Goal: Communication & Community: Answer question/provide support

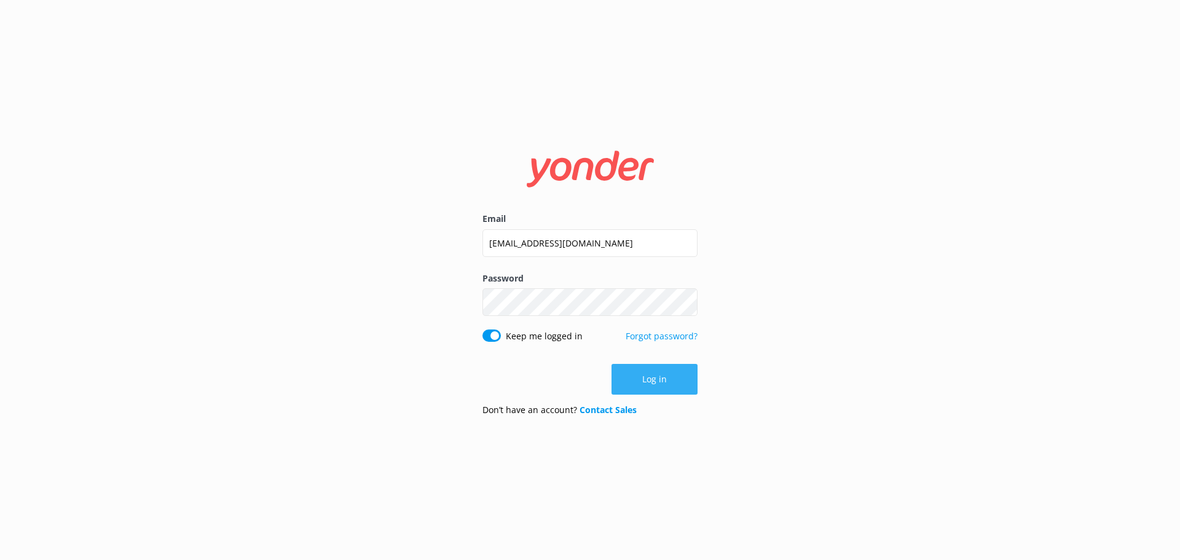
click at [644, 378] on button "Log in" at bounding box center [655, 379] width 86 height 31
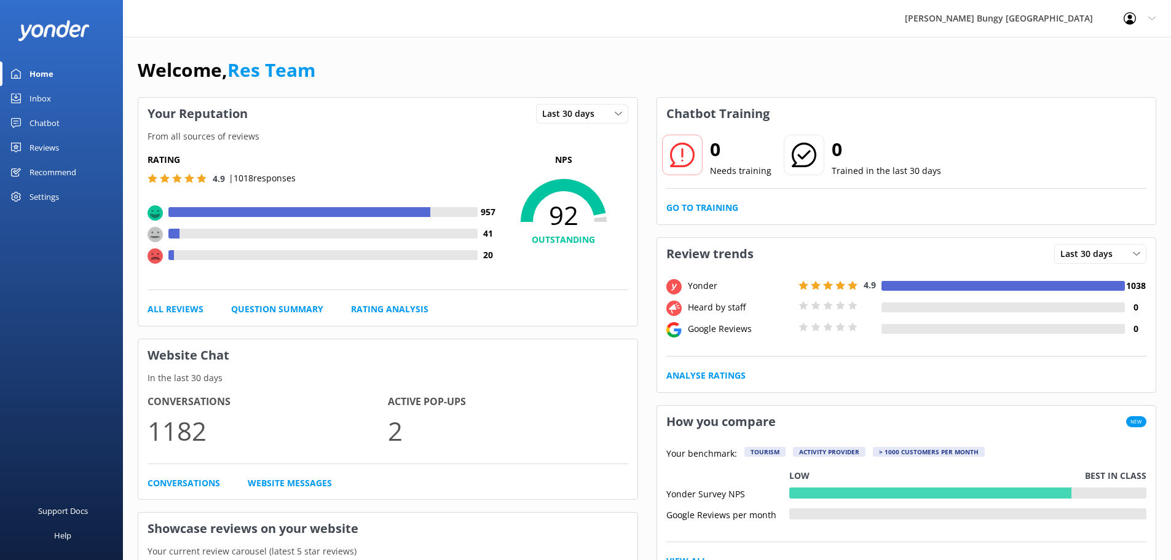
click at [57, 84] on link "Home" at bounding box center [61, 73] width 123 height 25
click at [59, 99] on link "Inbox" at bounding box center [61, 98] width 123 height 25
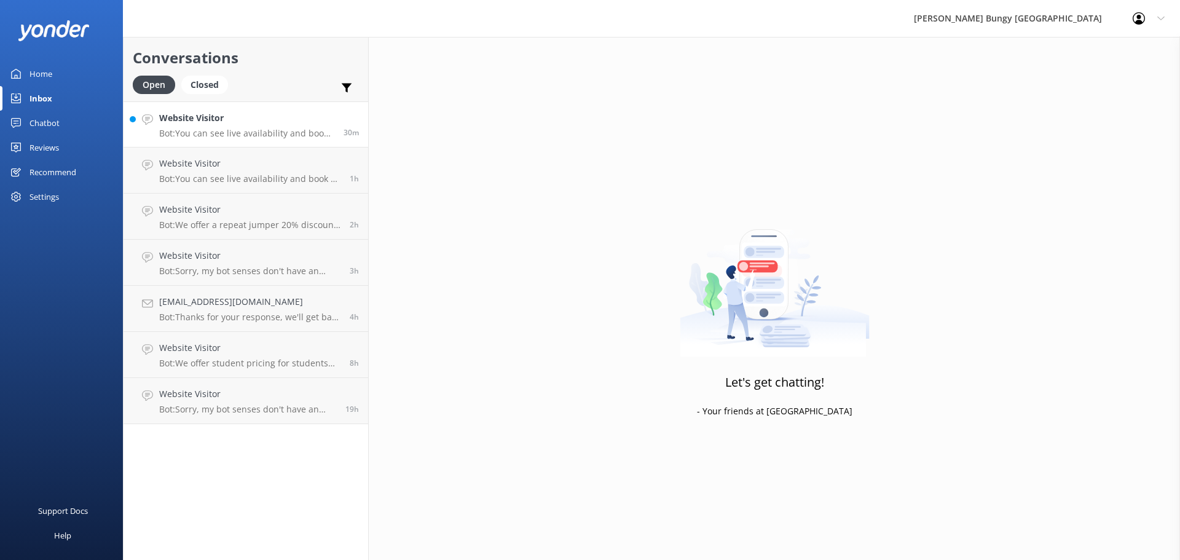
click at [249, 121] on h4 "Website Visitor" at bounding box center [246, 118] width 175 height 14
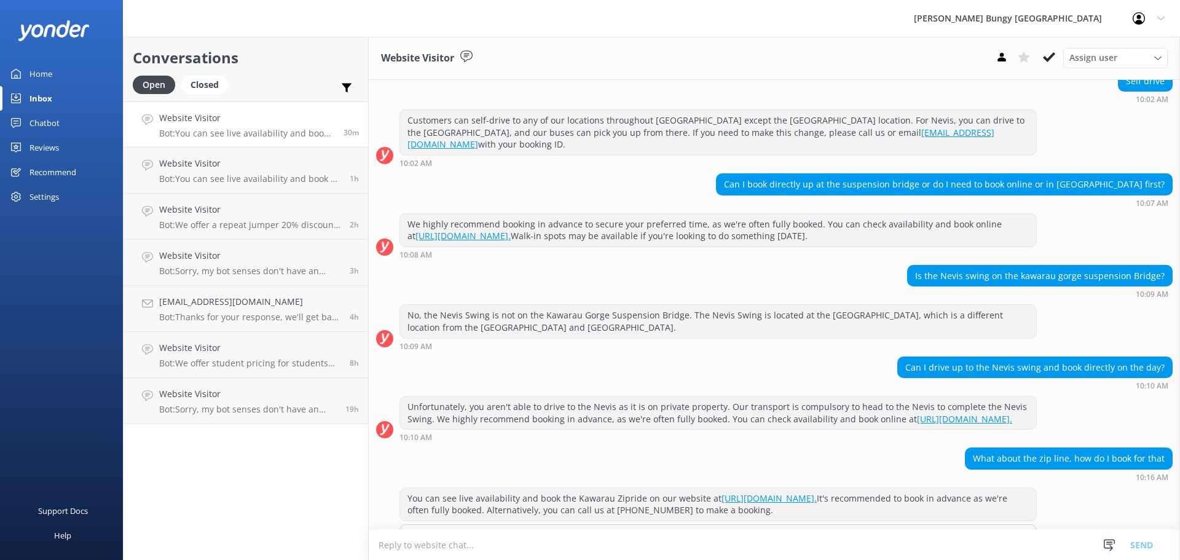
scroll to position [183, 0]
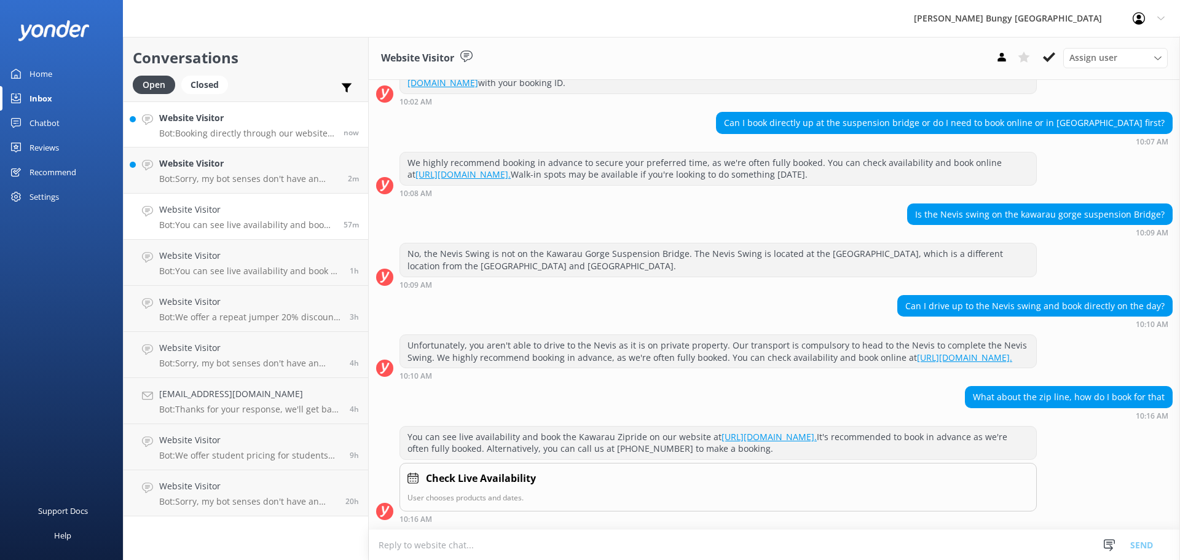
click at [237, 127] on div "Website Visitor Bot: Booking directly through our website always offers the bes…" at bounding box center [246, 124] width 175 height 26
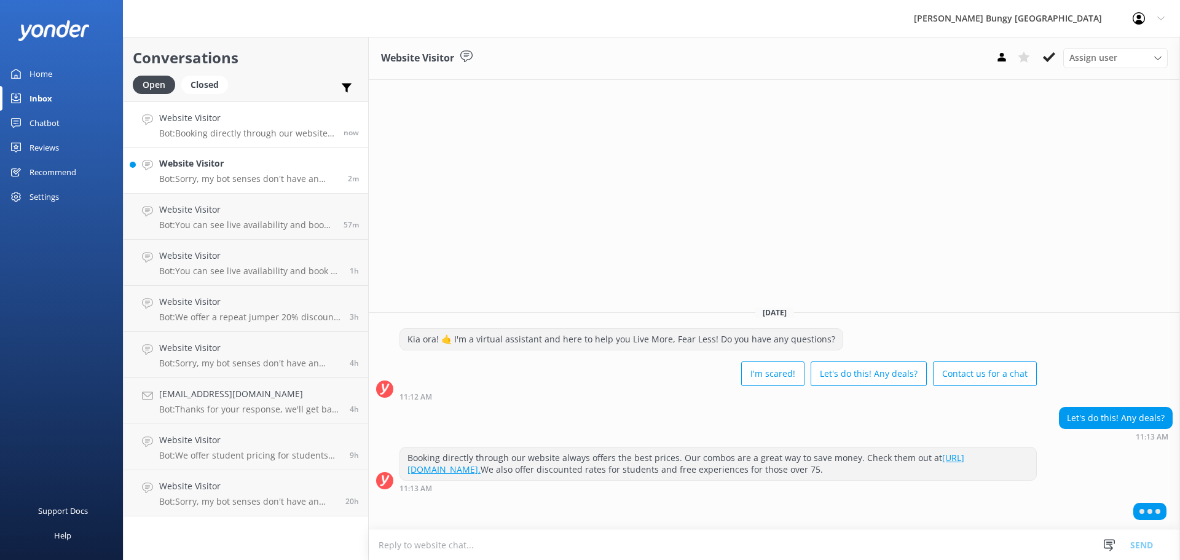
click at [240, 156] on link "Website Visitor Bot: Sorry, my bot senses don't have an answer for that, please…" at bounding box center [246, 171] width 245 height 46
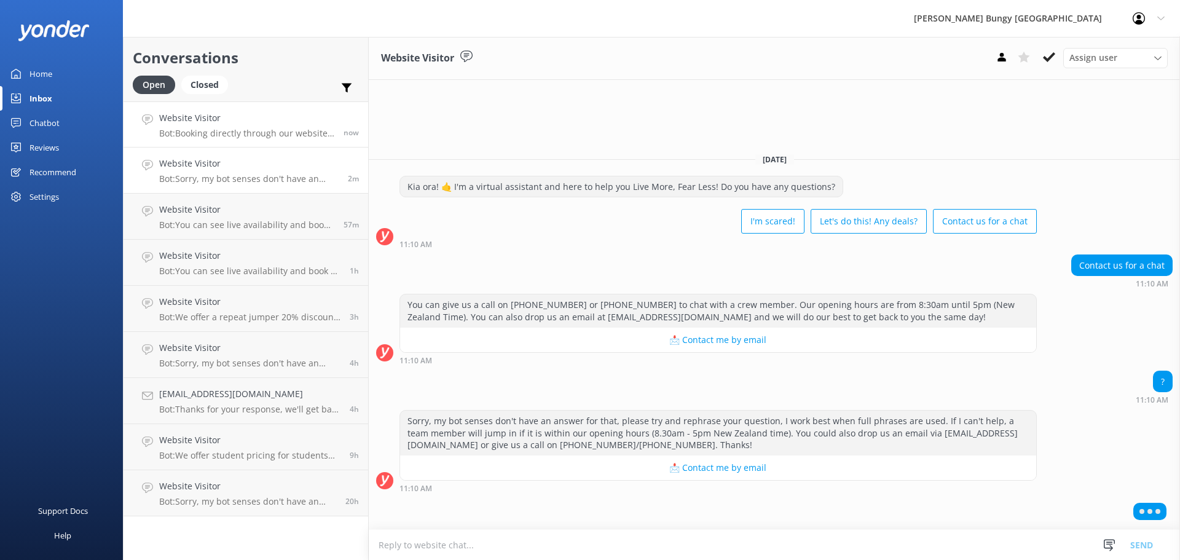
click at [280, 115] on h4 "Website Visitor" at bounding box center [246, 118] width 175 height 14
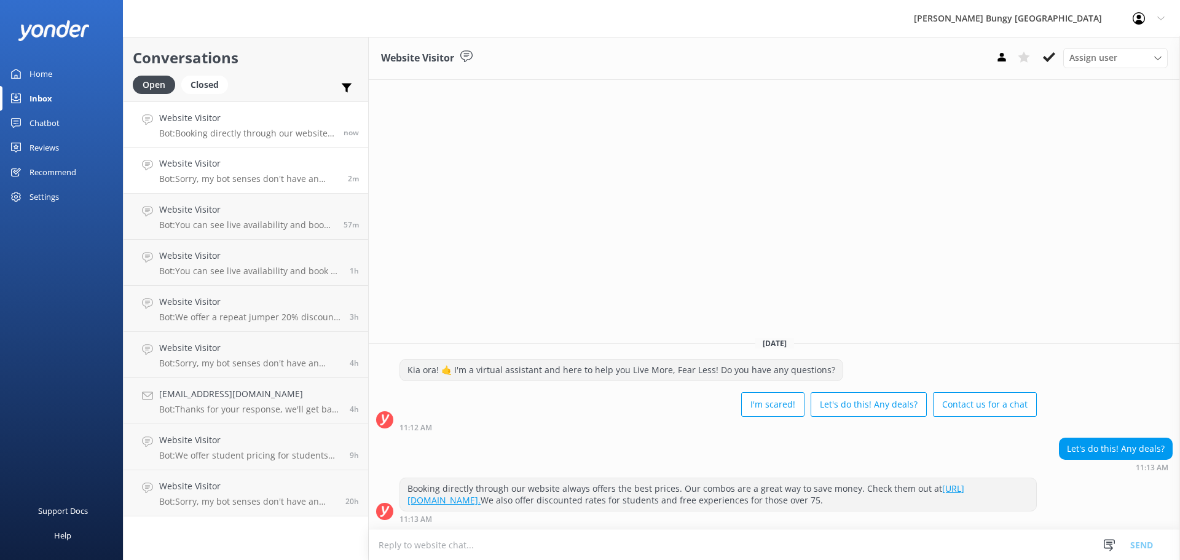
click at [282, 161] on h4 "Website Visitor" at bounding box center [249, 164] width 180 height 14
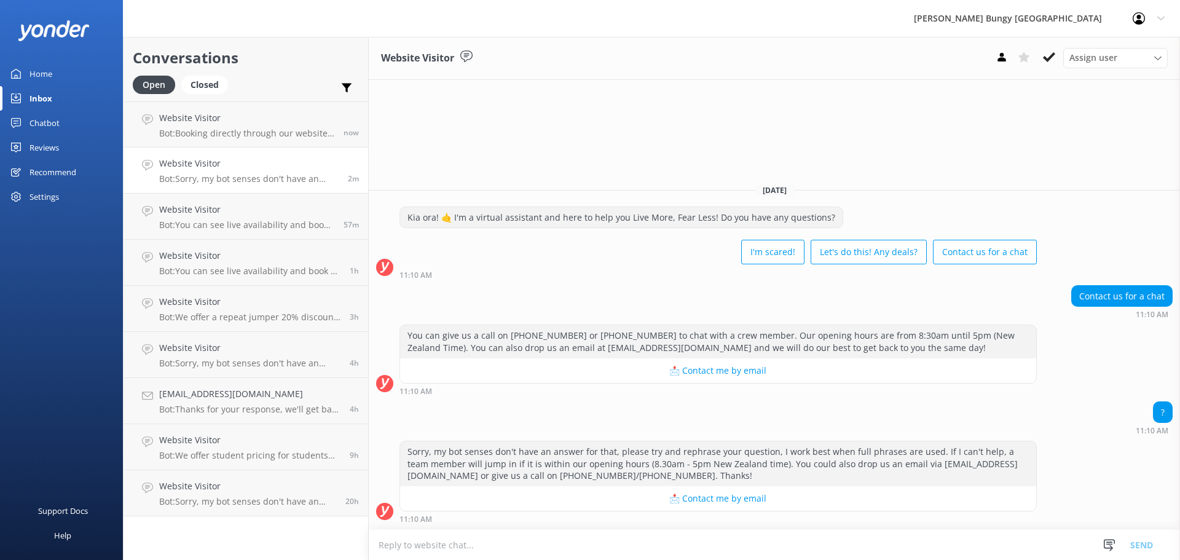
click at [539, 531] on textarea at bounding box center [775, 545] width 812 height 30
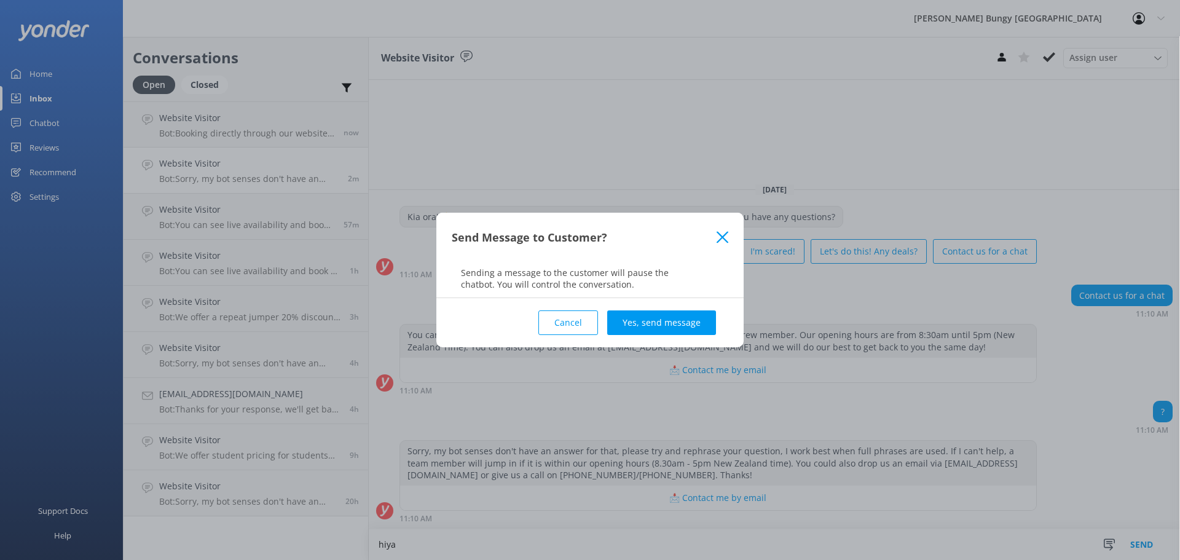
type textarea "hiya"
click at [665, 307] on div "Cancel Yes, send message" at bounding box center [590, 322] width 277 height 49
click at [672, 321] on button "Yes, send message" at bounding box center [661, 322] width 109 height 25
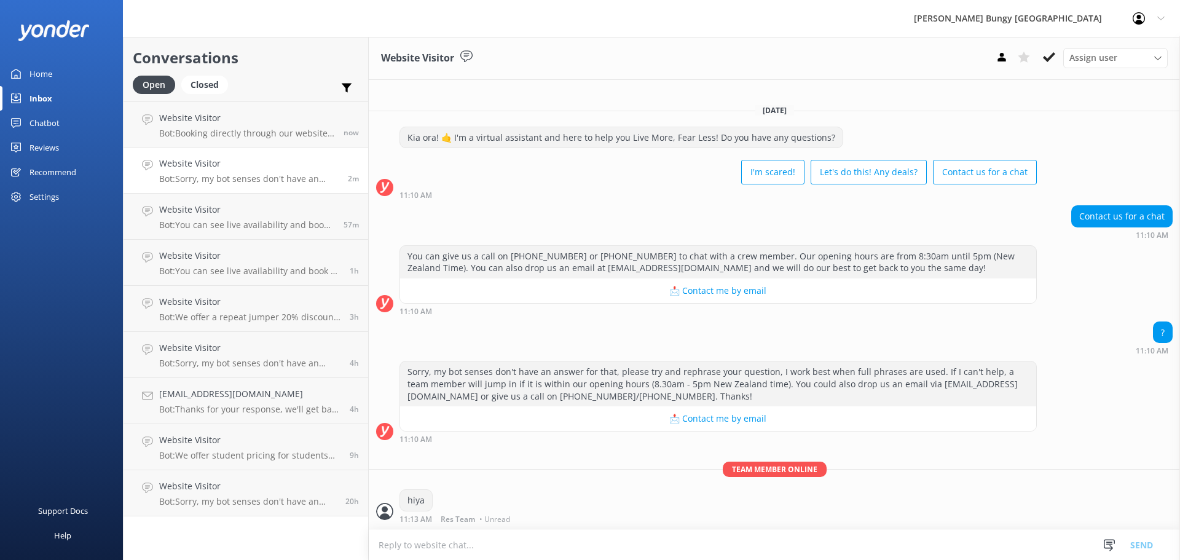
click at [631, 548] on textarea at bounding box center [775, 545] width 812 height 30
type textarea "how can we help?"
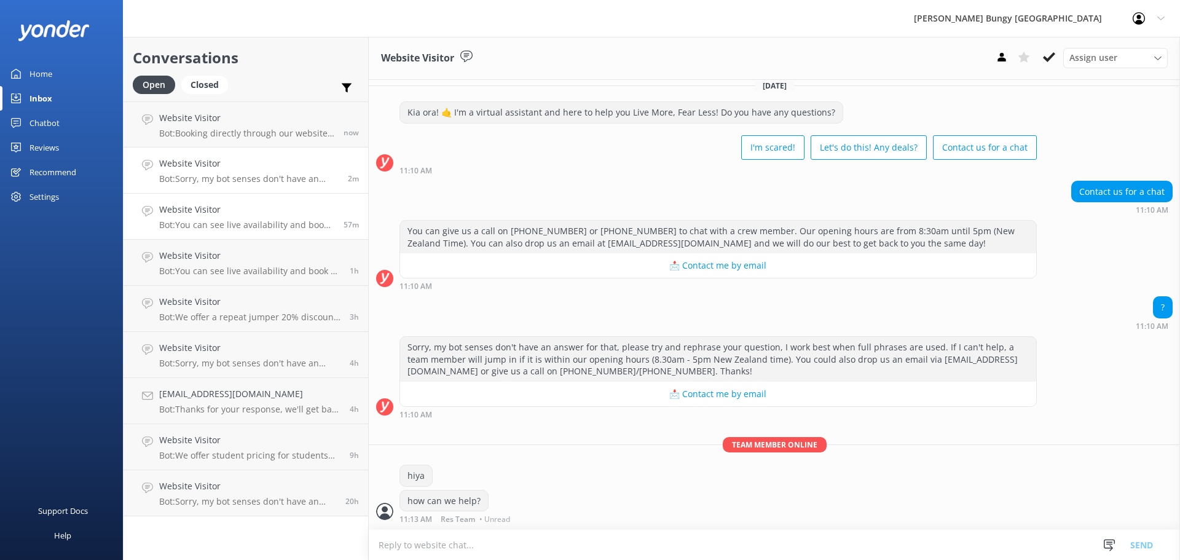
click at [213, 226] on p "Bot: You can see live availability and book the Kawarau Zipride on our website …" at bounding box center [246, 224] width 175 height 11
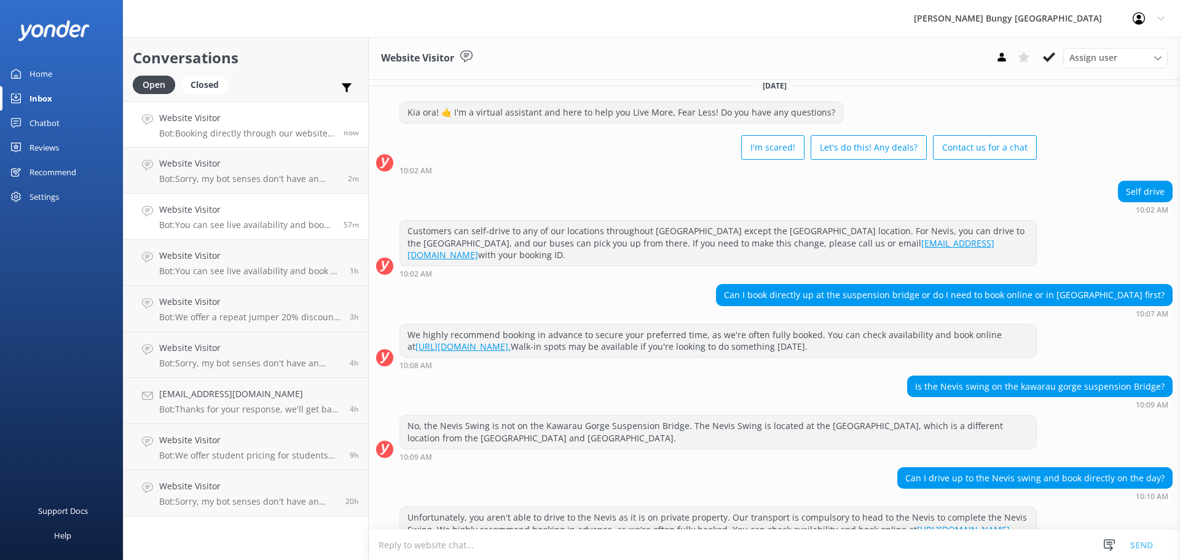
scroll to position [73, 0]
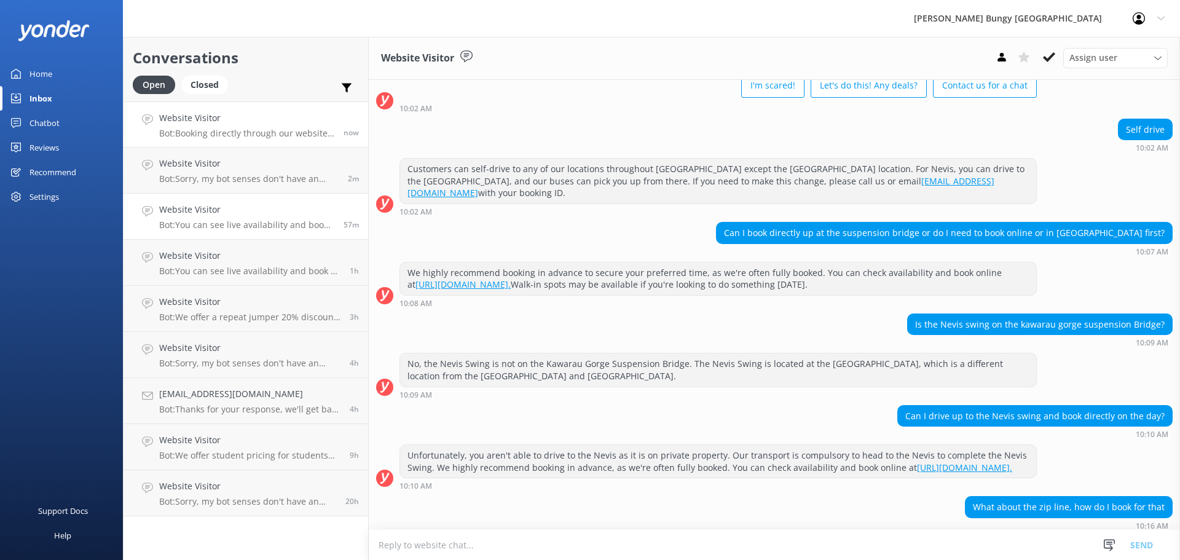
click at [221, 140] on link "Website Visitor Bot: Booking directly through our website always offers the bes…" at bounding box center [246, 124] width 245 height 46
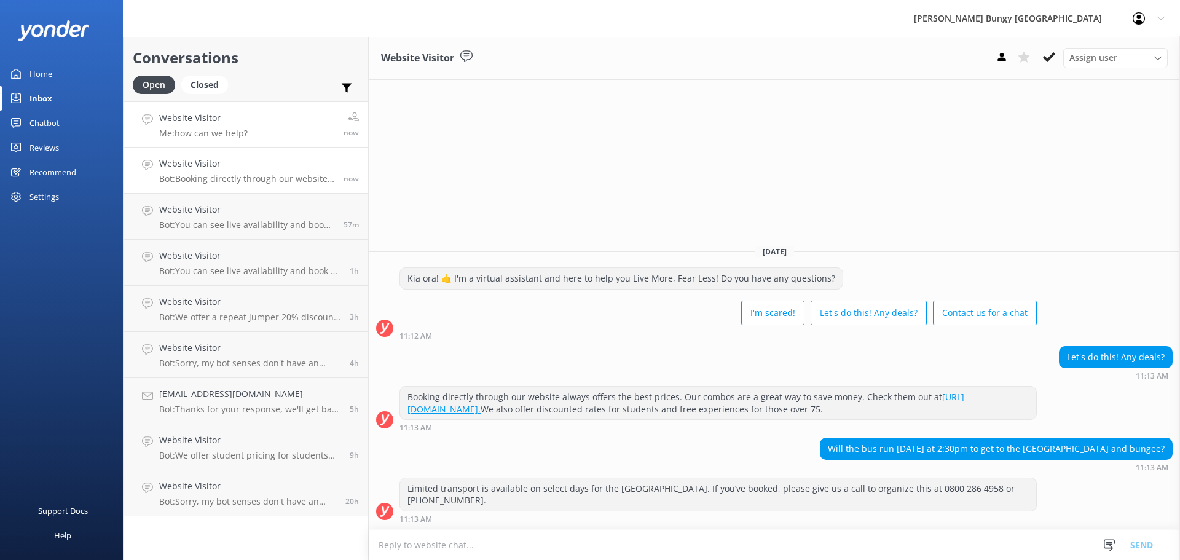
click at [189, 108] on link "Website Visitor Me: how can we help? now" at bounding box center [246, 124] width 245 height 46
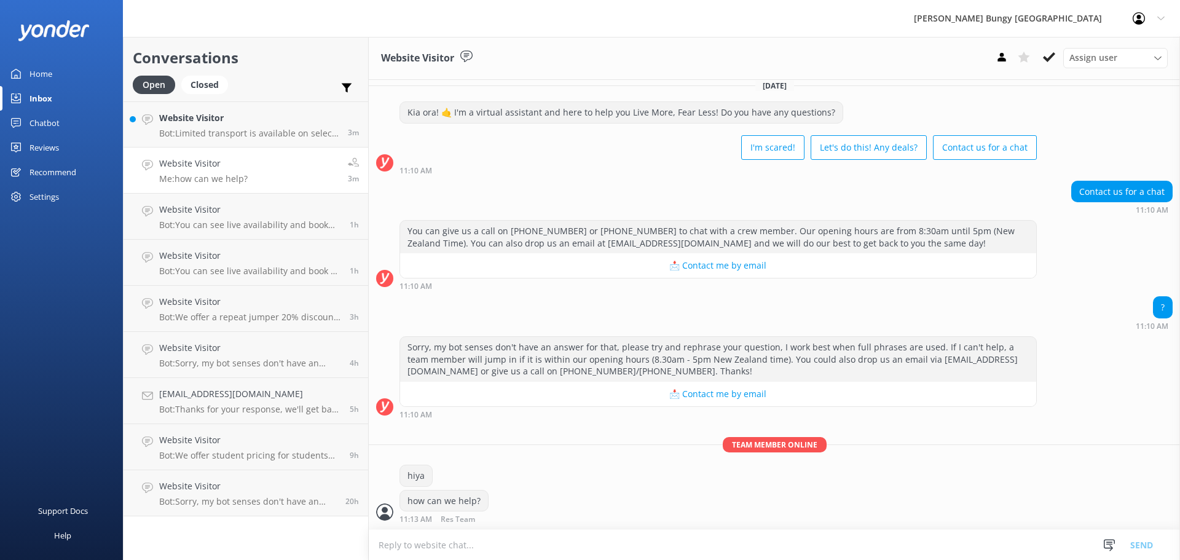
scroll to position [100, 0]
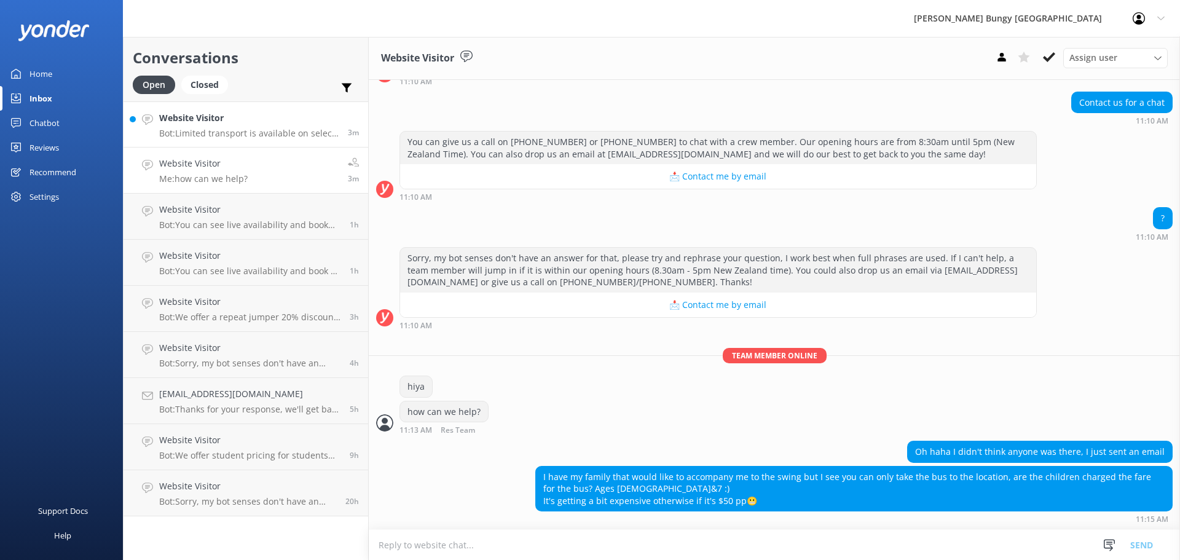
click at [238, 119] on h4 "Website Visitor" at bounding box center [249, 118] width 180 height 14
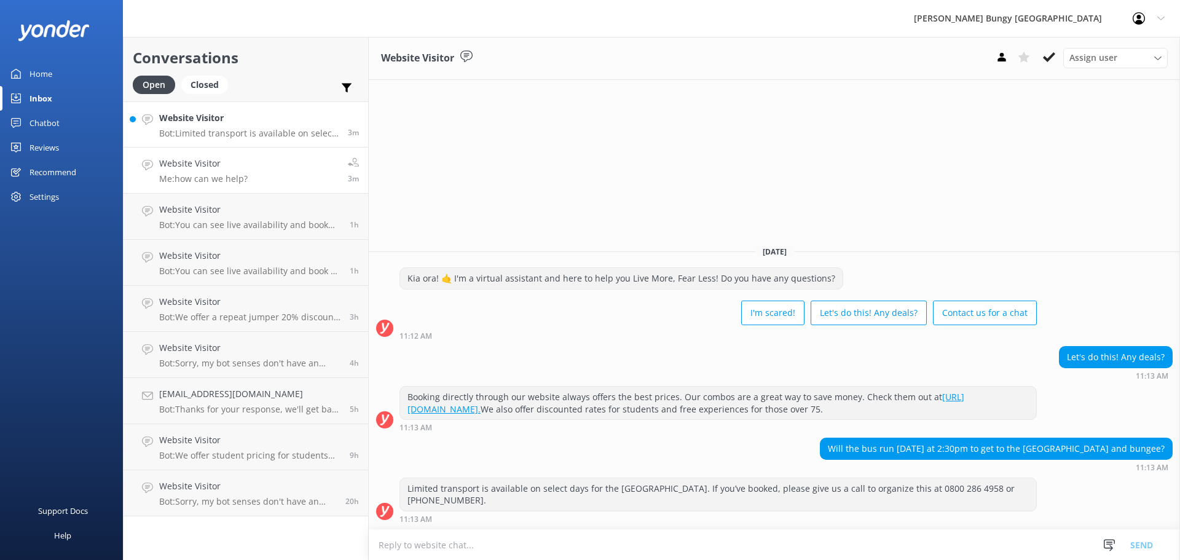
click at [250, 152] on link "Website Visitor Me: how can we help? 3m" at bounding box center [246, 171] width 245 height 46
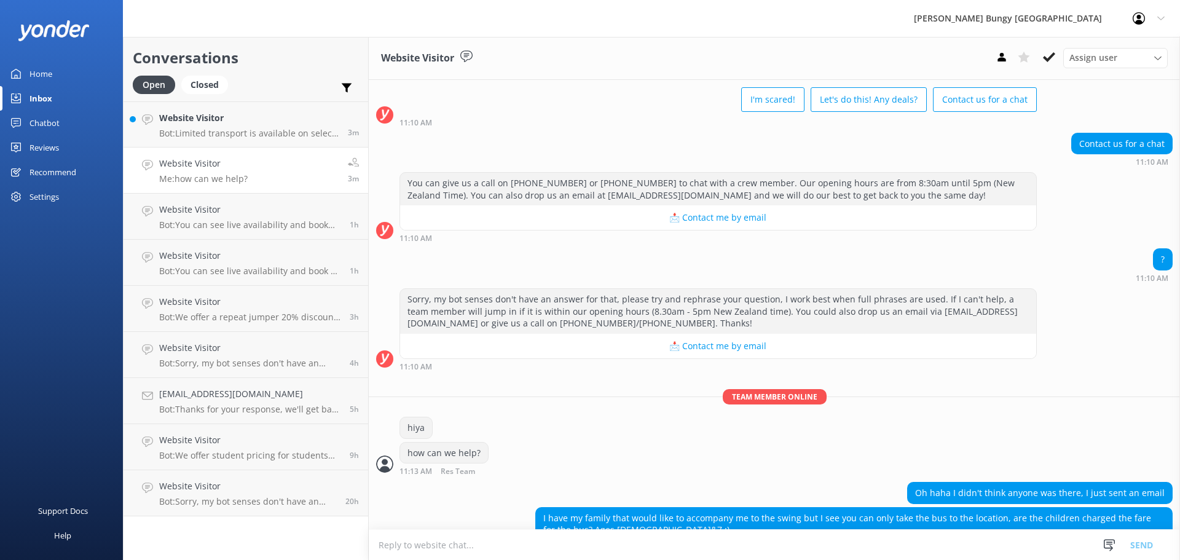
scroll to position [100, 0]
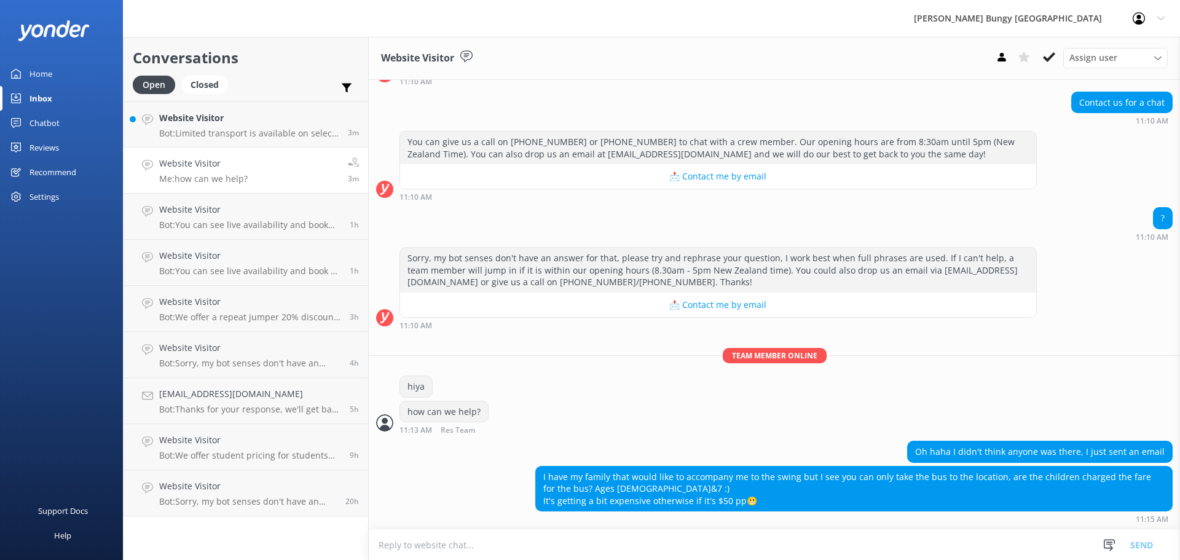
click at [985, 534] on textarea at bounding box center [775, 545] width 812 height 30
type textarea "yeah can we grab your booking id?"
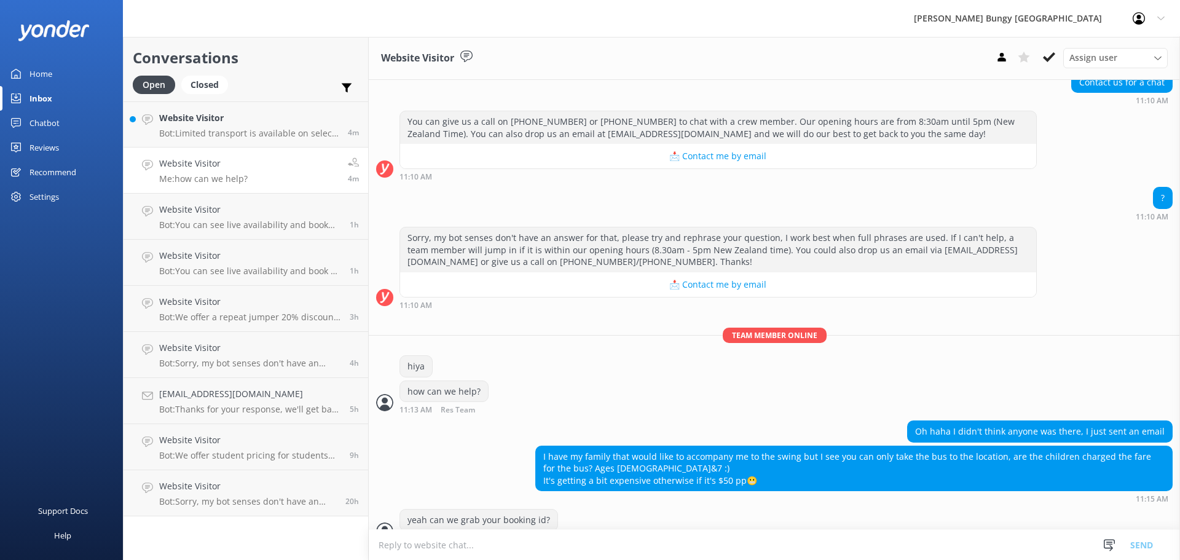
scroll to position [140, 0]
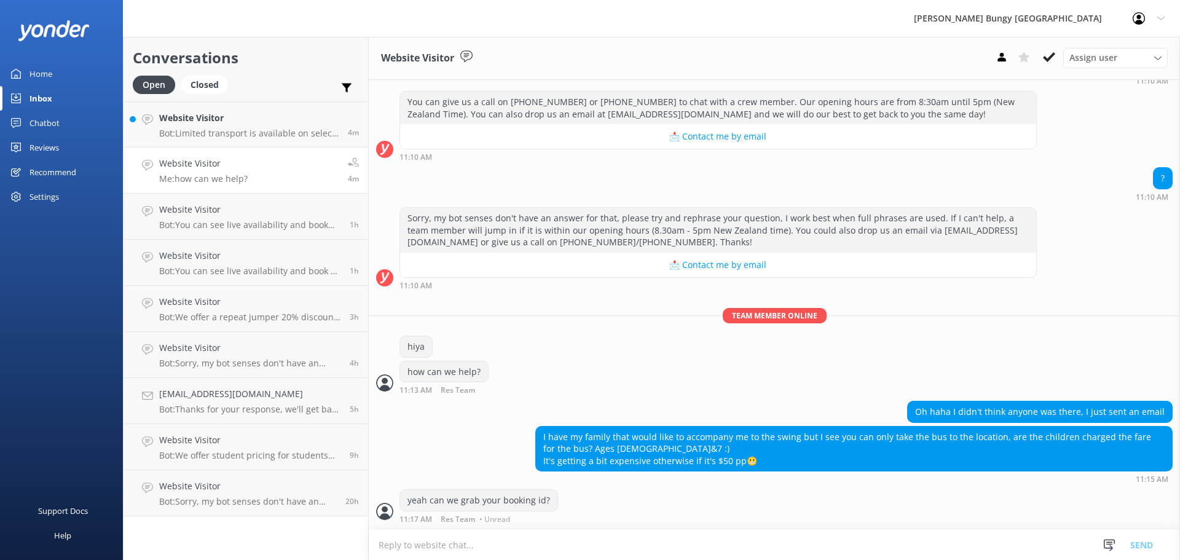
click at [710, 532] on textarea at bounding box center [775, 545] width 812 height 30
click at [724, 505] on div "yeah can we grab your booking id? 11:17 AM Res Team Read" at bounding box center [775, 506] width 812 height 34
click at [740, 544] on textarea at bounding box center [775, 545] width 812 height 30
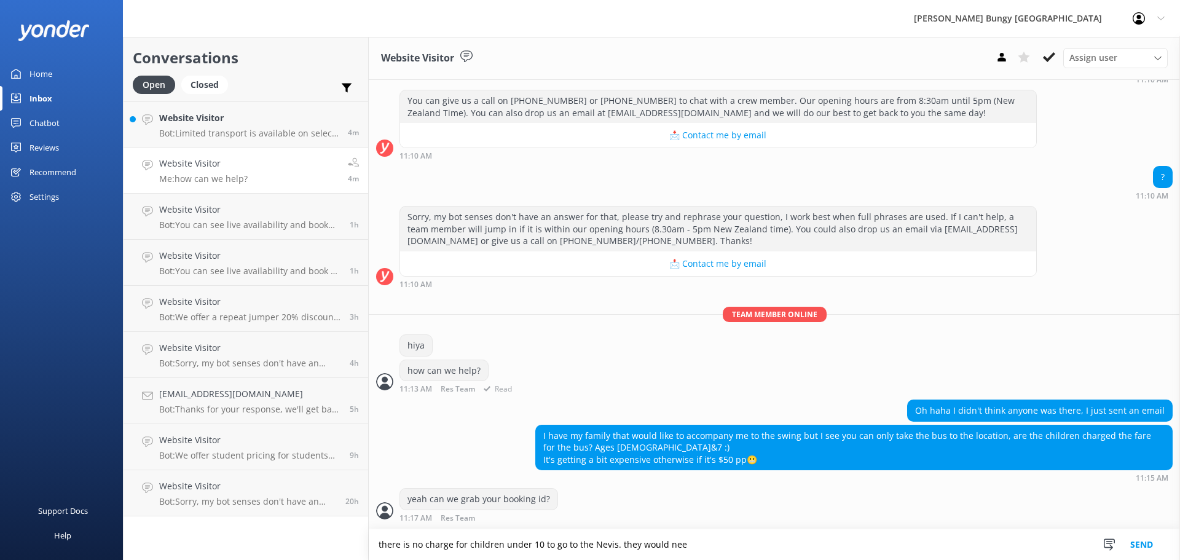
scroll to position [170, 0]
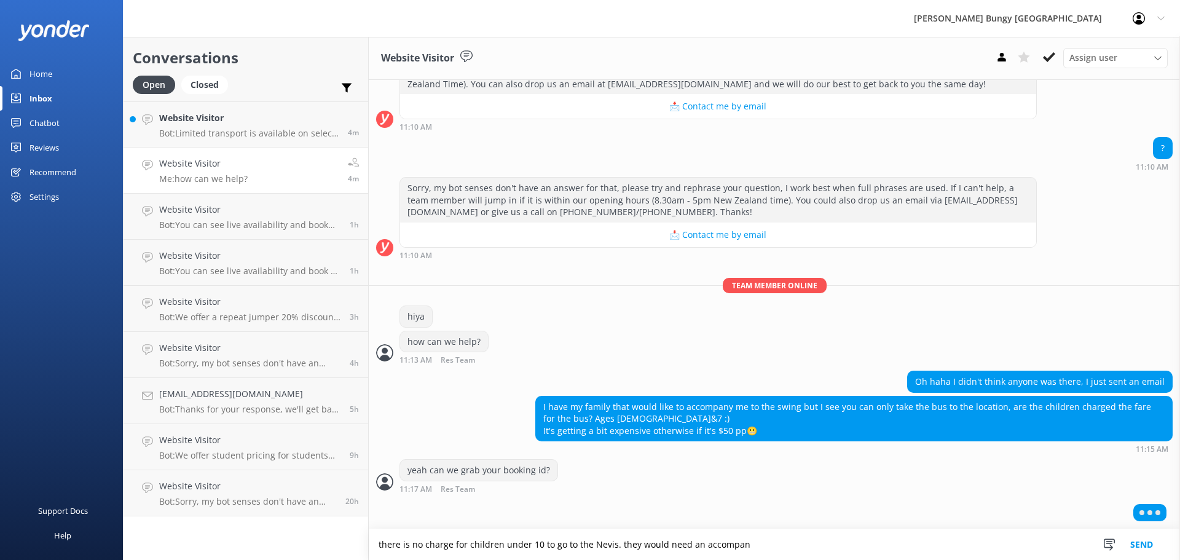
click at [932, 555] on textarea "there is no charge for children under 10 to go to the Nevis. they would need an…" at bounding box center [775, 544] width 812 height 31
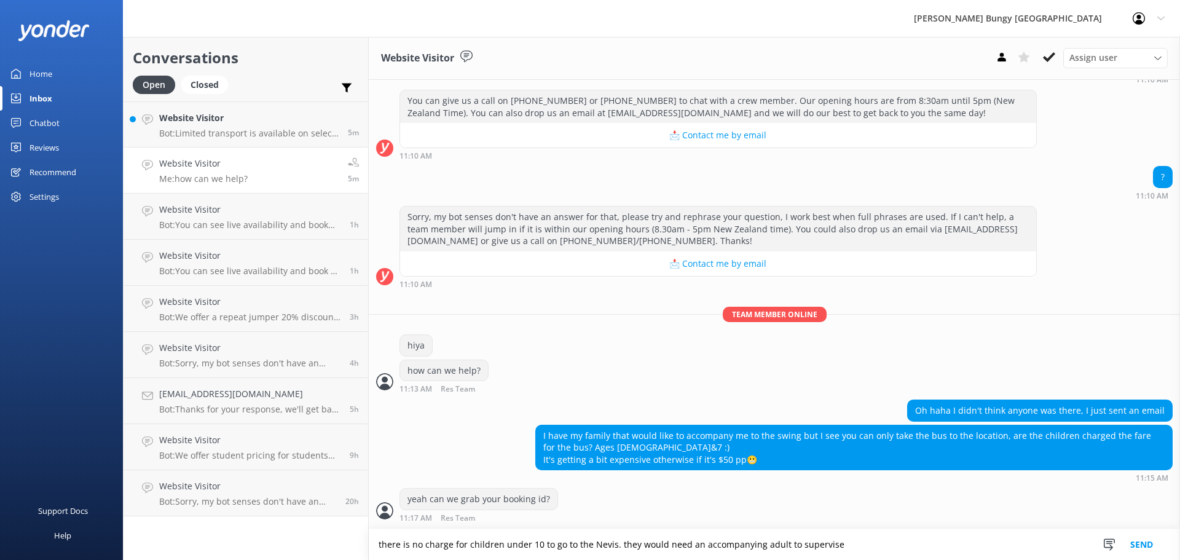
scroll to position [180, 0]
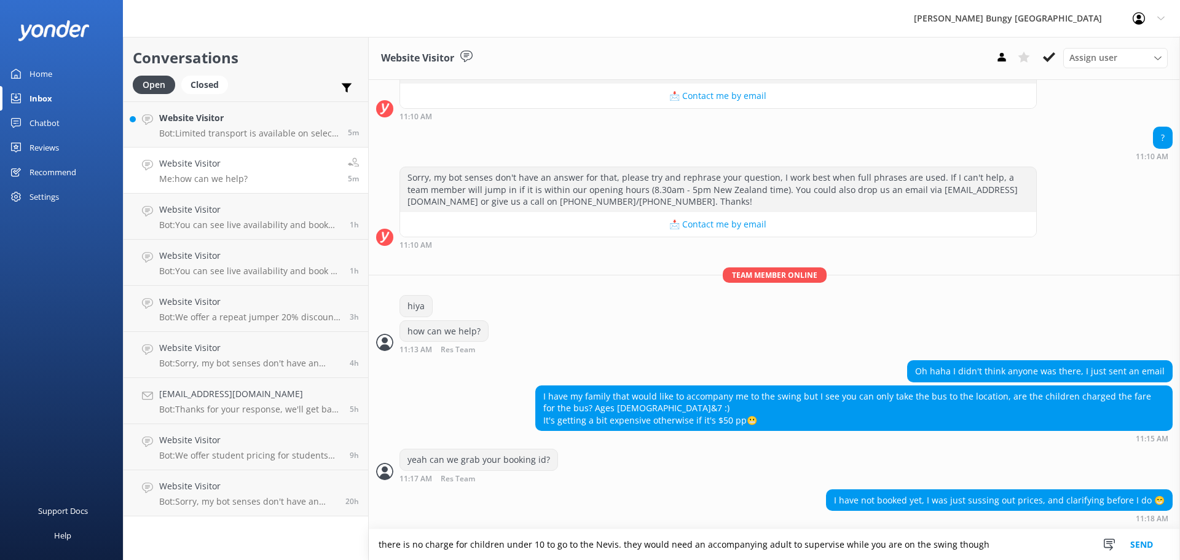
type textarea "there is no charge for children under 10 to go to the Nevis. they would need an…"
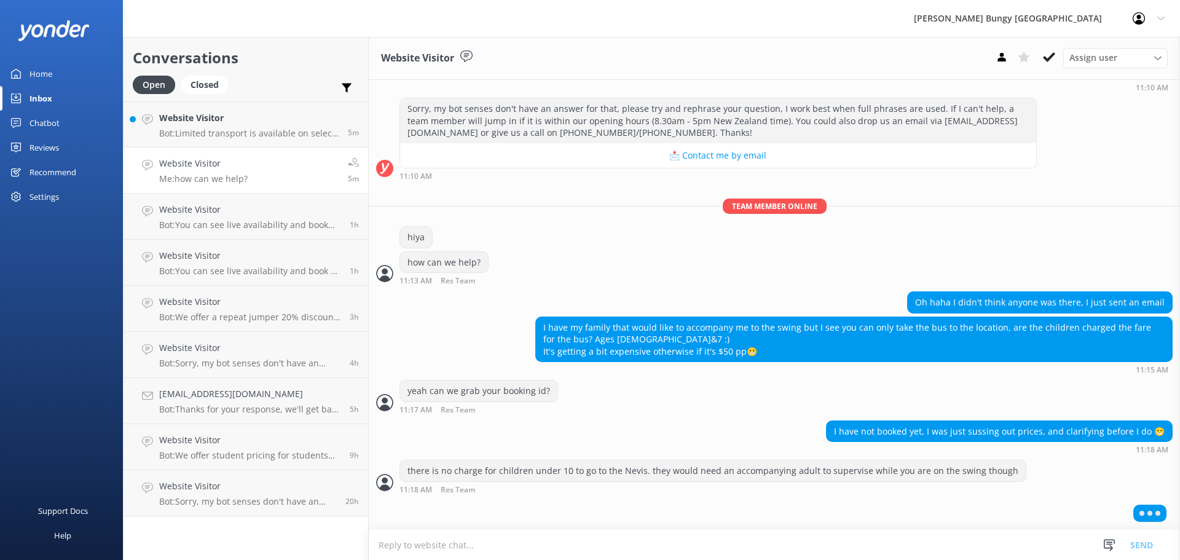
scroll to position [220, 0]
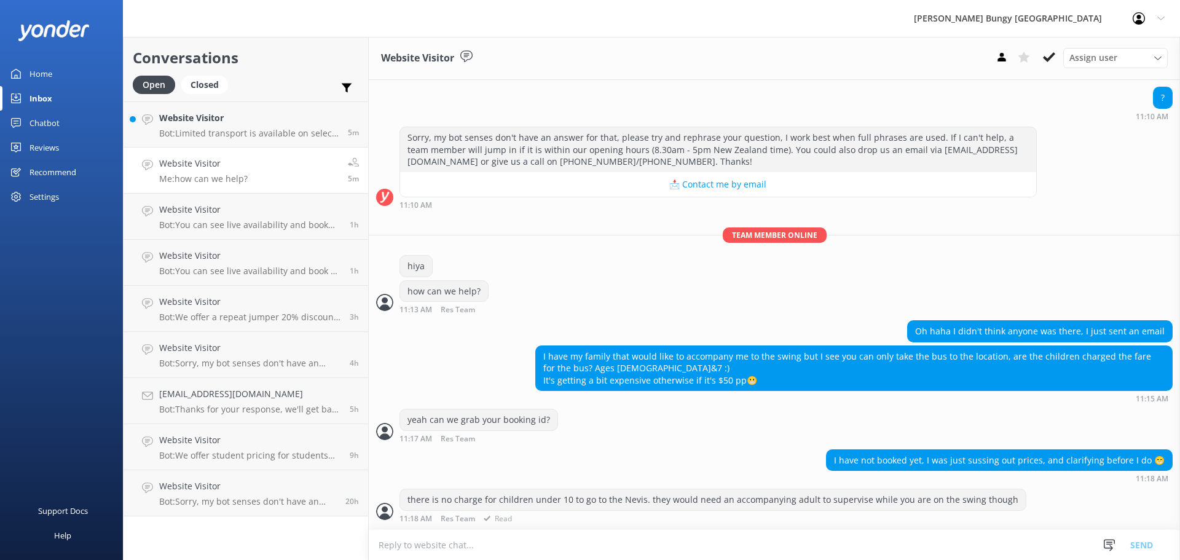
drag, startPoint x: 543, startPoint y: 516, endPoint x: 566, endPoint y: 528, distance: 26.4
click at [566, 528] on div "there is no charge for children under 10 to go to the Nevis. they would need an…" at bounding box center [775, 509] width 812 height 40
click at [547, 518] on div "11:18 AM Res Team Read" at bounding box center [713, 518] width 627 height 9
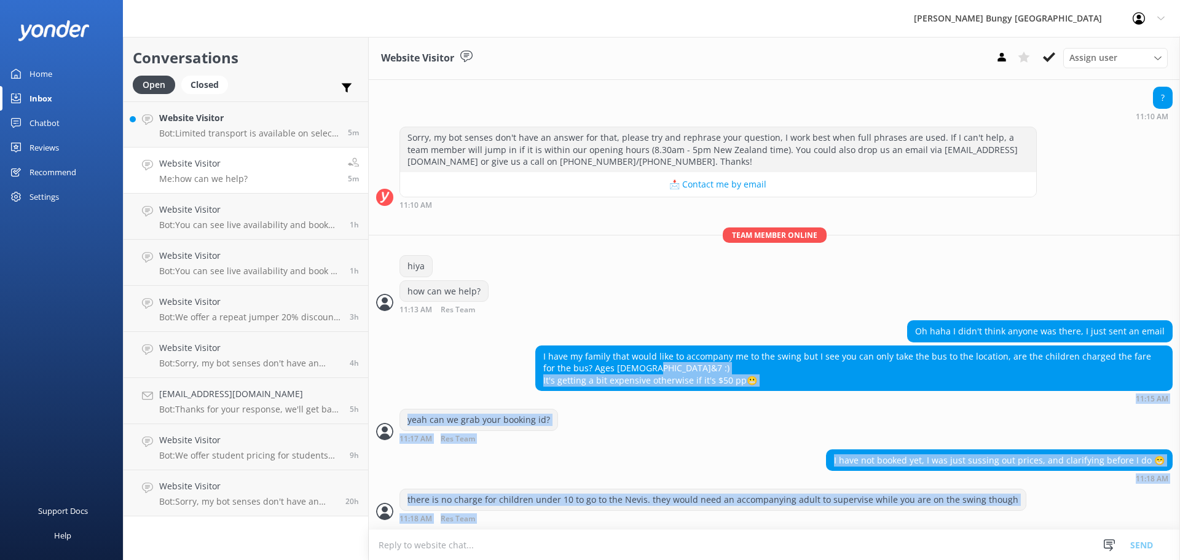
drag, startPoint x: 529, startPoint y: 519, endPoint x: 445, endPoint y: 377, distance: 164.6
click at [445, 377] on div "Today Kia ora! 🤙 I'm a virtual assistant and here to help you Live More, Fear L…" at bounding box center [775, 195] width 812 height 670
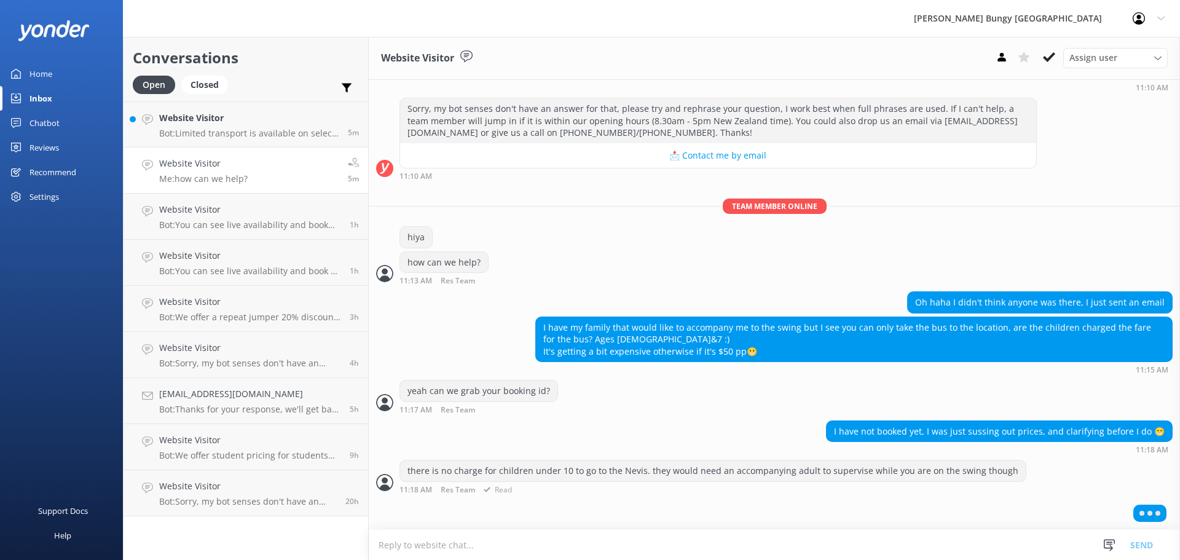
click at [515, 521] on div at bounding box center [775, 515] width 812 height 31
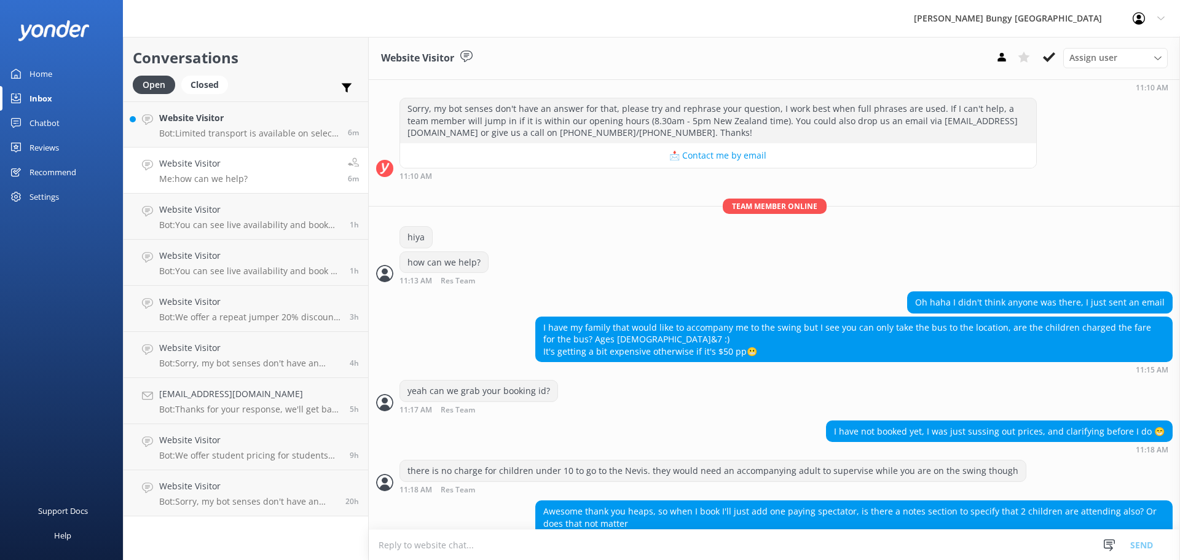
scroll to position [272, 0]
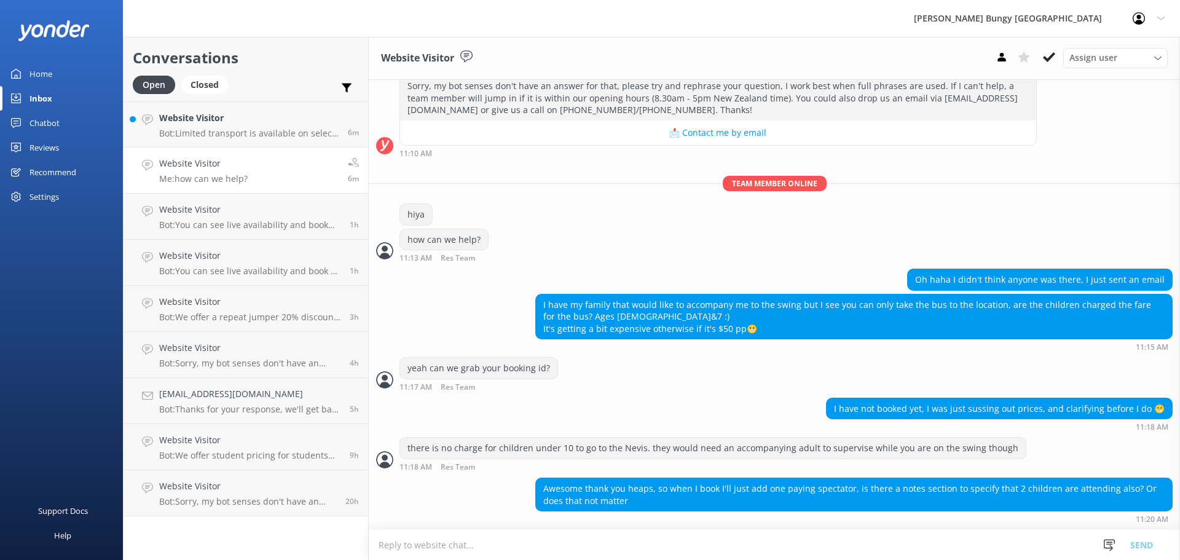
click at [634, 537] on textarea at bounding box center [775, 545] width 812 height 30
click at [861, 556] on textarea at bounding box center [775, 545] width 812 height 30
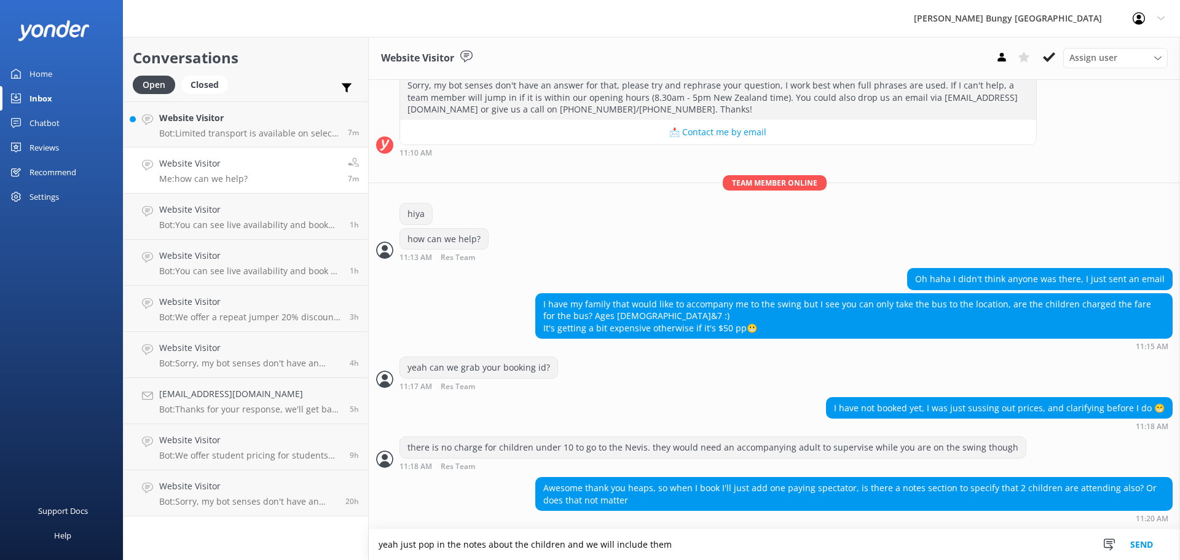
click at [861, 556] on textarea "yeah just pop in the notes about the children and we will include them" at bounding box center [775, 544] width 812 height 31
drag, startPoint x: 779, startPoint y: 560, endPoint x: 609, endPoint y: 548, distance: 170.7
click at [609, 548] on textarea "yeah just pop in the notes about the children and we will include them" at bounding box center [775, 544] width 812 height 31
type textarea "yeah just pop in the notes about the children and we will add them manually to …"
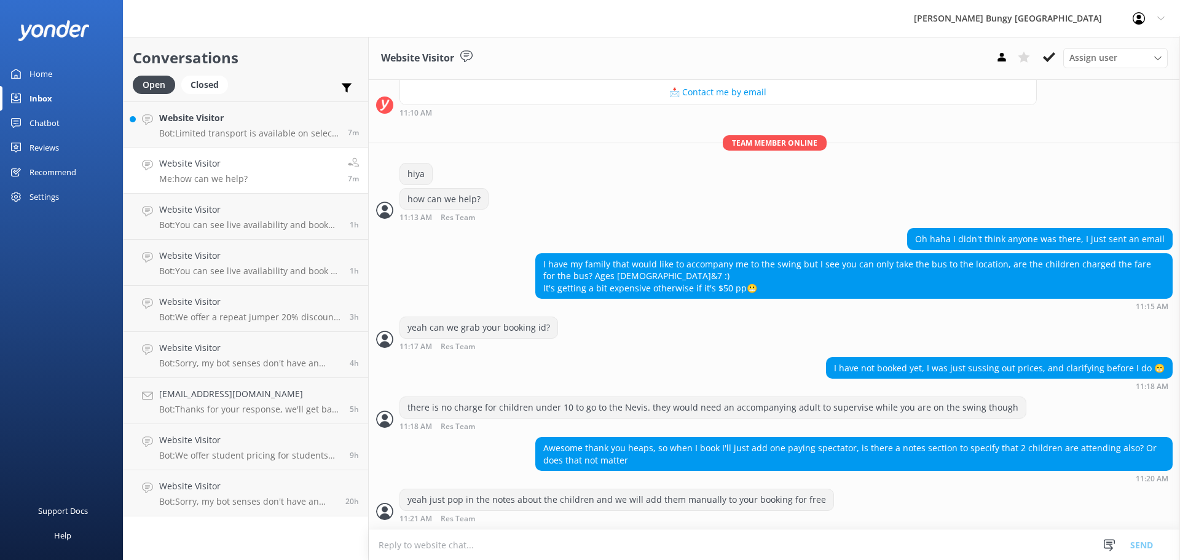
scroll to position [341, 0]
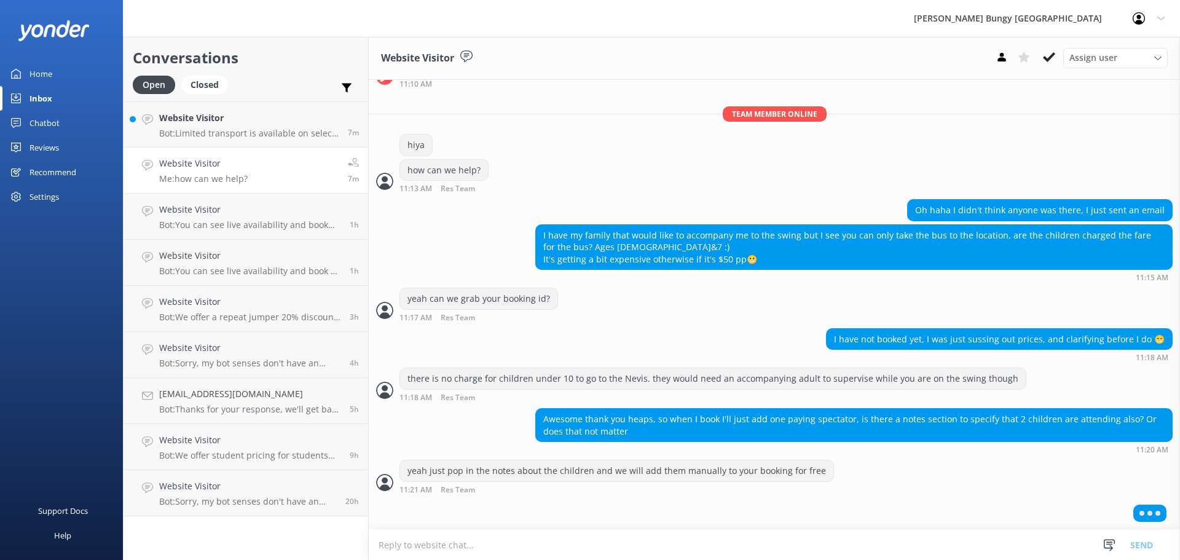
click at [231, 94] on div "Open Closed" at bounding box center [183, 91] width 101 height 30
click at [223, 123] on h4 "Website Visitor" at bounding box center [249, 118] width 180 height 14
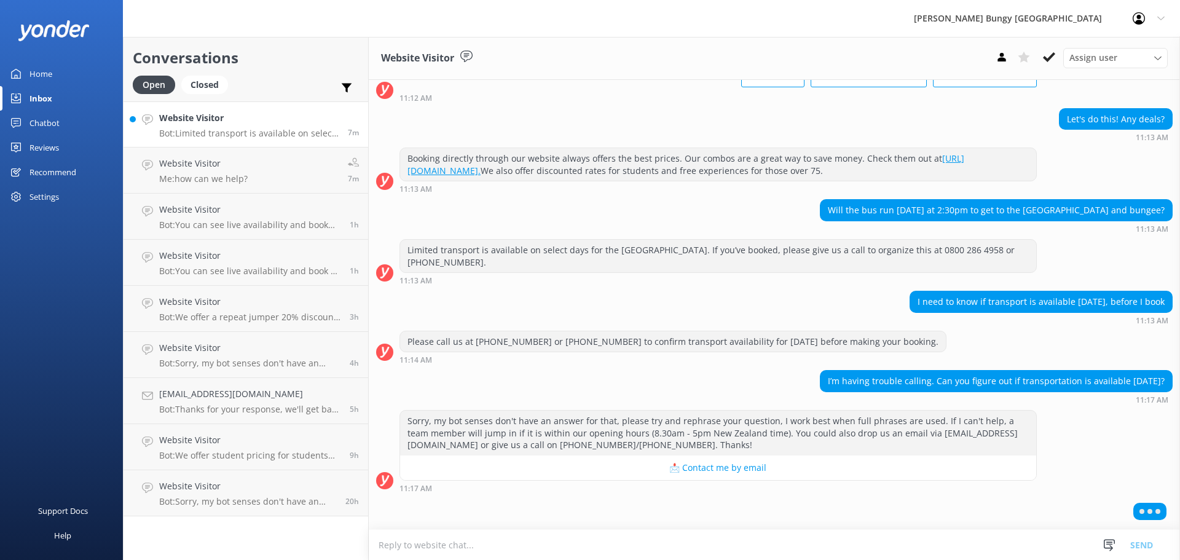
scroll to position [81, 0]
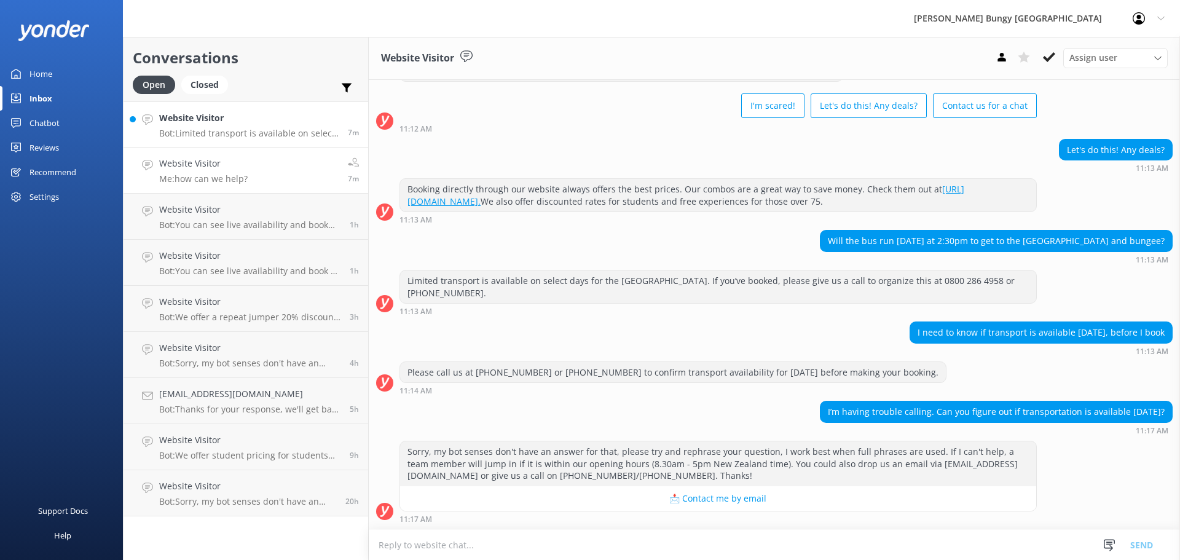
click at [221, 152] on link "Website Visitor Me: how can we help? 7m" at bounding box center [246, 171] width 245 height 46
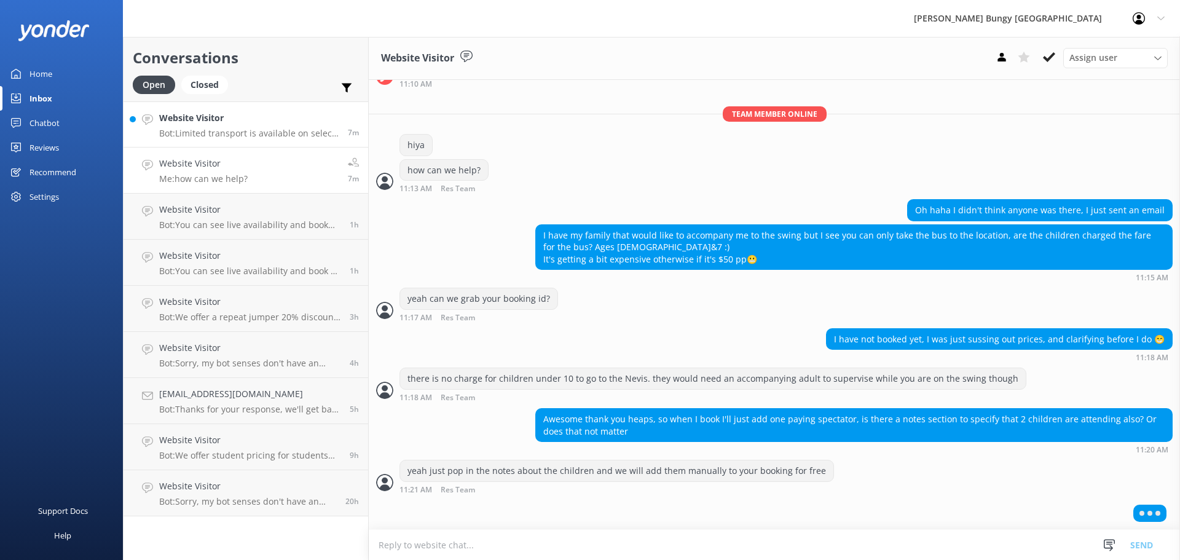
click at [247, 128] on p "Bot: Limited transport is available on select days for the Auckland Harbour Bri…" at bounding box center [249, 133] width 180 height 11
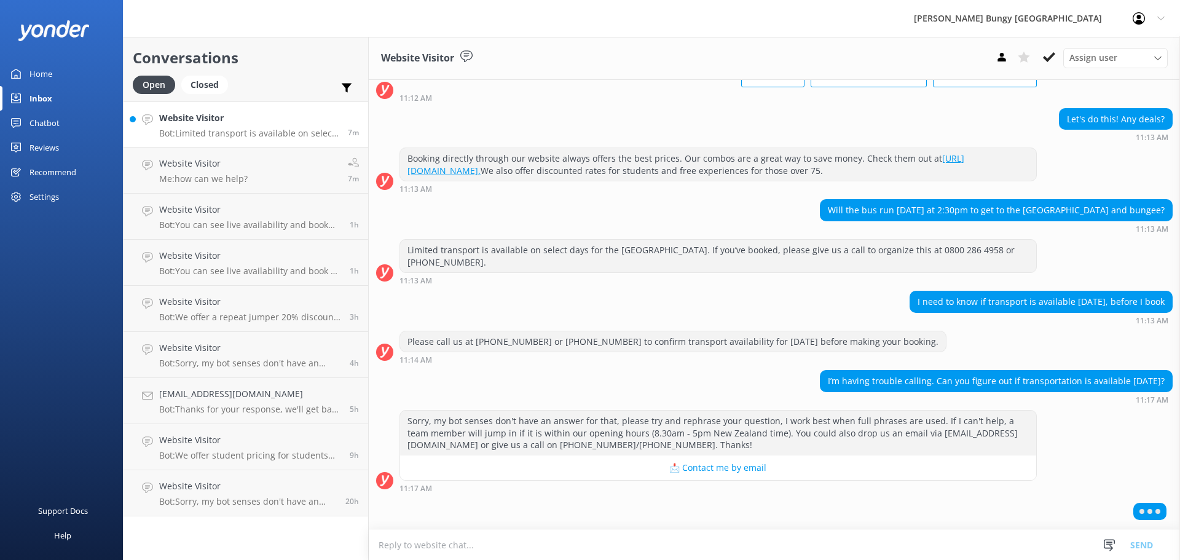
scroll to position [81, 0]
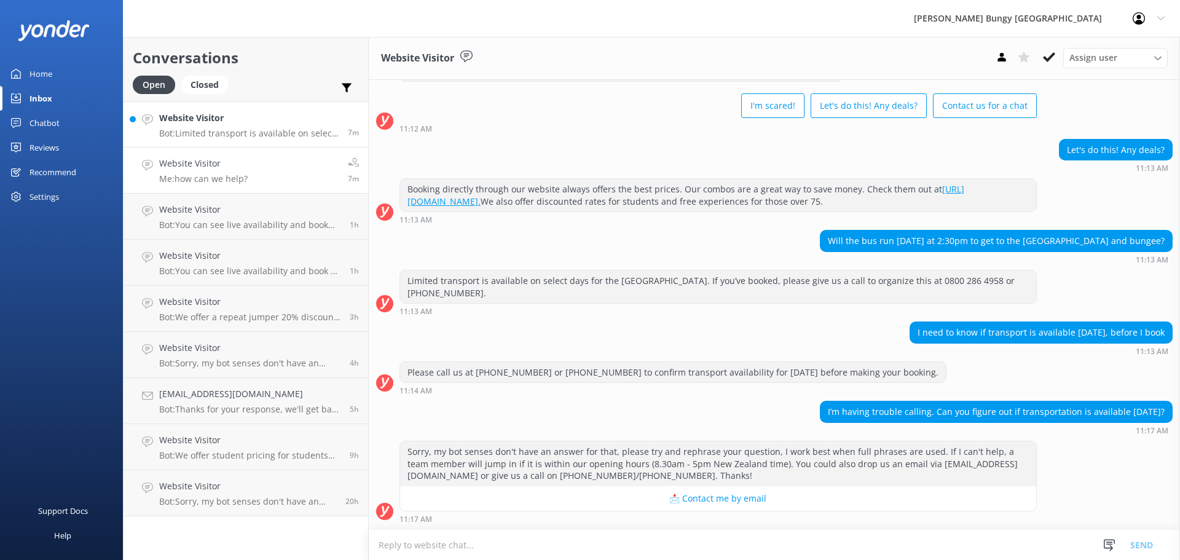
click at [211, 155] on link "Website Visitor Me: how can we help? 7m" at bounding box center [246, 171] width 245 height 46
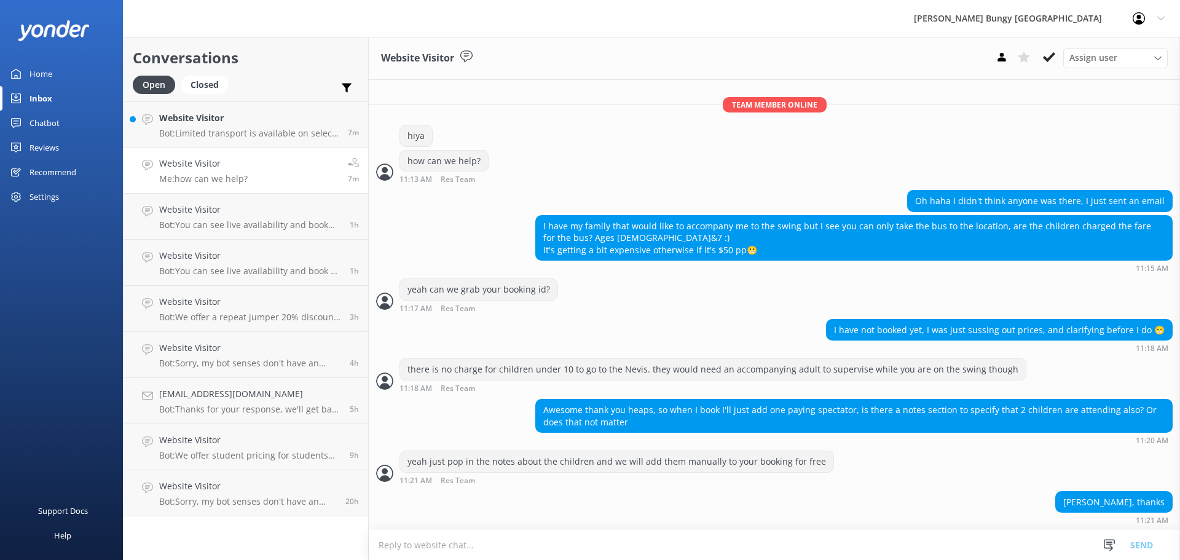
scroll to position [352, 0]
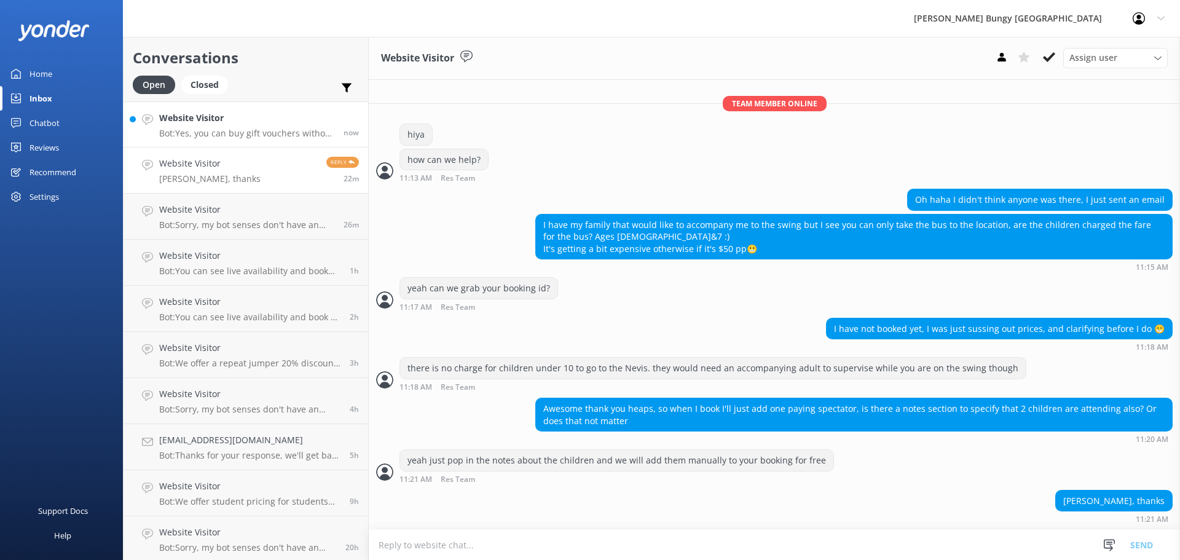
click at [203, 138] on p "Bot: Yes, you can buy gift vouchers without booking a specific date. They are v…" at bounding box center [246, 133] width 175 height 11
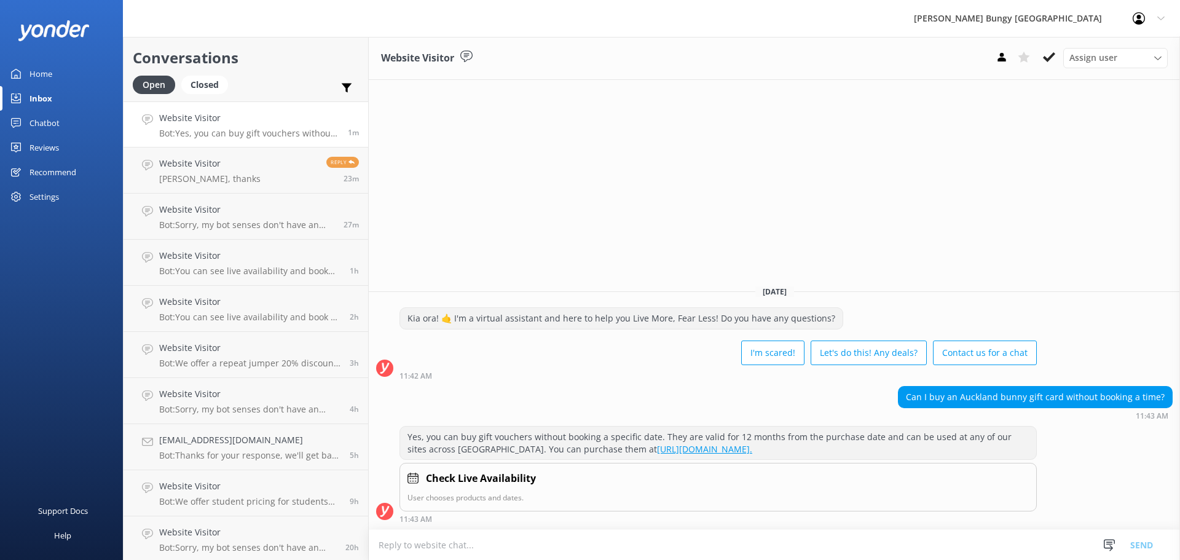
click at [516, 376] on div "11:42 AM" at bounding box center [719, 375] width 638 height 9
drag, startPoint x: 694, startPoint y: 160, endPoint x: 687, endPoint y: 158, distance: 6.4
click at [690, 159] on div "Website Visitor Assign user Mike Voyce Michelle Gillard Tech Admin Dan Waugh Re…" at bounding box center [775, 298] width 812 height 523
click at [593, 209] on div "Website Visitor Assign user Mike Voyce Michelle Gillard Tech Admin Dan Waugh Re…" at bounding box center [775, 298] width 812 height 523
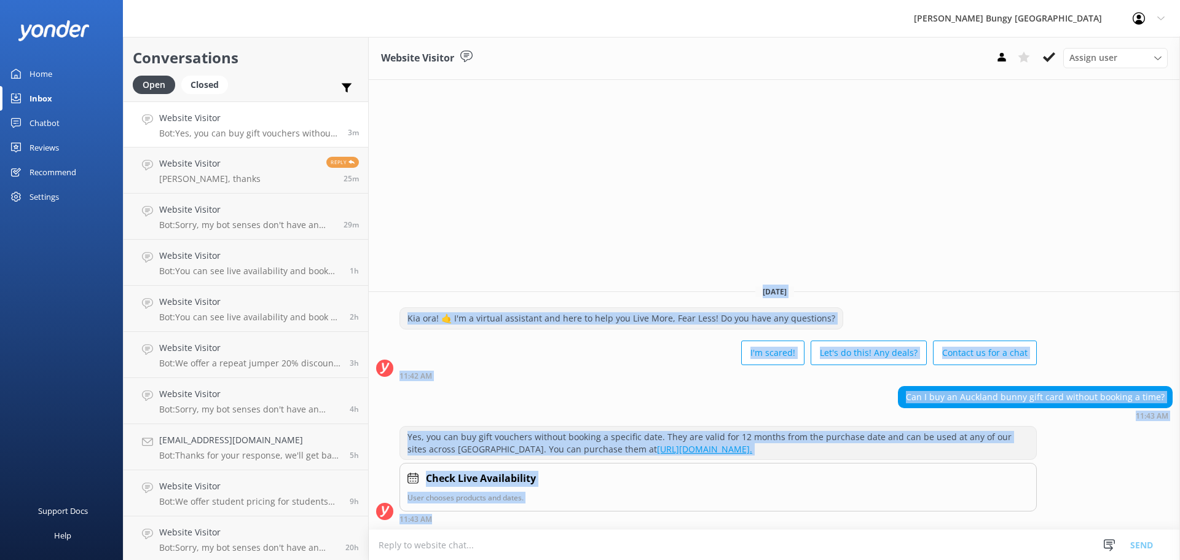
drag, startPoint x: 486, startPoint y: 250, endPoint x: 820, endPoint y: 532, distance: 437.1
click at [820, 532] on div "Website Visitor Assign user Mike Voyce Michelle Gillard Tech Admin Dan Waugh Re…" at bounding box center [775, 298] width 812 height 523
click at [823, 520] on div "11:43 AM" at bounding box center [719, 519] width 638 height 9
drag, startPoint x: 822, startPoint y: 520, endPoint x: 472, endPoint y: 199, distance: 475.2
click at [472, 199] on div "Website Visitor Assign user Mike Voyce Michelle Gillard Tech Admin Dan Waugh Re…" at bounding box center [775, 298] width 812 height 523
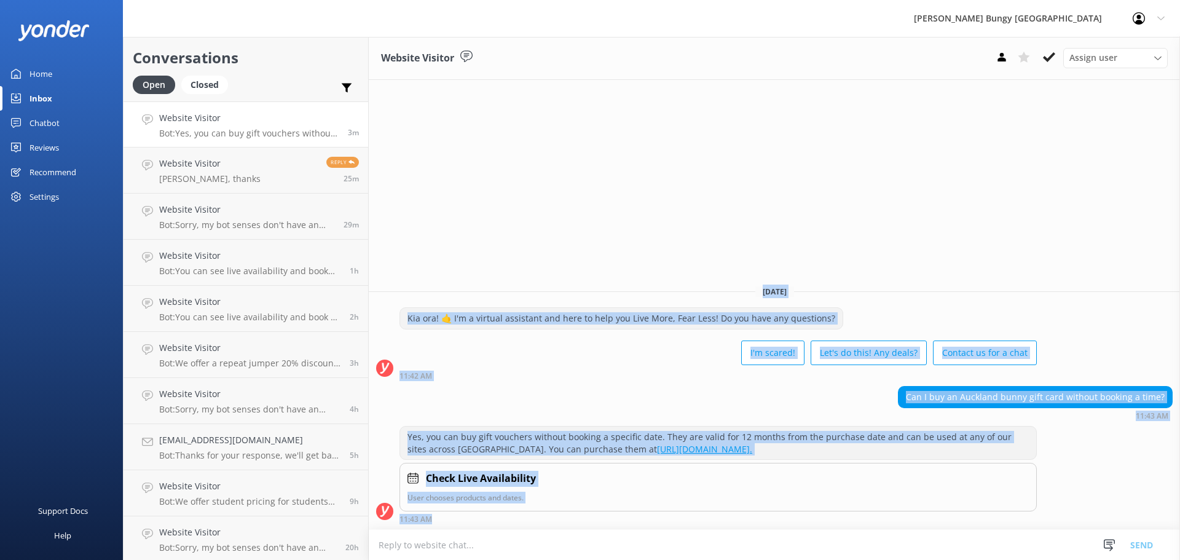
click at [472, 199] on div "Website Visitor Assign user Mike Voyce Michelle Gillard Tech Admin Dan Waugh Re…" at bounding box center [775, 298] width 812 height 523
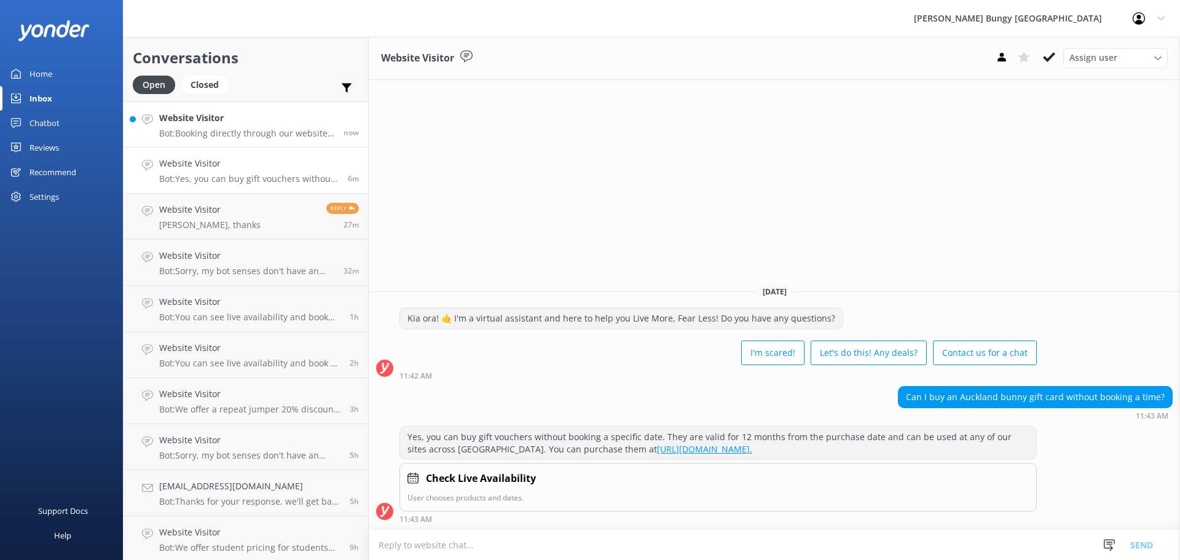
click at [290, 143] on link "Website Visitor Bot: Booking directly through our website always offers the bes…" at bounding box center [246, 124] width 245 height 46
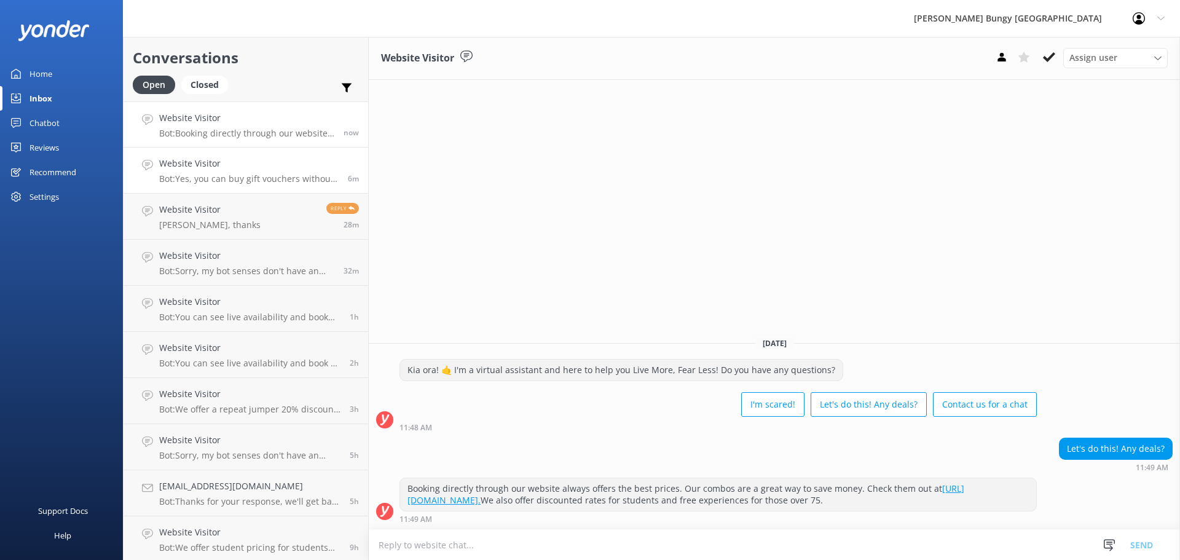
click at [230, 158] on h4 "Website Visitor" at bounding box center [249, 164] width 180 height 14
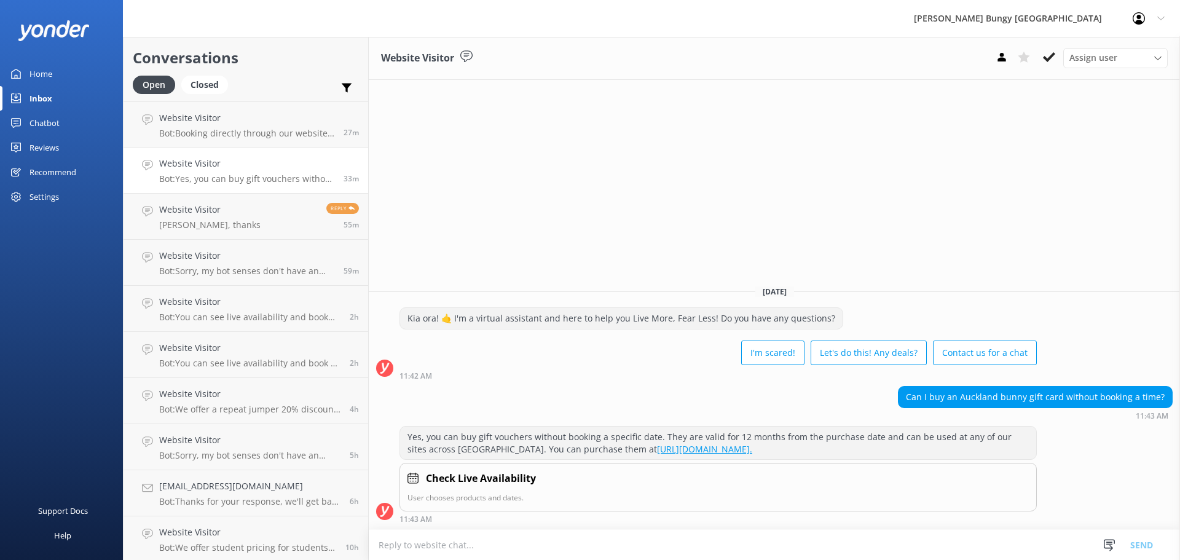
click at [706, 216] on div "Website Visitor Assign user [PERSON_NAME] [PERSON_NAME] Tech Admin [PERSON_NAME…" at bounding box center [775, 298] width 812 height 523
drag, startPoint x: 645, startPoint y: 205, endPoint x: 635, endPoint y: 261, distance: 57.4
click at [635, 261] on div "Website Visitor Assign user [PERSON_NAME] [PERSON_NAME] Tech Admin [PERSON_NAME…" at bounding box center [775, 298] width 812 height 523
click at [300, 133] on p "Bot: Booking directly through our website always offers the best prices. Our co…" at bounding box center [246, 133] width 175 height 11
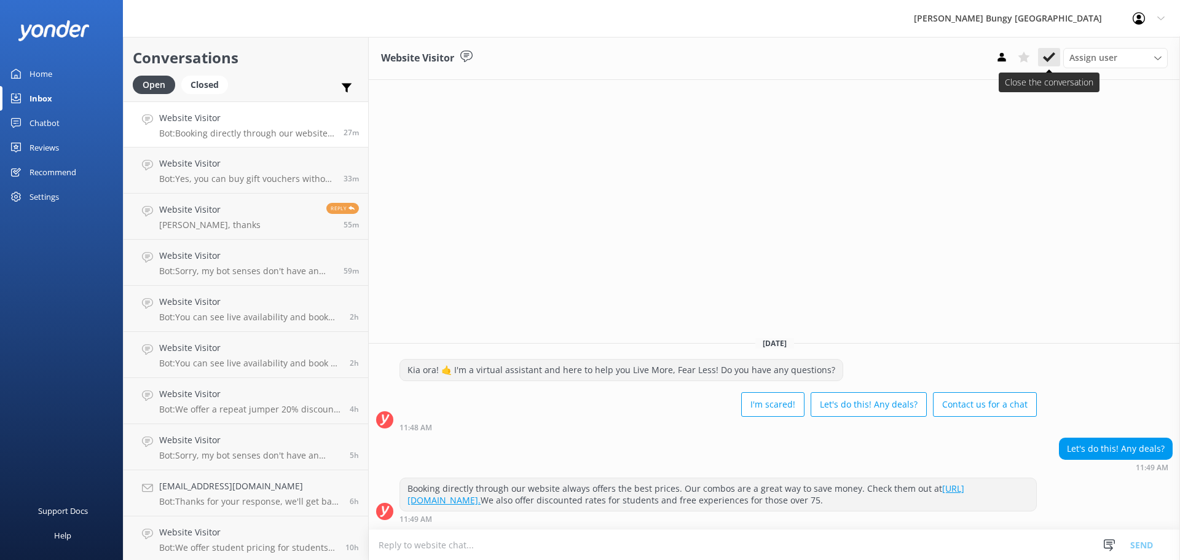
click at [1041, 63] on button at bounding box center [1049, 57] width 22 height 18
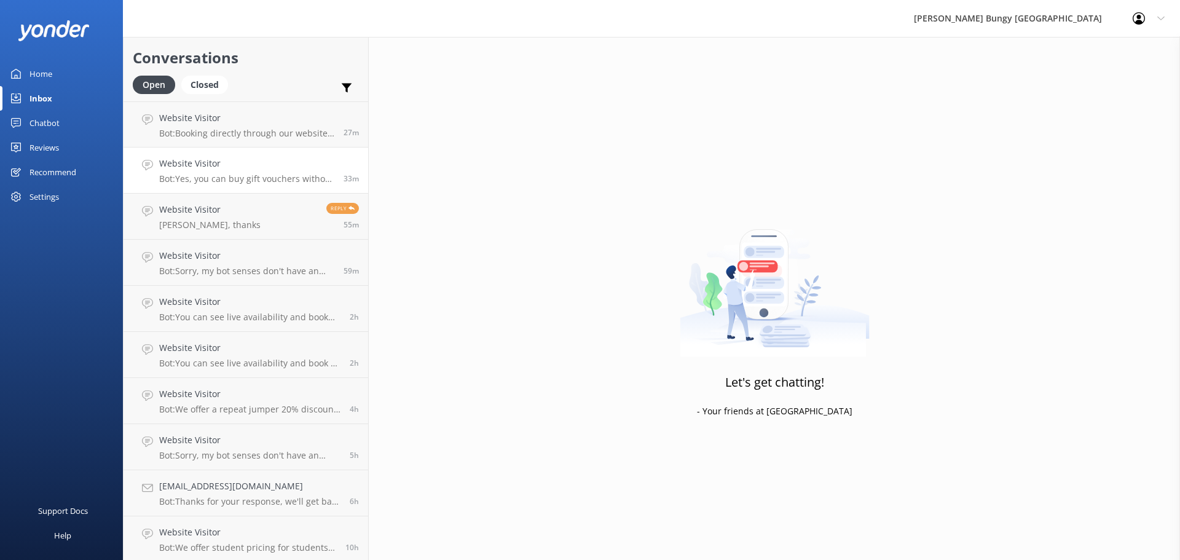
click at [312, 151] on link "Website Visitor Bot: Yes, you can buy gift vouchers without booking a specific …" at bounding box center [246, 171] width 245 height 46
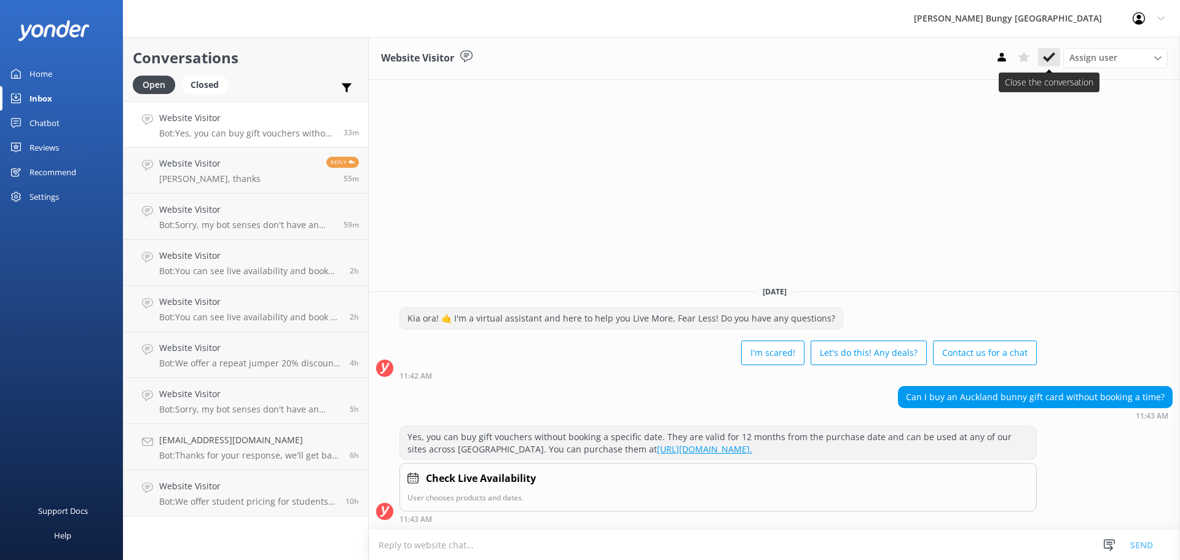
click at [1049, 55] on icon at bounding box center [1049, 57] width 12 height 12
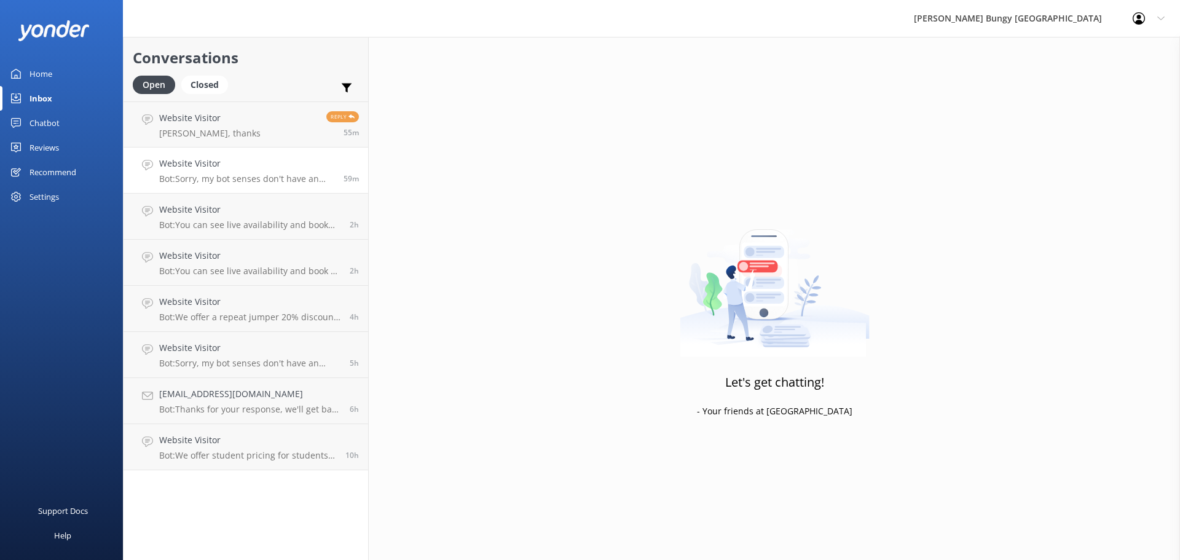
click at [215, 170] on h4 "Website Visitor" at bounding box center [246, 164] width 175 height 14
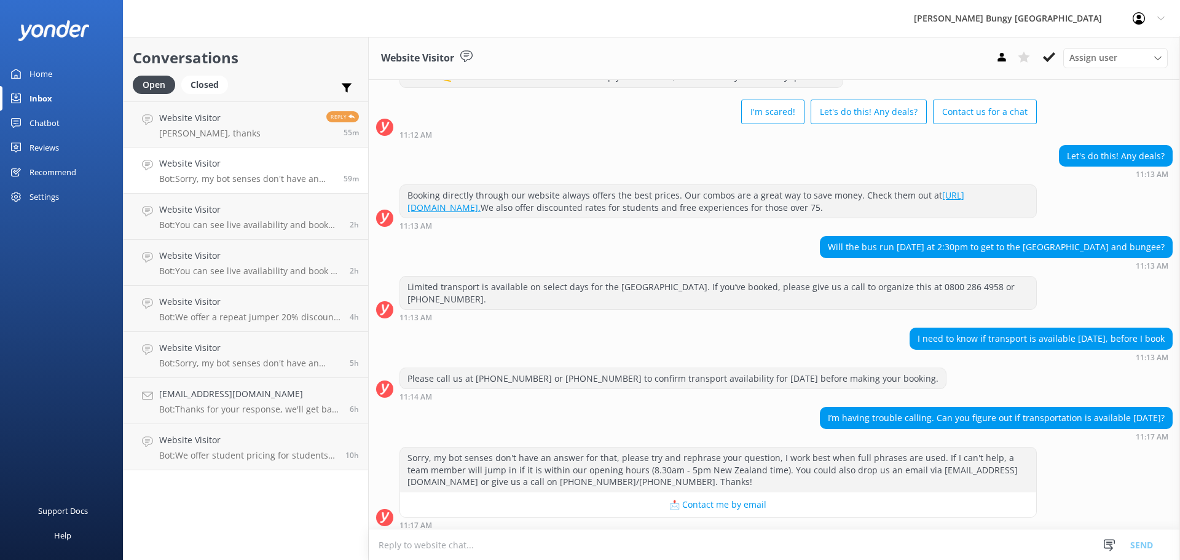
scroll to position [52, 0]
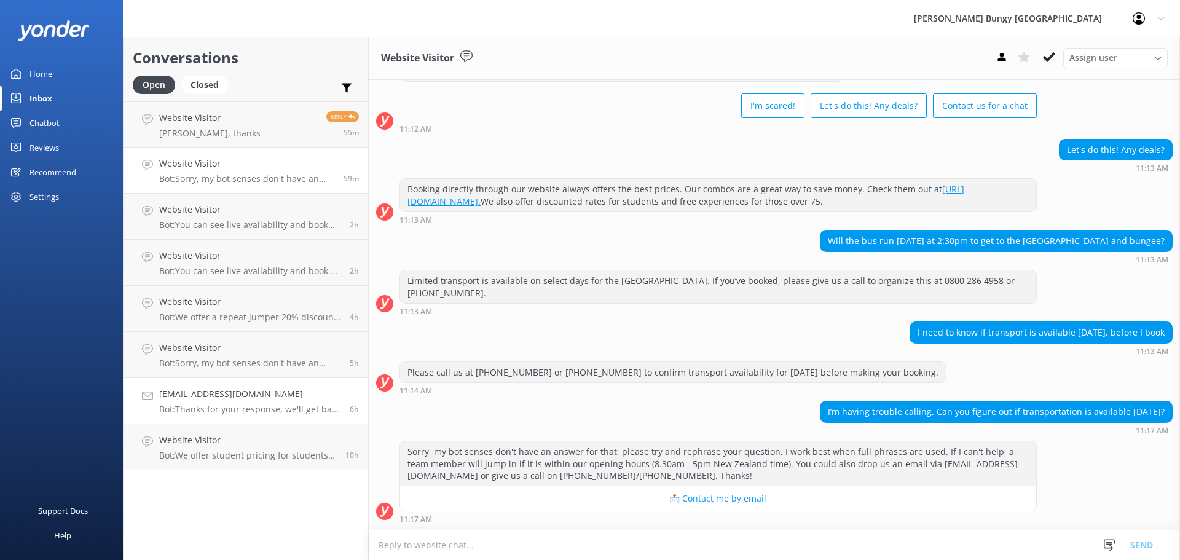
click at [271, 398] on h4 "[EMAIL_ADDRESS][DOMAIN_NAME]" at bounding box center [249, 394] width 181 height 14
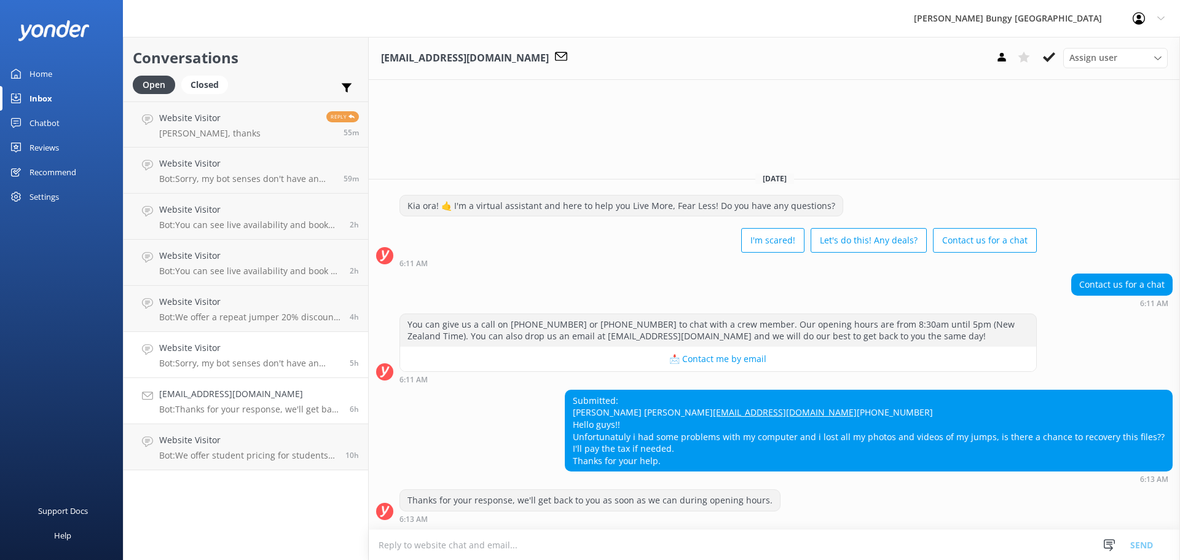
click at [270, 352] on h4 "Website Visitor" at bounding box center [249, 348] width 181 height 14
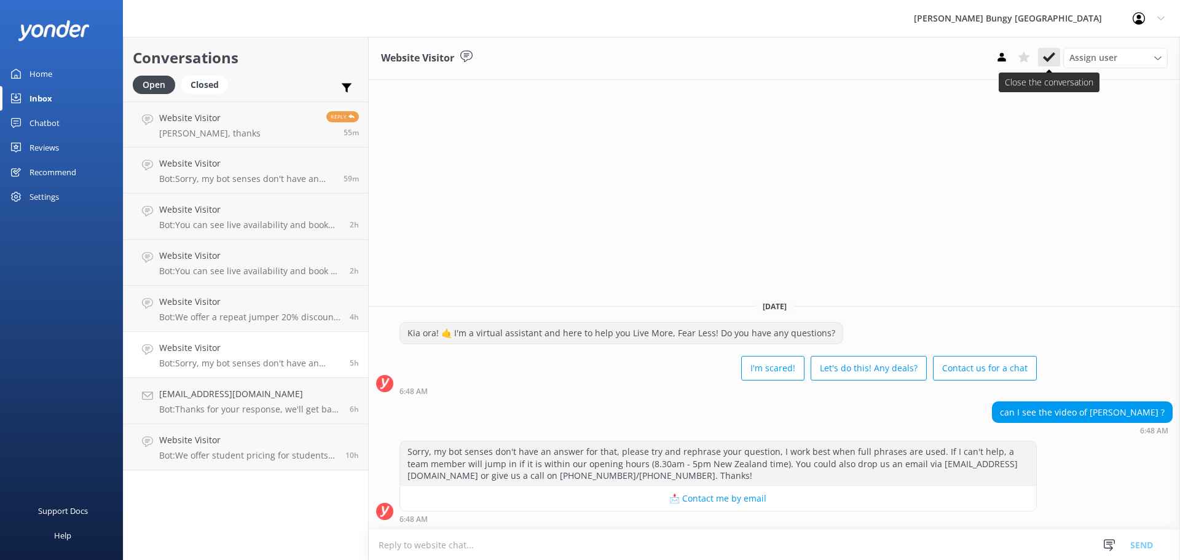
click at [1049, 49] on button at bounding box center [1049, 57] width 22 height 18
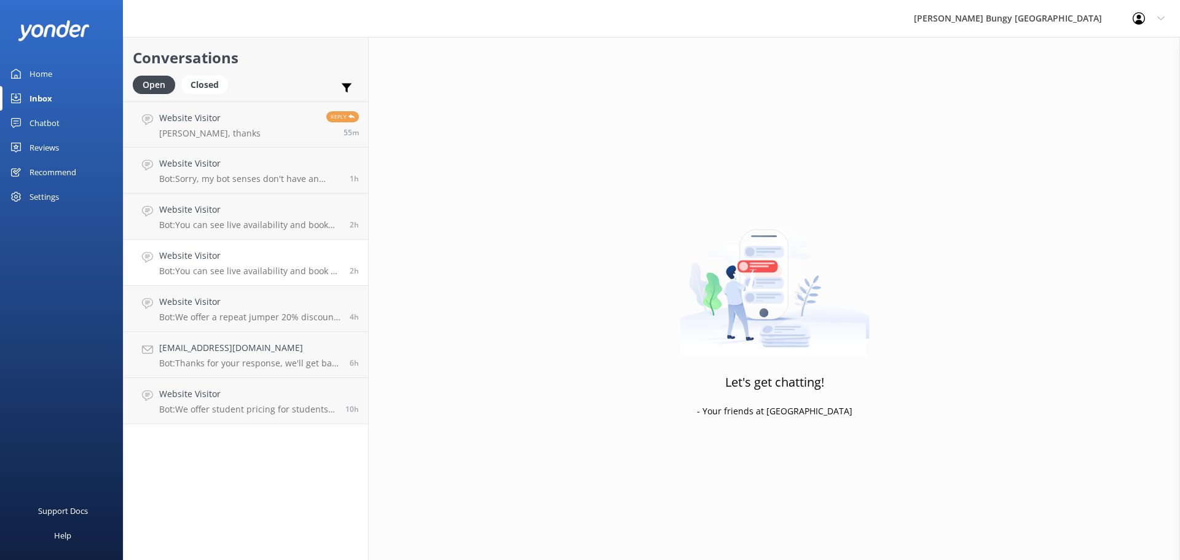
click at [210, 276] on p "Bot: You can see live availability and book all of our experiences online. I re…" at bounding box center [249, 271] width 181 height 11
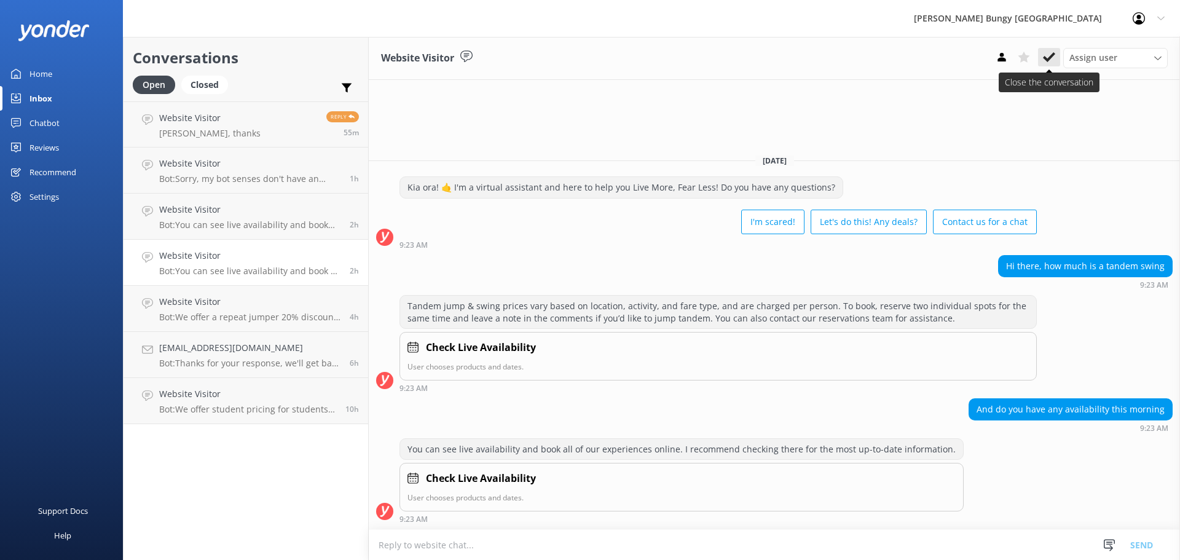
click at [1053, 61] on icon at bounding box center [1049, 57] width 12 height 12
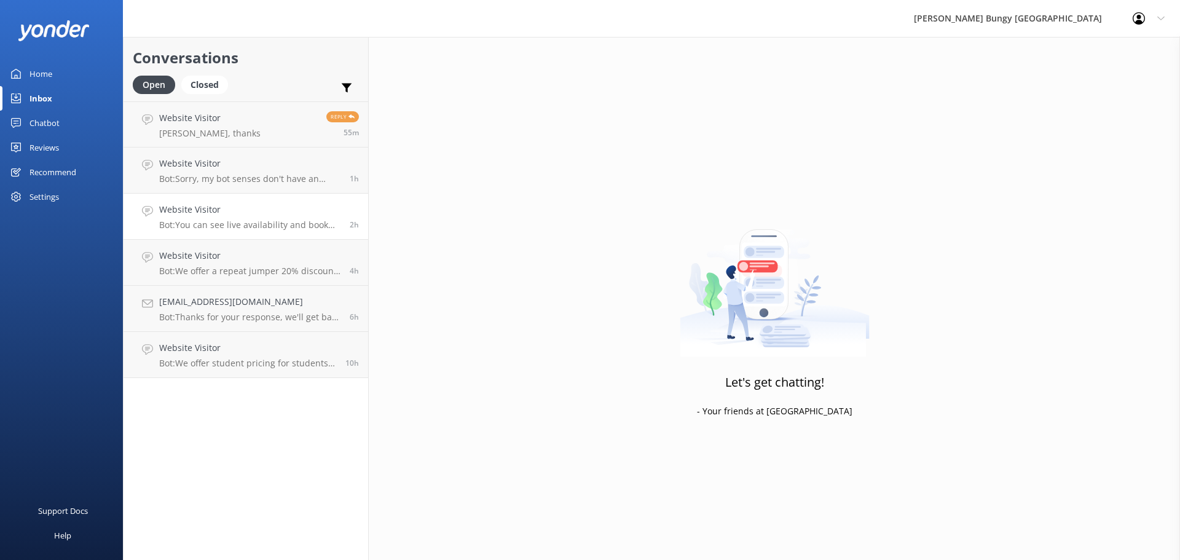
click at [302, 213] on h4 "Website Visitor" at bounding box center [249, 210] width 181 height 14
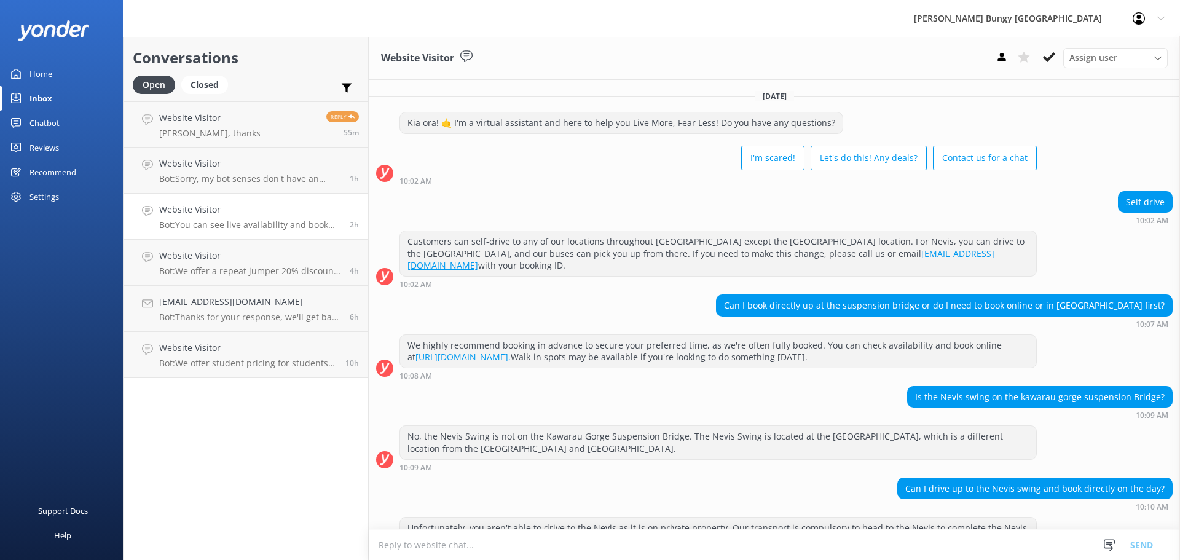
scroll to position [183, 0]
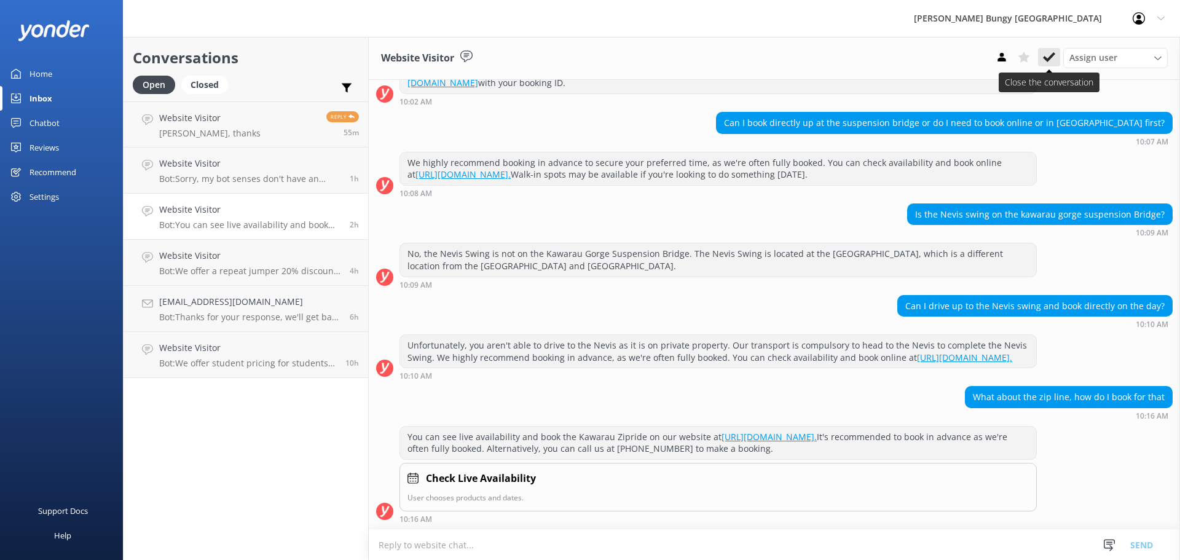
click at [1048, 63] on icon at bounding box center [1049, 57] width 12 height 12
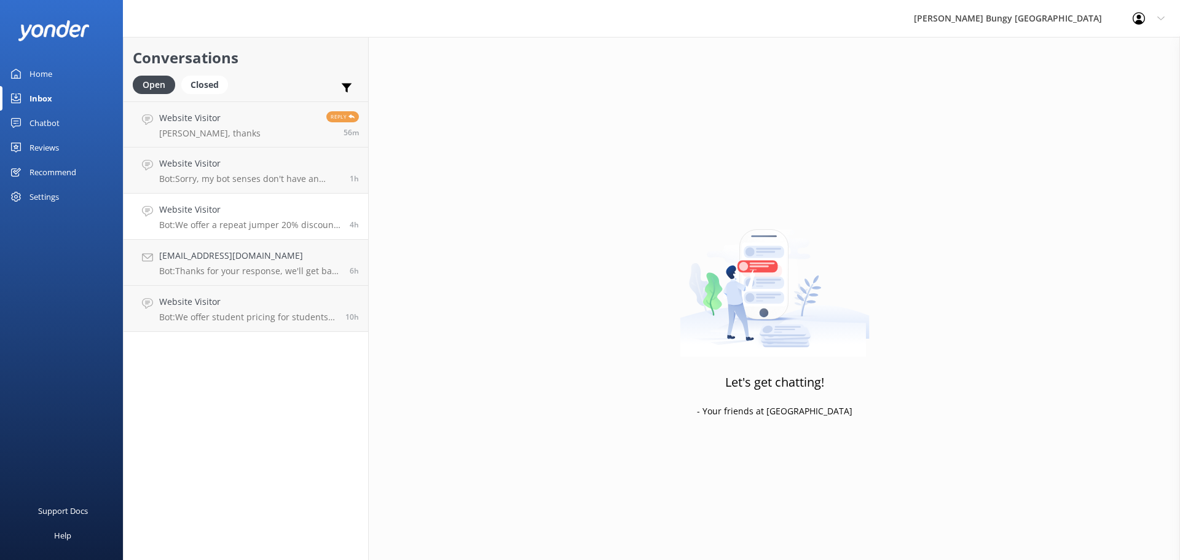
click at [250, 201] on link "Website Visitor Bot: We offer a repeat jumper 20% discount on any of our singul…" at bounding box center [246, 217] width 245 height 46
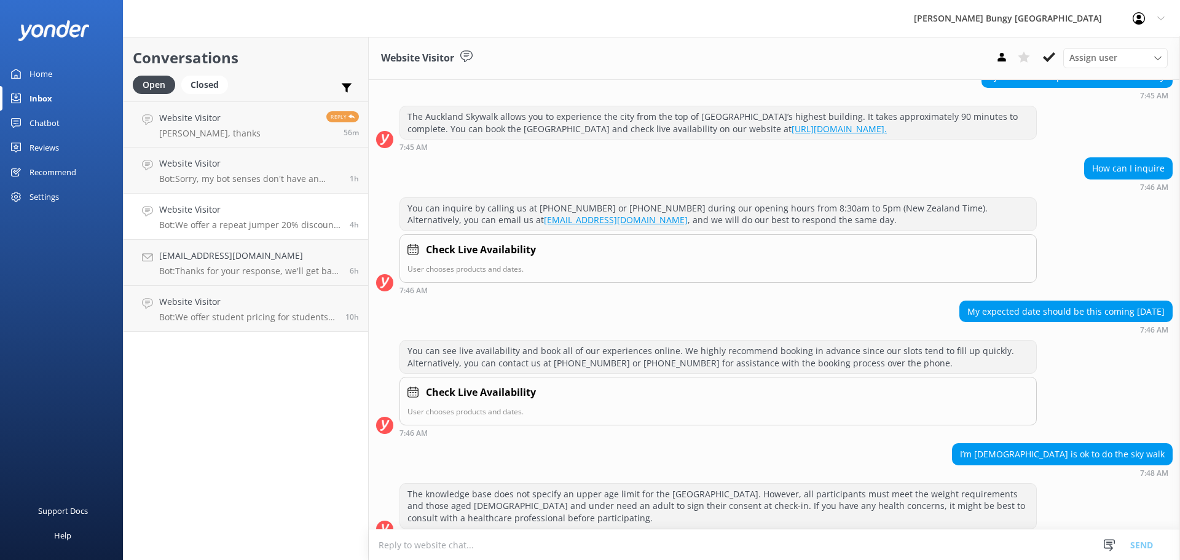
scroll to position [478, 0]
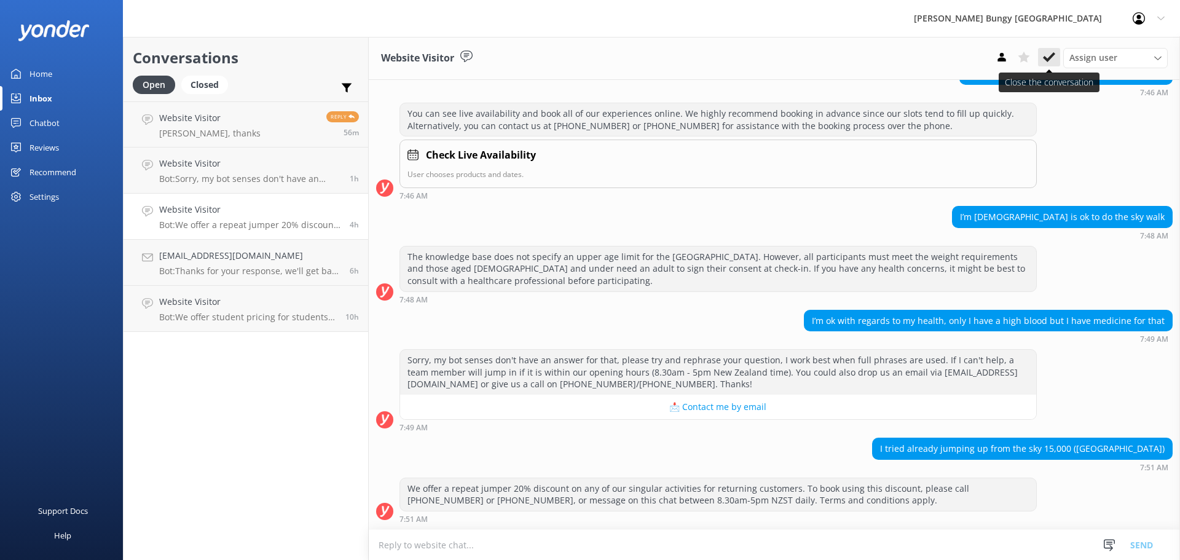
click at [1052, 53] on icon at bounding box center [1049, 57] width 12 height 12
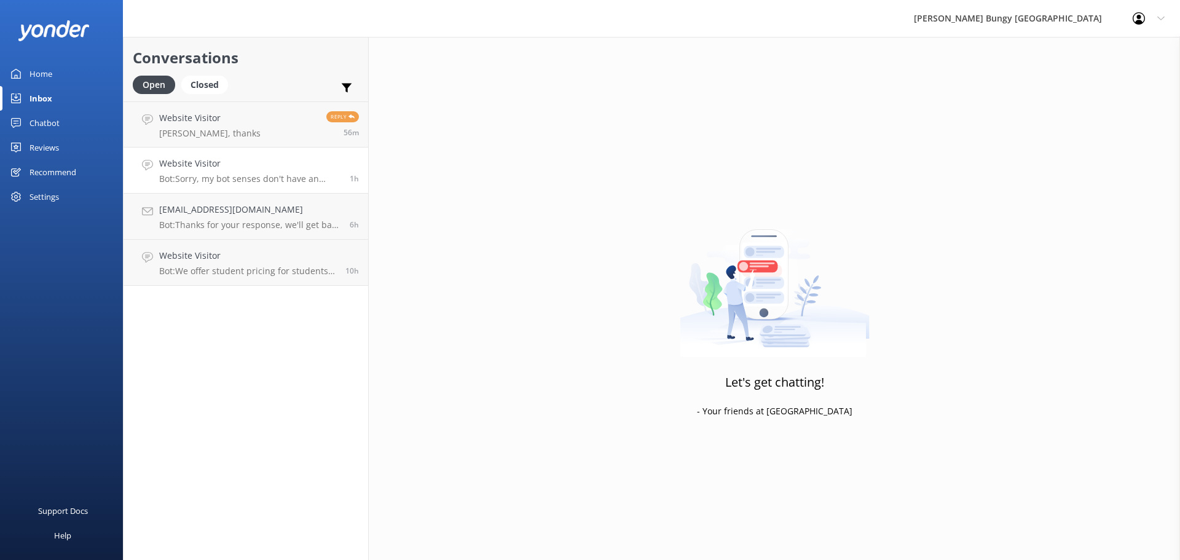
click at [201, 170] on h4 "Website Visitor" at bounding box center [249, 164] width 181 height 14
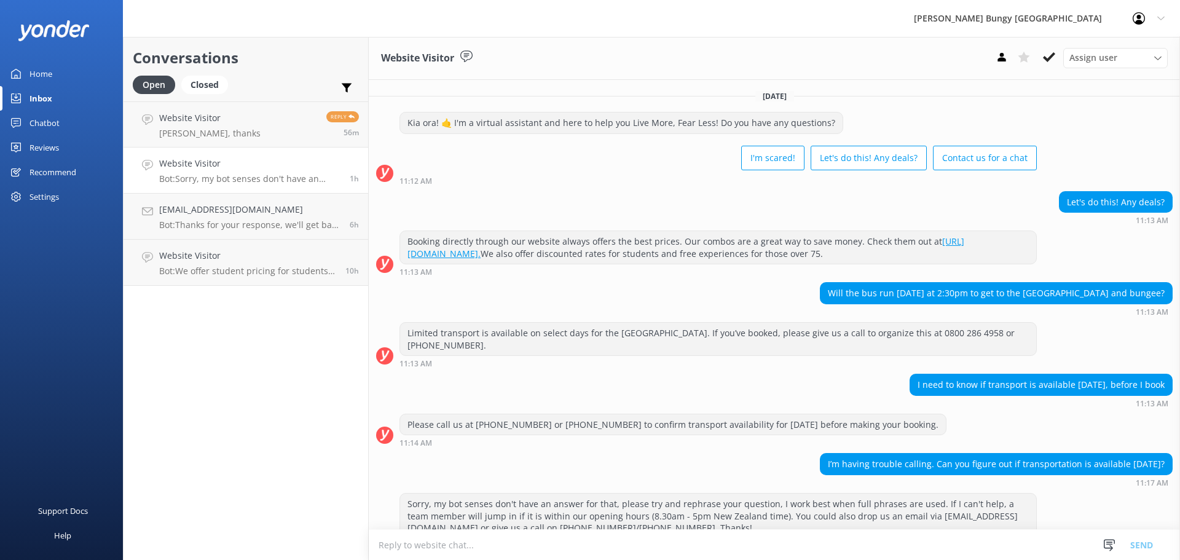
scroll to position [52, 0]
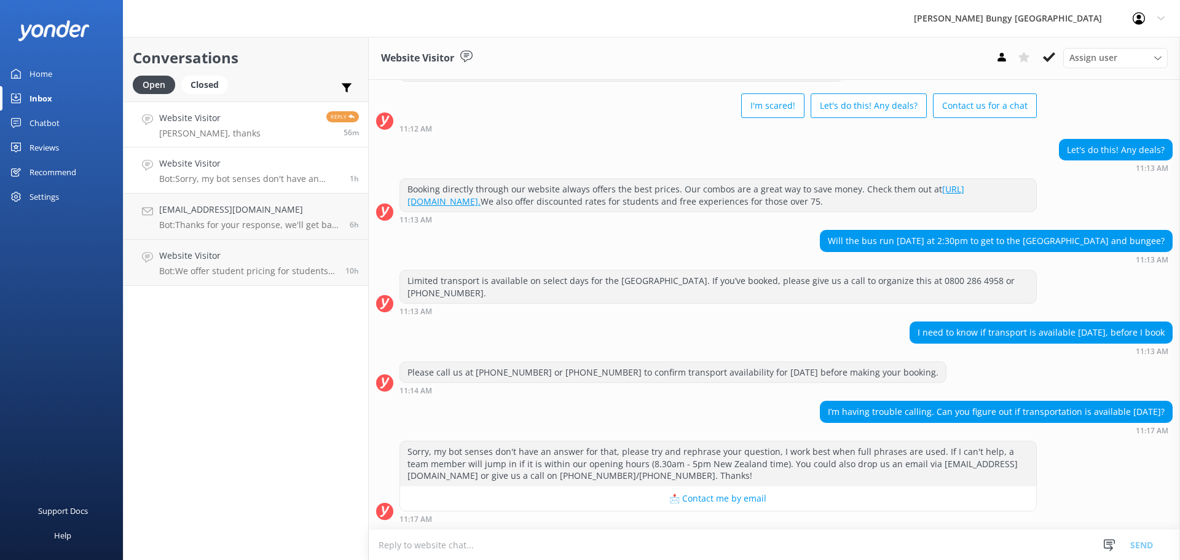
click at [214, 121] on h4 "Website Visitor" at bounding box center [209, 118] width 101 height 14
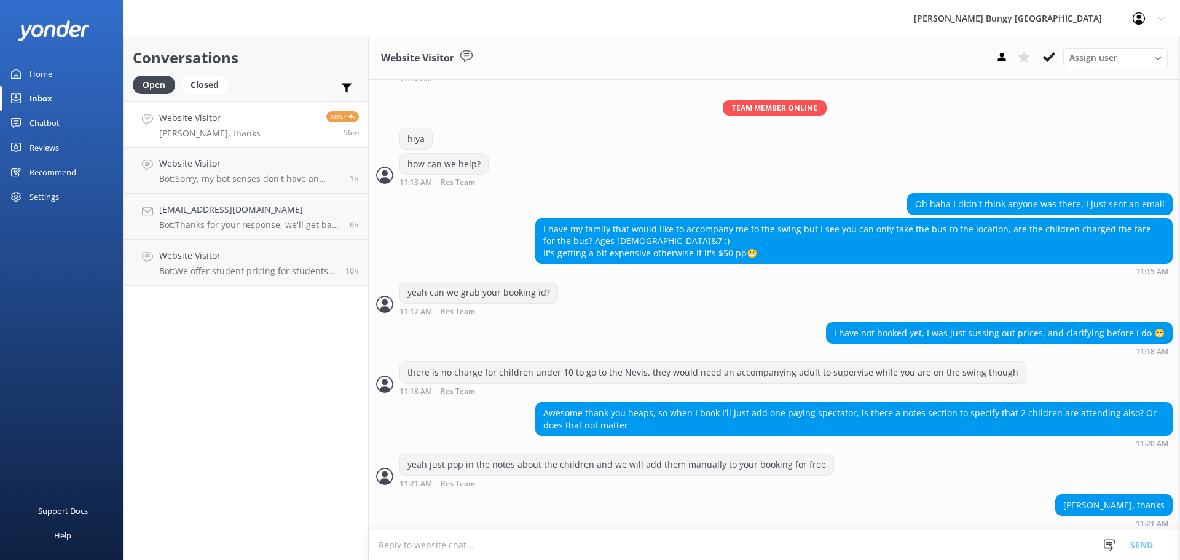
scroll to position [352, 0]
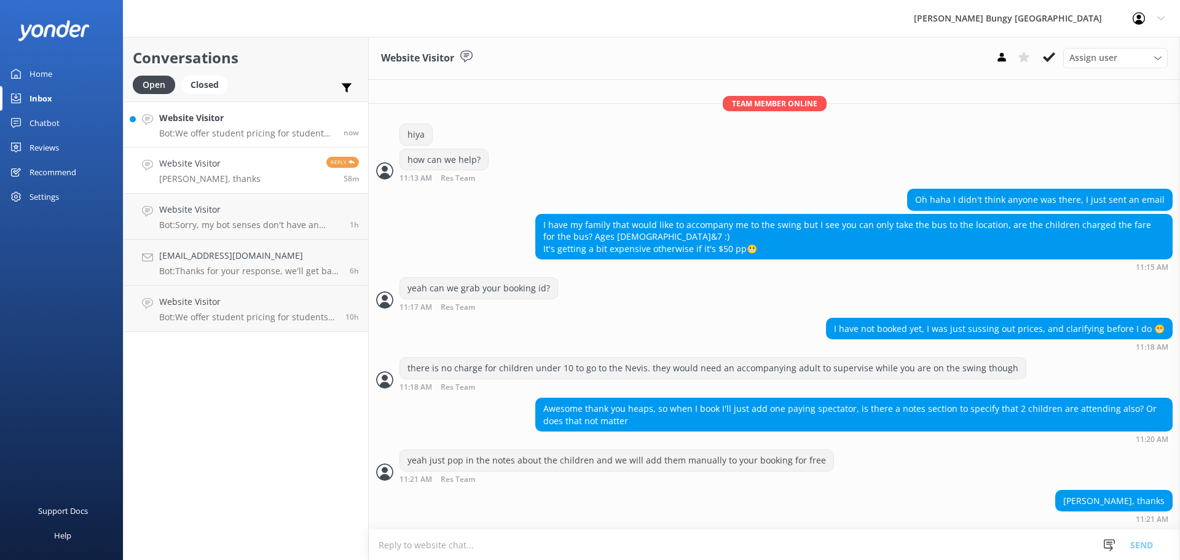
click at [267, 137] on p "Bot: We offer student pricing for students studying in domestic NZ institutions…" at bounding box center [246, 133] width 175 height 11
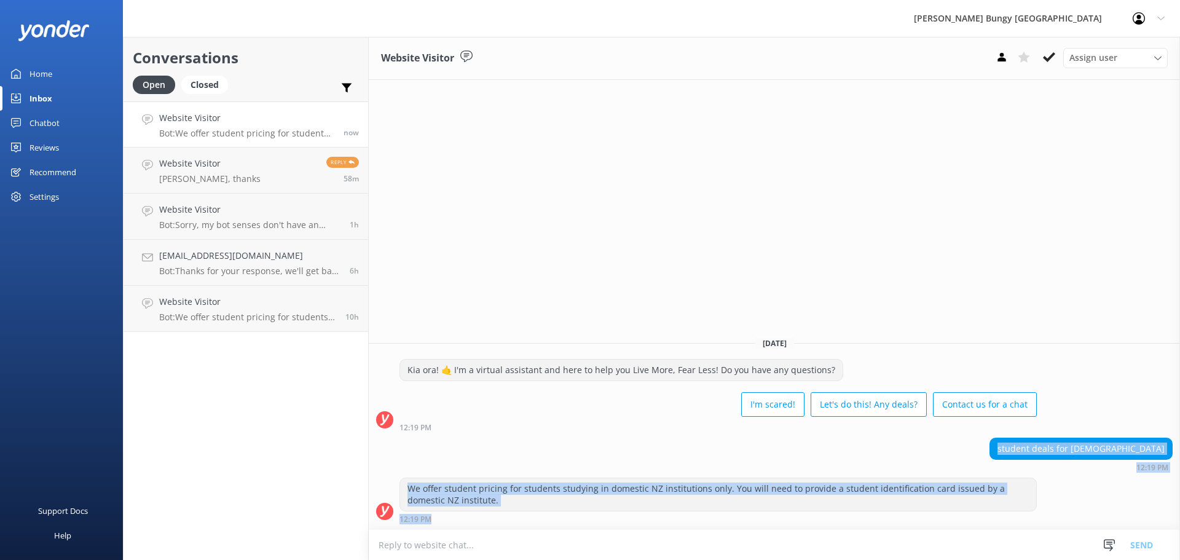
drag, startPoint x: 512, startPoint y: 425, endPoint x: 675, endPoint y: 548, distance: 204.1
click at [675, 548] on div "Website Visitor Assign user [PERSON_NAME] [PERSON_NAME] Tech Admin [PERSON_NAME…" at bounding box center [775, 298] width 812 height 523
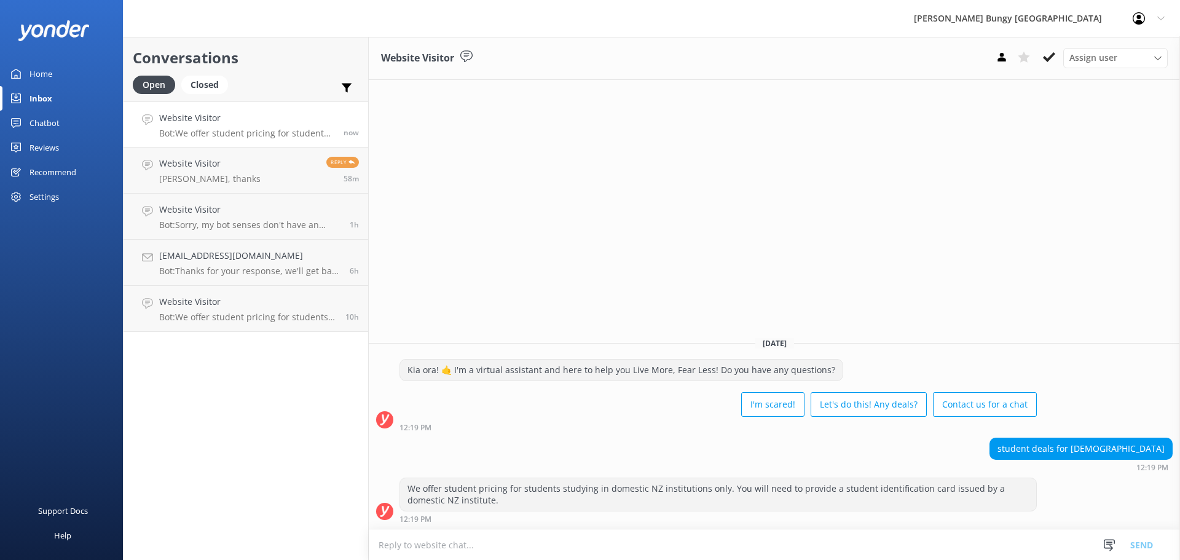
click at [262, 439] on div "Conversations Open Closed Important Assigned to me Unassigned Website Visitor B…" at bounding box center [246, 298] width 246 height 523
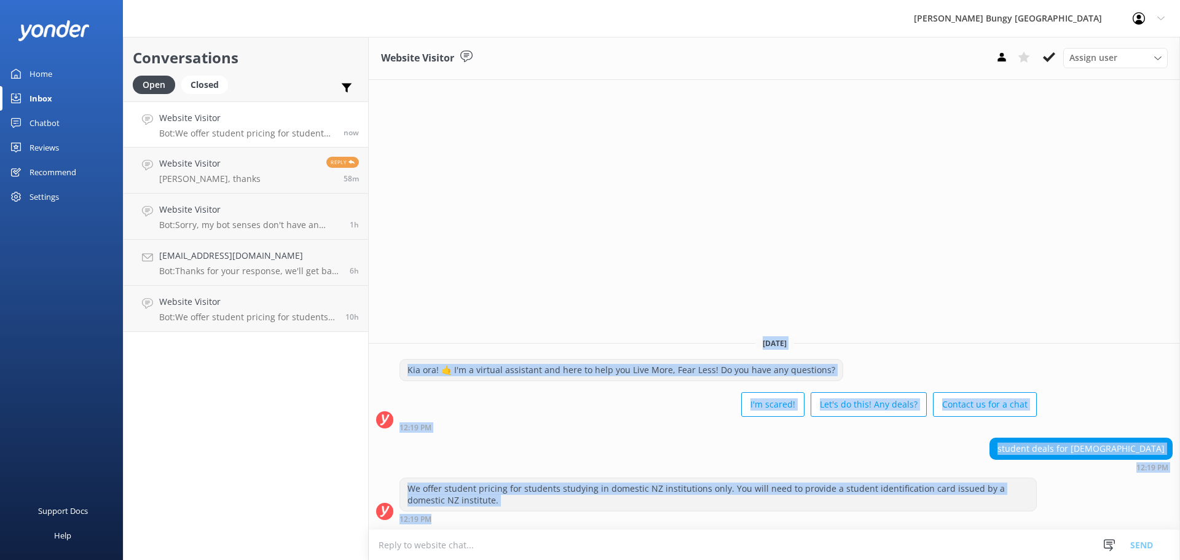
drag, startPoint x: 757, startPoint y: 340, endPoint x: 850, endPoint y: 589, distance: 265.7
click at [850, 559] on html "AJ Hackett Bungy New Zealand Profile Settings Logout Home Inbox Chatbot Content…" at bounding box center [590, 280] width 1180 height 560
click at [695, 267] on div "Website Visitor Assign user Mike Voyce Michelle Gillard Tech Admin Dan Waugh Re…" at bounding box center [775, 298] width 812 height 523
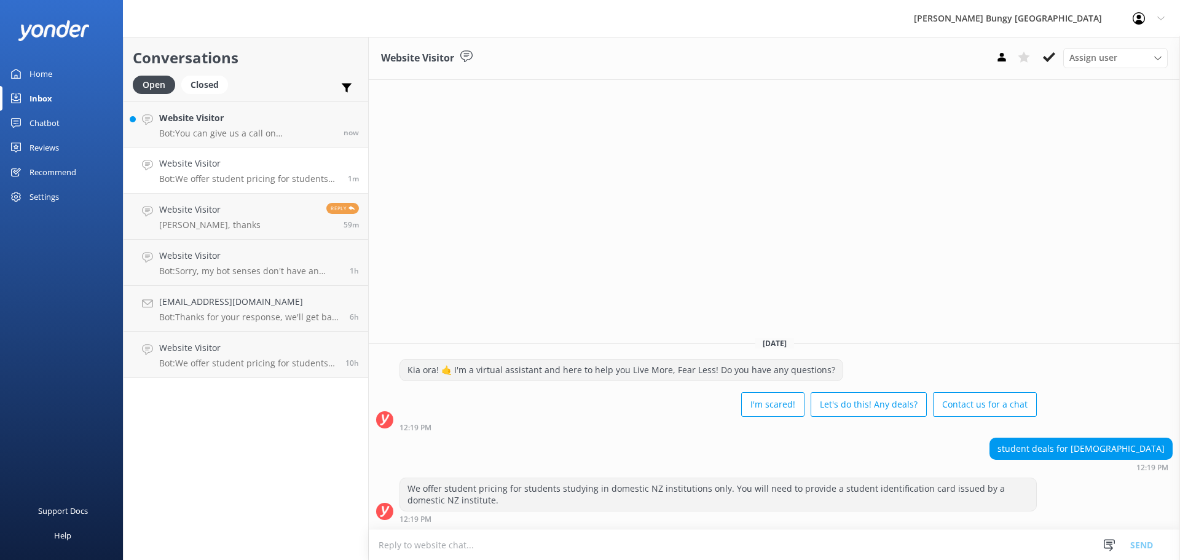
click at [507, 200] on div "Website Visitor Assign user Mike Voyce Michelle Gillard Tech Admin Dan Waugh Re…" at bounding box center [775, 298] width 812 height 523
click at [306, 134] on p "Bot: You can give us a call on 0800 286 4958 or +64 3 450 1300 to chat with a c…" at bounding box center [246, 133] width 175 height 11
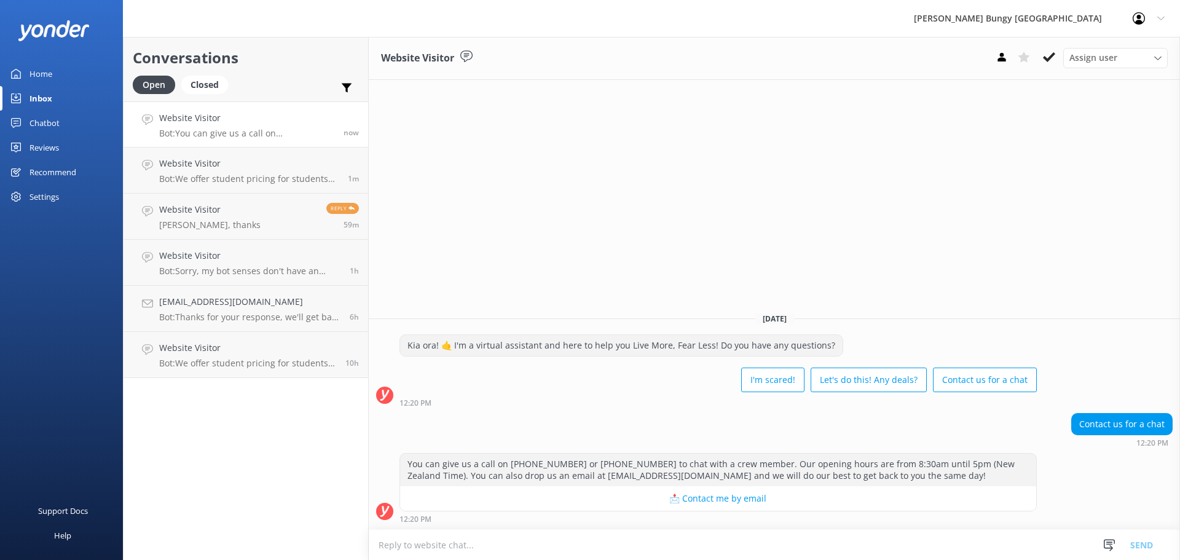
click at [610, 554] on textarea at bounding box center [775, 545] width 812 height 30
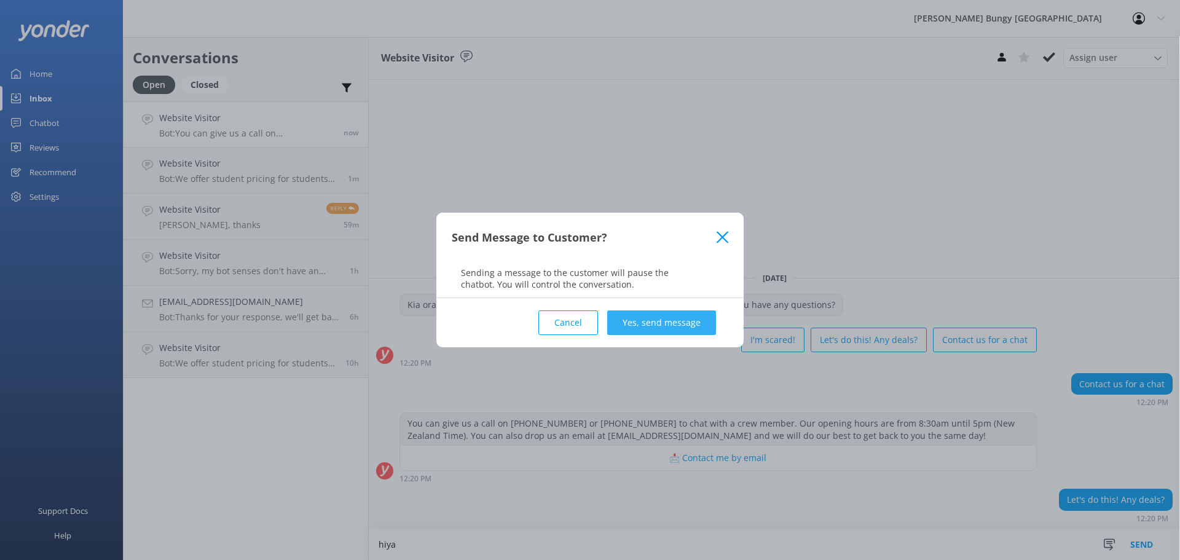
type textarea "hiya"
click at [638, 323] on button "Yes, send message" at bounding box center [661, 322] width 109 height 25
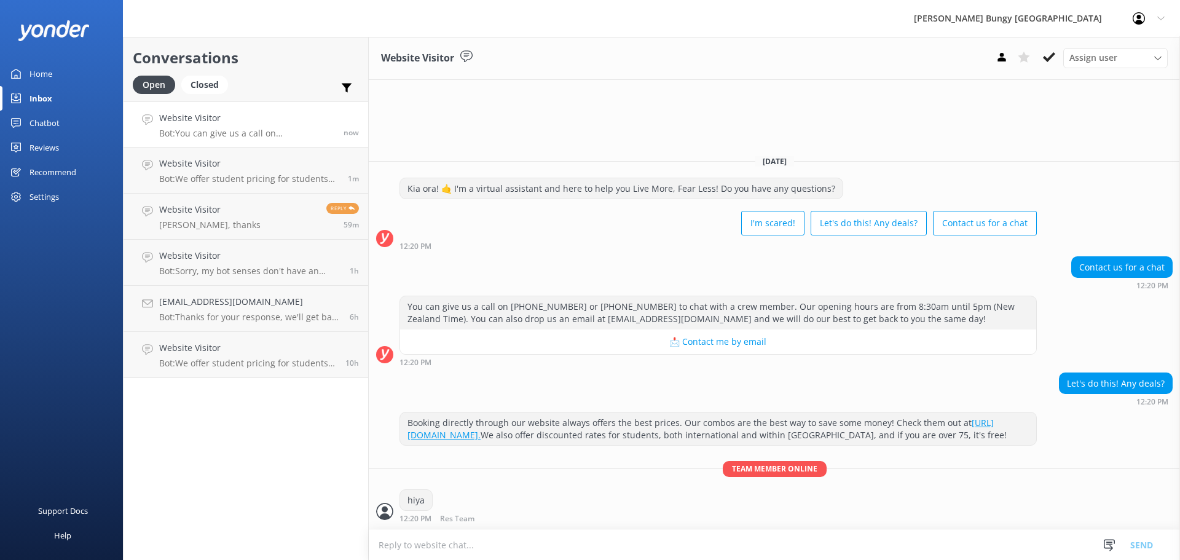
click at [577, 546] on textarea at bounding box center [775, 545] width 812 height 30
type textarea "how can we help?"
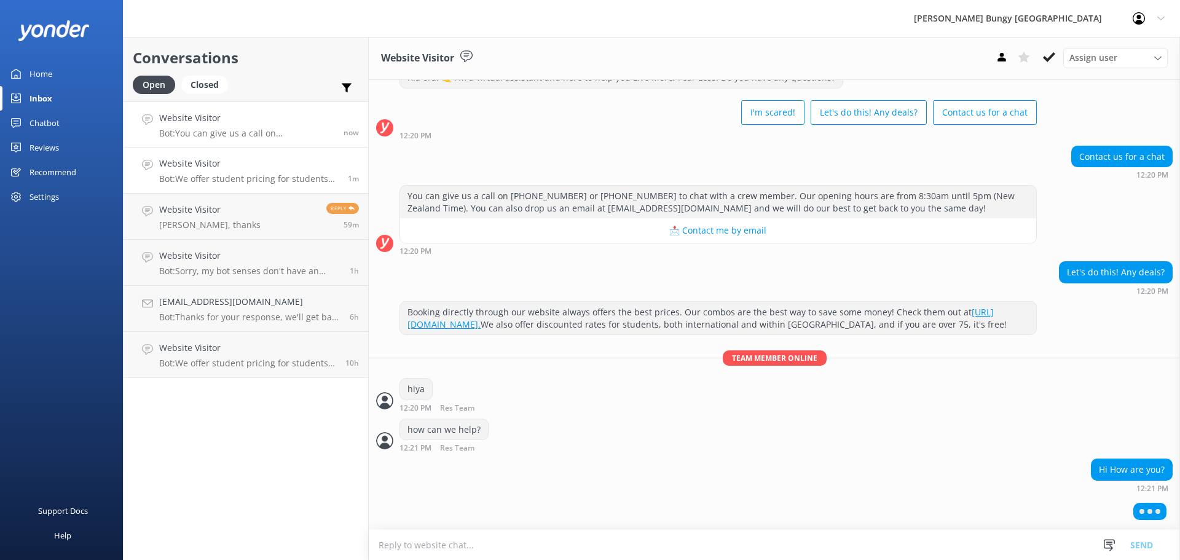
scroll to position [55, 0]
click at [197, 187] on link "Website Visitor Bot: We offer student pricing for students studying in domestic…" at bounding box center [246, 171] width 245 height 46
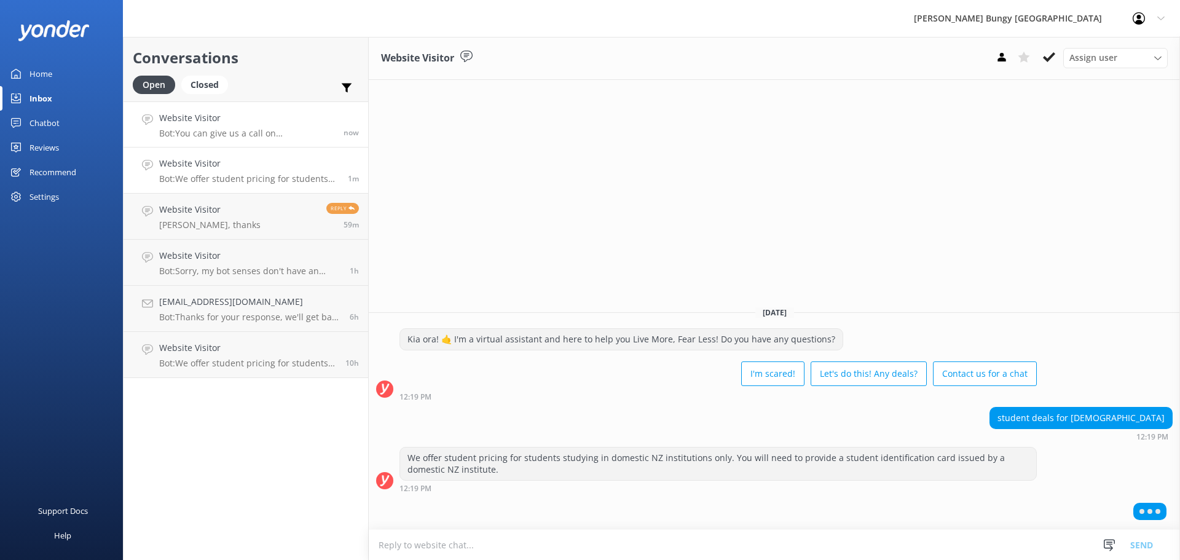
click at [215, 113] on h4 "Website Visitor" at bounding box center [246, 118] width 175 height 14
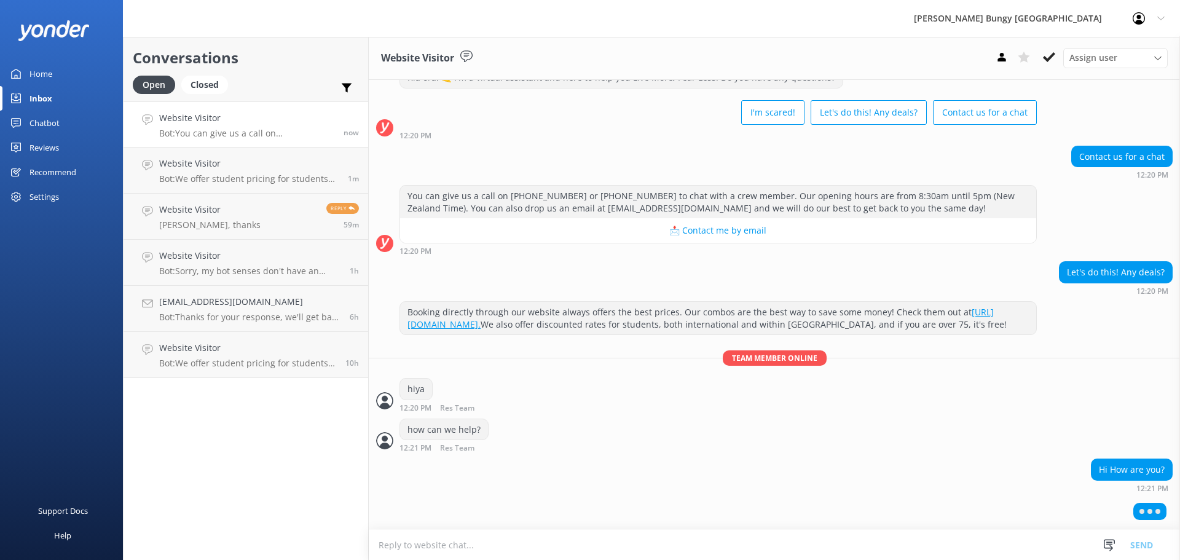
scroll to position [55, 0]
click at [455, 549] on textarea at bounding box center [775, 545] width 812 height 30
type textarea "yeah good"
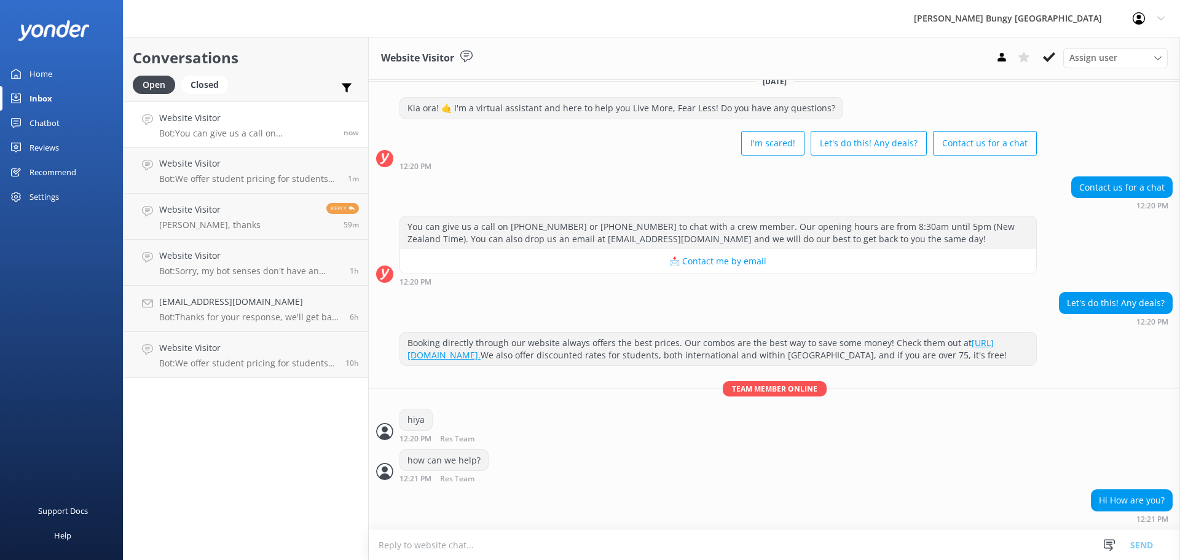
scroll to position [96, 0]
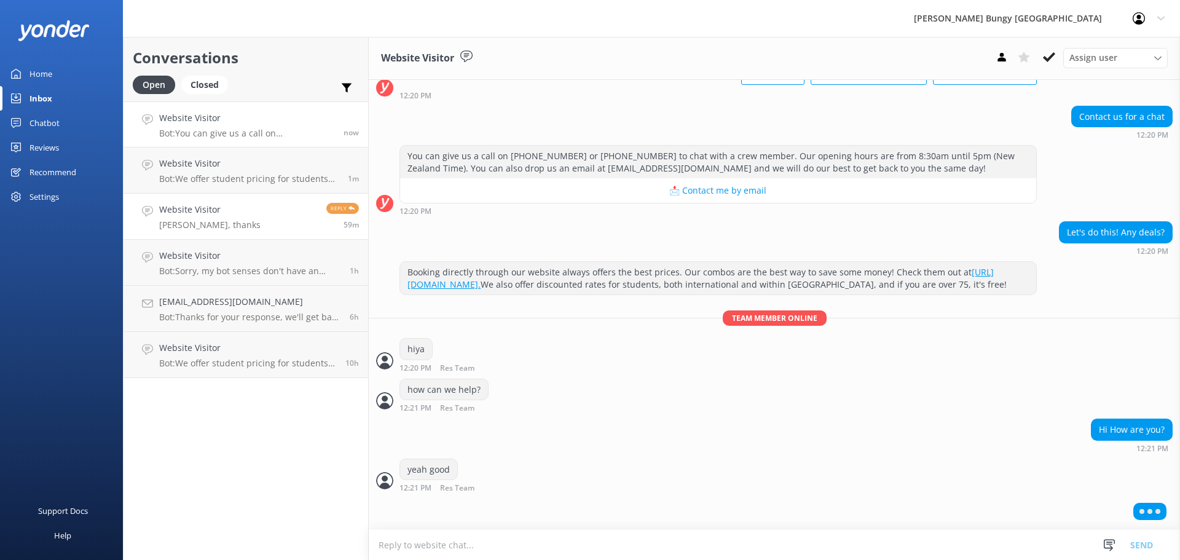
click at [163, 198] on link "Website Visitor Brill, thanks Reply 59m" at bounding box center [246, 217] width 245 height 46
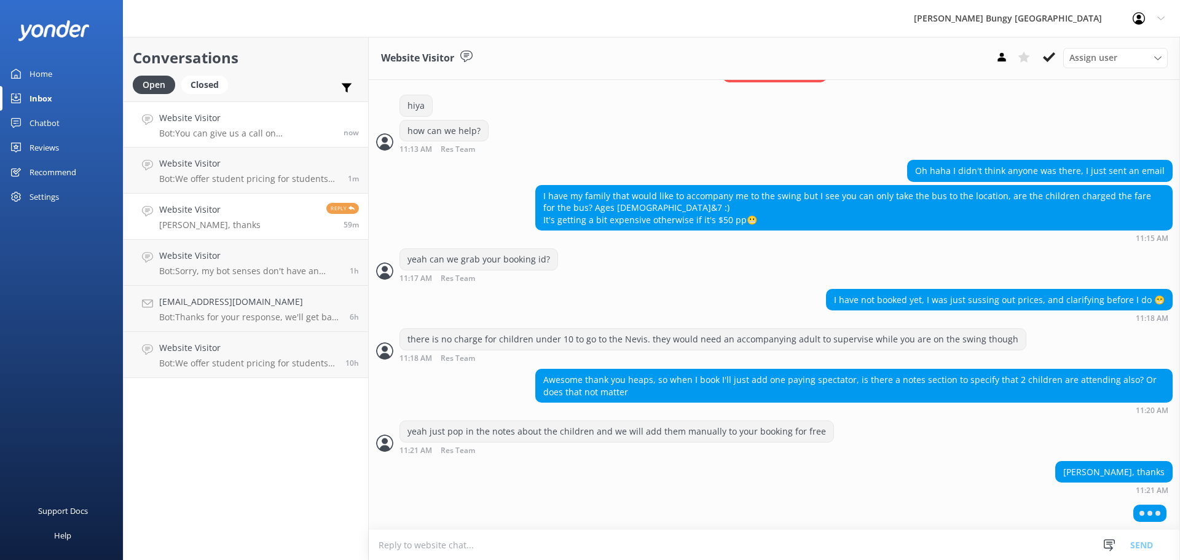
click at [167, 128] on p "Bot: You can give us a call on 0800 286 4958 or +64 3 450 1300 to chat with a c…" at bounding box center [246, 133] width 175 height 11
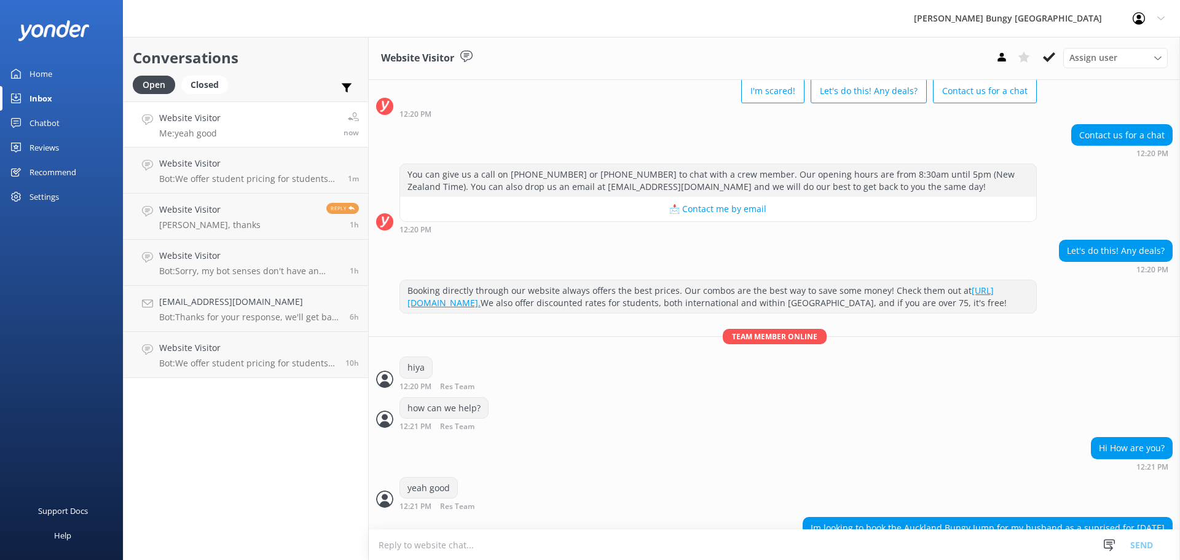
scroll to position [107, 0]
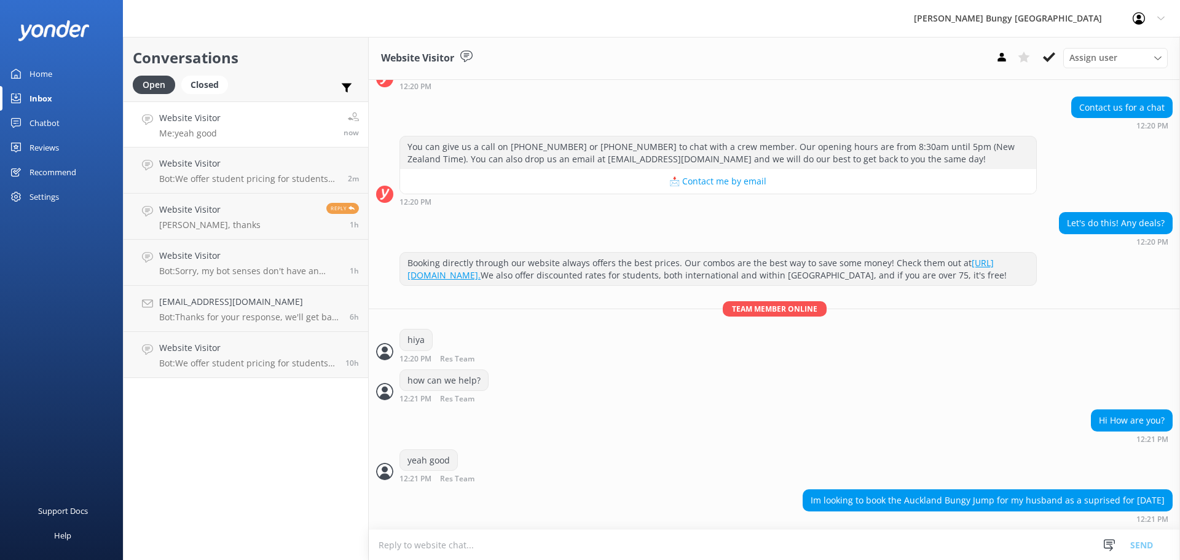
click at [903, 550] on textarea at bounding box center [775, 545] width 812 height 30
type textarea "nice"
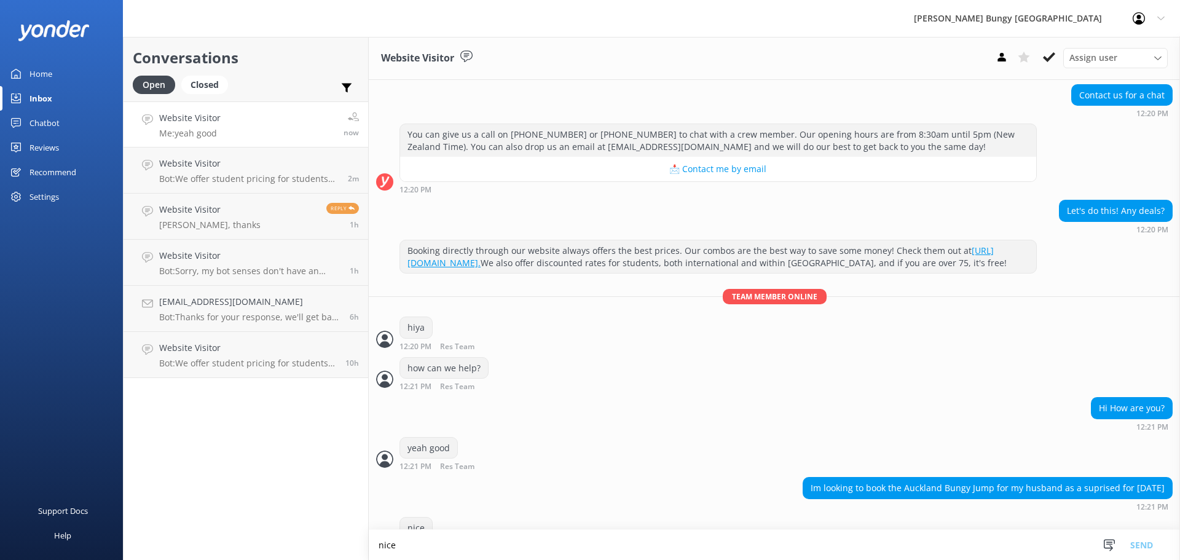
scroll to position [147, 0]
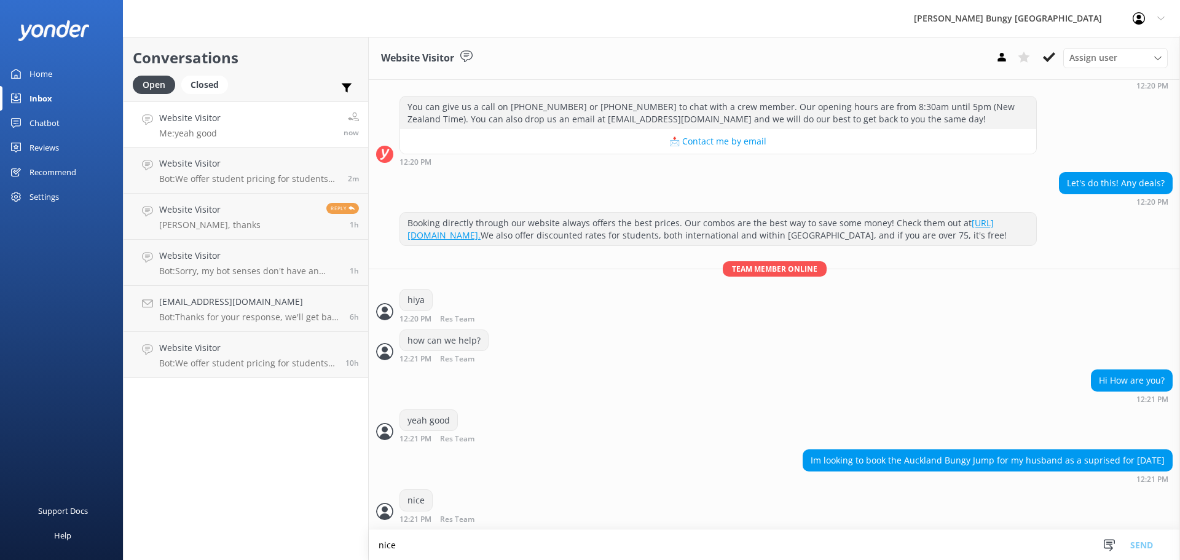
click at [842, 540] on textarea "nice" at bounding box center [775, 545] width 812 height 30
type textarea "did you want to make the booking here with us?"
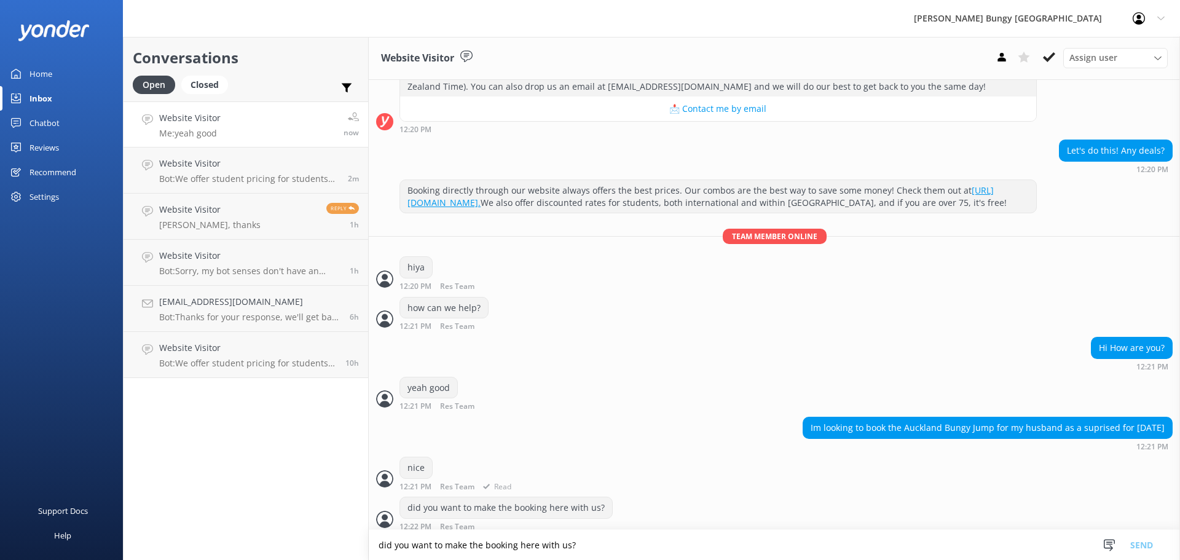
scroll to position [188, 0]
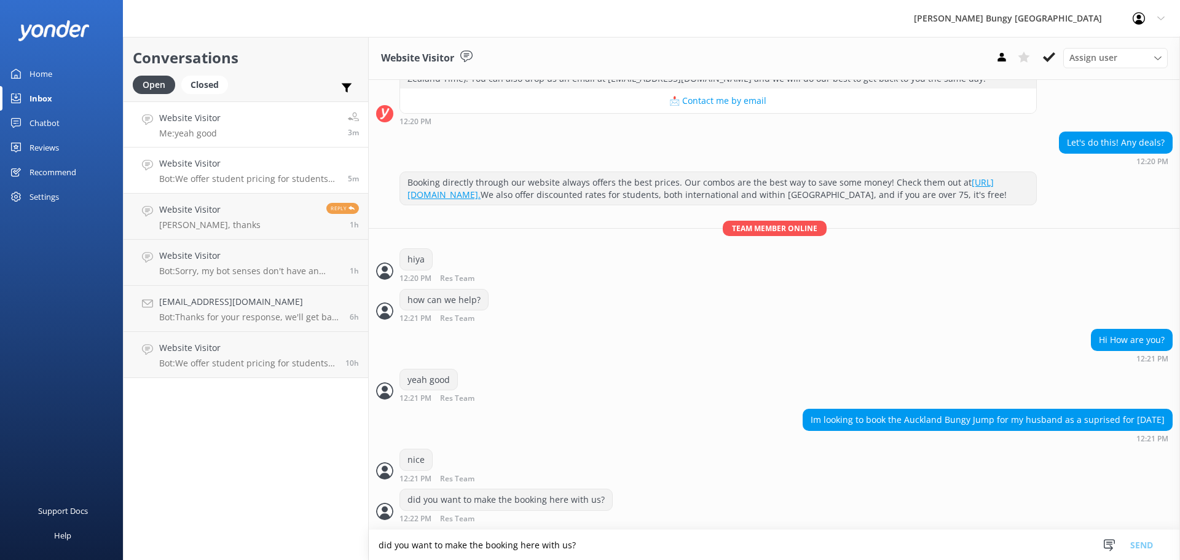
click at [204, 164] on h4 "Website Visitor" at bounding box center [249, 164] width 180 height 14
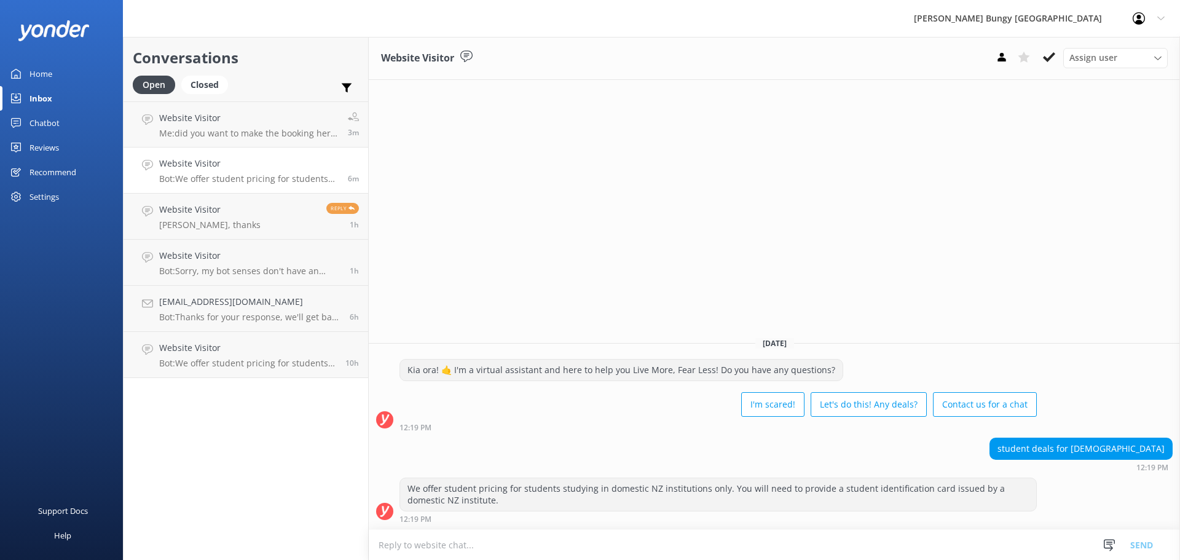
click at [714, 186] on div "Website Visitor Assign user [PERSON_NAME] [PERSON_NAME] Tech Admin [PERSON_NAME…" at bounding box center [775, 298] width 812 height 523
drag, startPoint x: 622, startPoint y: 177, endPoint x: 607, endPoint y: 164, distance: 19.6
click at [622, 177] on div "Website Visitor Assign user [PERSON_NAME] [PERSON_NAME] Tech Admin [PERSON_NAME…" at bounding box center [775, 298] width 812 height 523
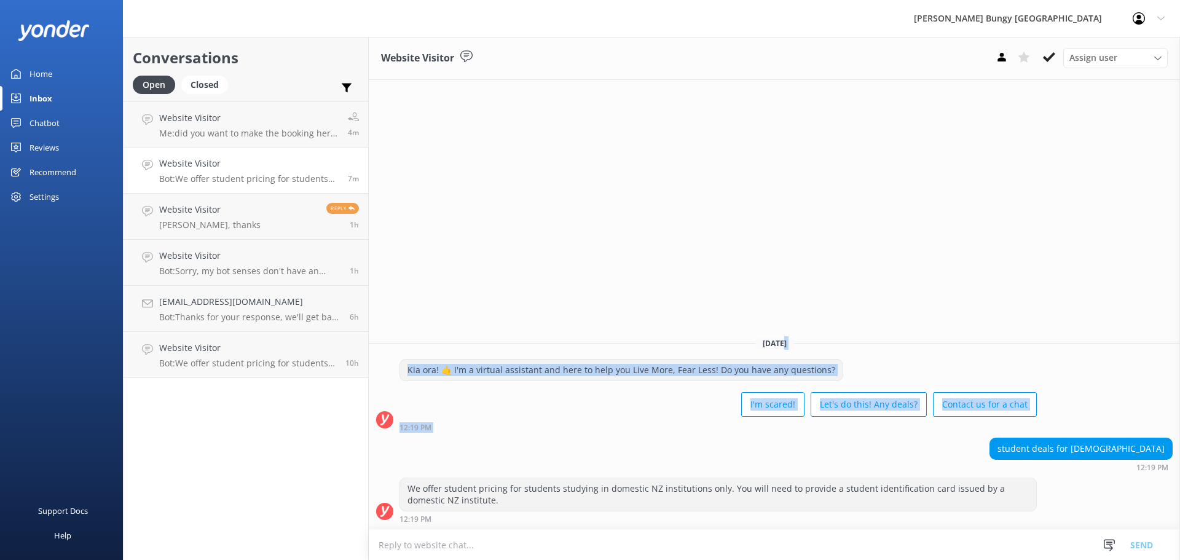
drag, startPoint x: 813, startPoint y: 321, endPoint x: 725, endPoint y: 452, distance: 157.9
click at [725, 452] on div "Website Visitor Assign user [PERSON_NAME] [PERSON_NAME] Tech Admin [PERSON_NAME…" at bounding box center [775, 298] width 812 height 523
click at [725, 452] on div "student deals for australians 12:19 PM" at bounding box center [775, 455] width 812 height 34
drag, startPoint x: 725, startPoint y: 451, endPoint x: 497, endPoint y: 244, distance: 308.1
click at [497, 244] on div "Website Visitor Assign user [PERSON_NAME] [PERSON_NAME] Tech Admin [PERSON_NAME…" at bounding box center [775, 298] width 812 height 523
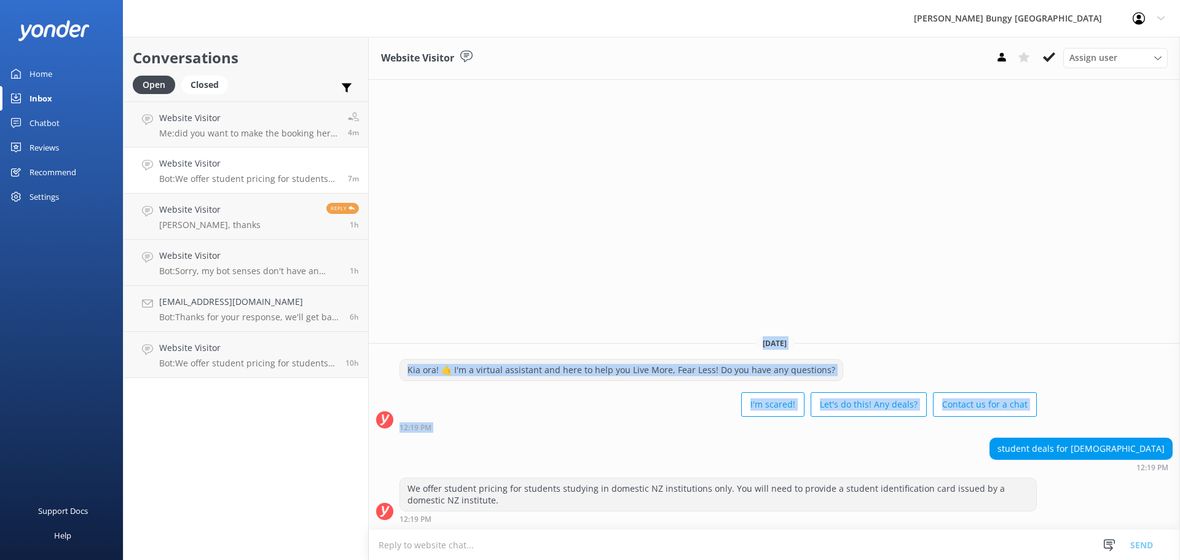
click at [499, 246] on div "Website Visitor Assign user [PERSON_NAME] [PERSON_NAME] Tech Admin [PERSON_NAME…" at bounding box center [775, 298] width 812 height 523
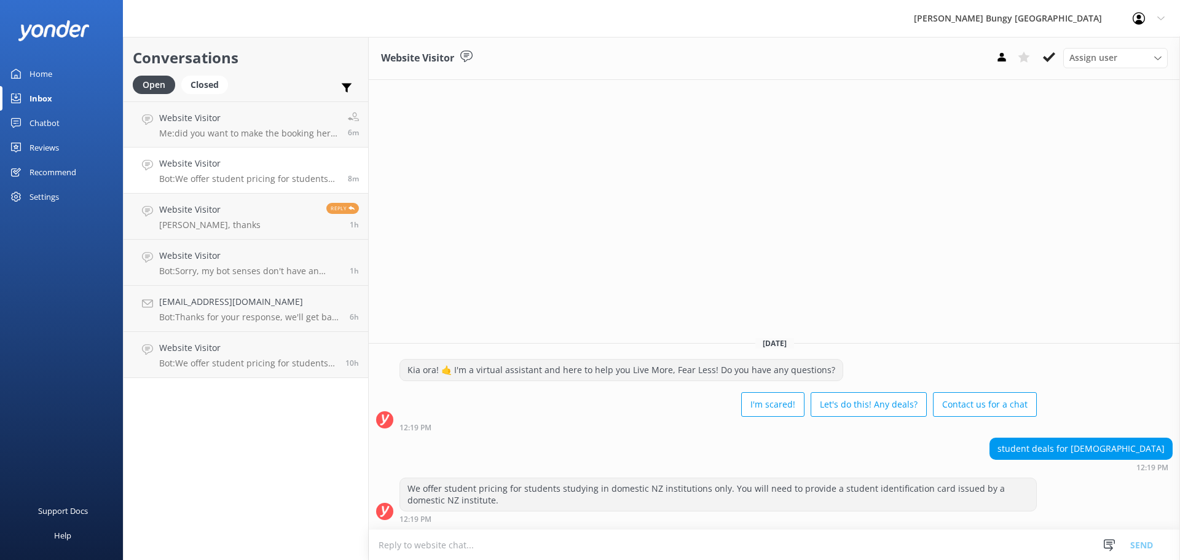
click at [666, 193] on div "Website Visitor Assign user [PERSON_NAME] [PERSON_NAME] Tech Admin [PERSON_NAME…" at bounding box center [775, 298] width 812 height 523
click at [243, 133] on p "Me: did you want to make the booking here with us?" at bounding box center [249, 133] width 180 height 11
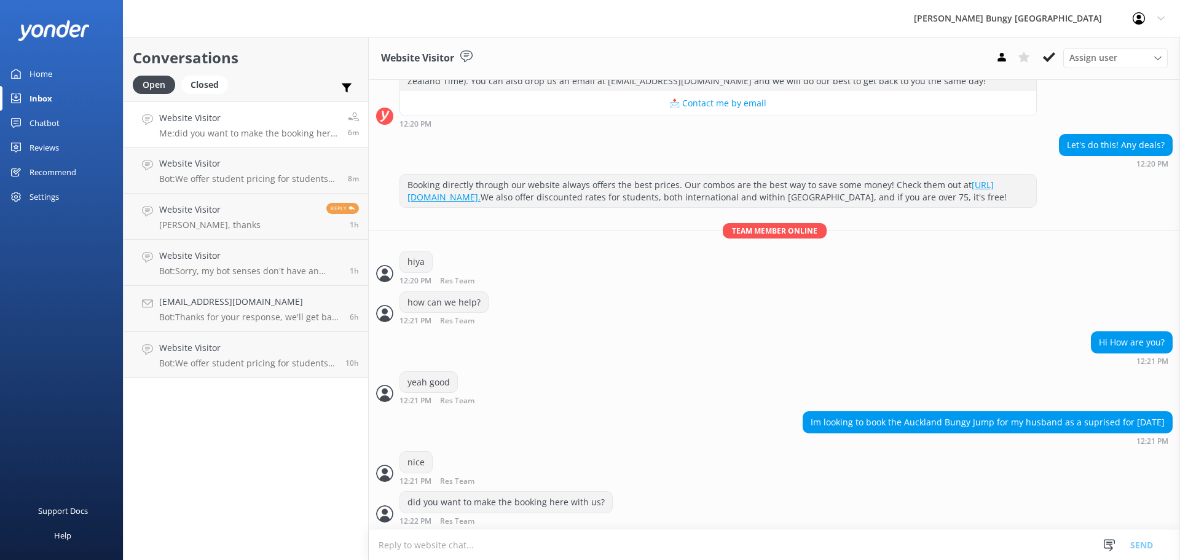
scroll to position [188, 0]
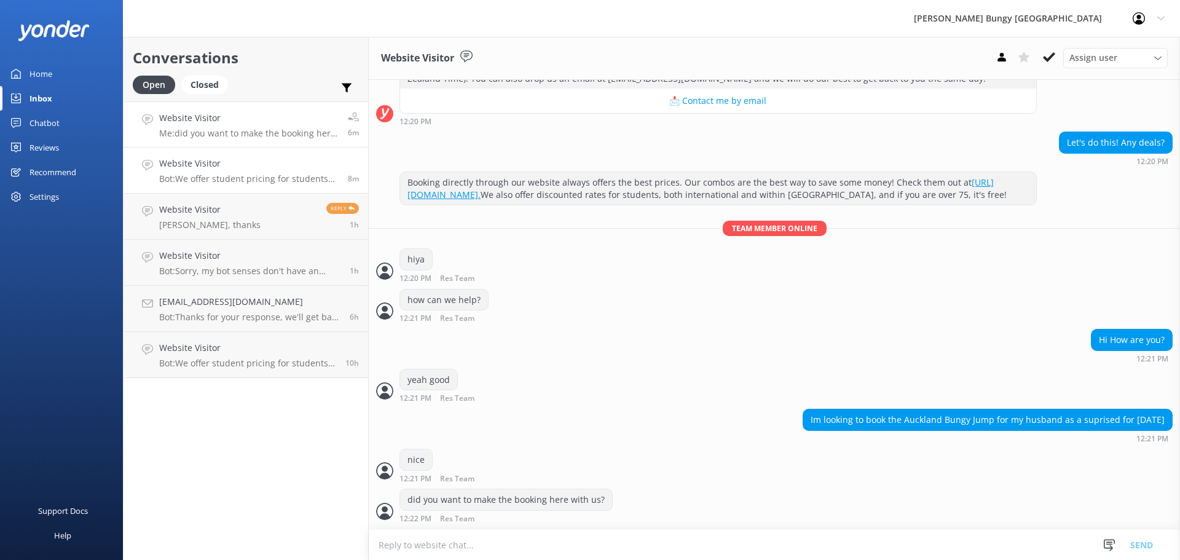
click at [247, 187] on link "Website Visitor Bot: We offer student pricing for students studying in domestic…" at bounding box center [246, 171] width 245 height 46
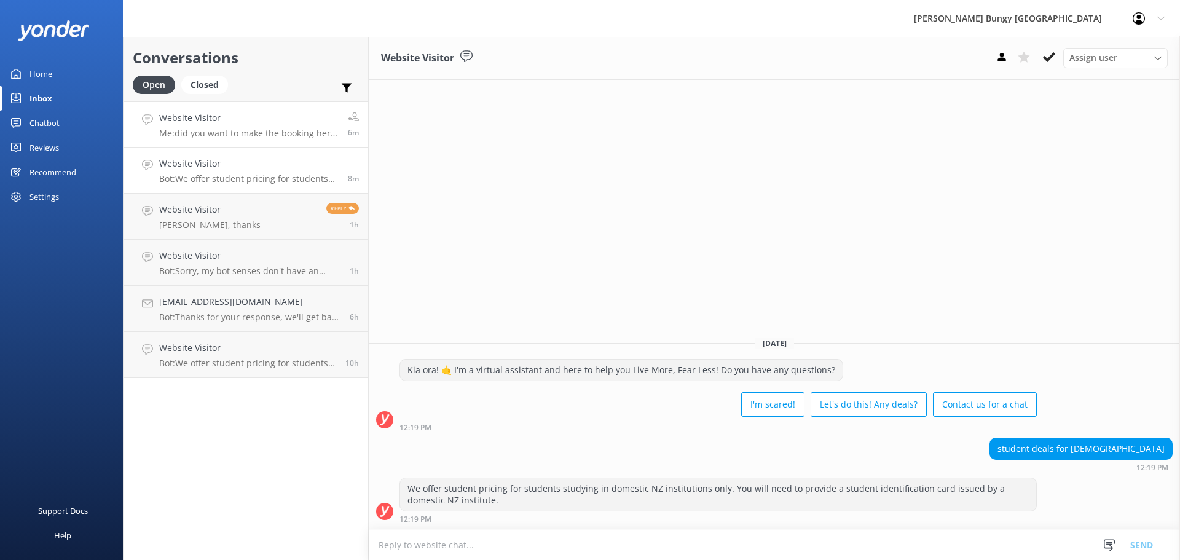
click at [254, 129] on p "Me: did you want to make the booking here with us?" at bounding box center [249, 133] width 180 height 11
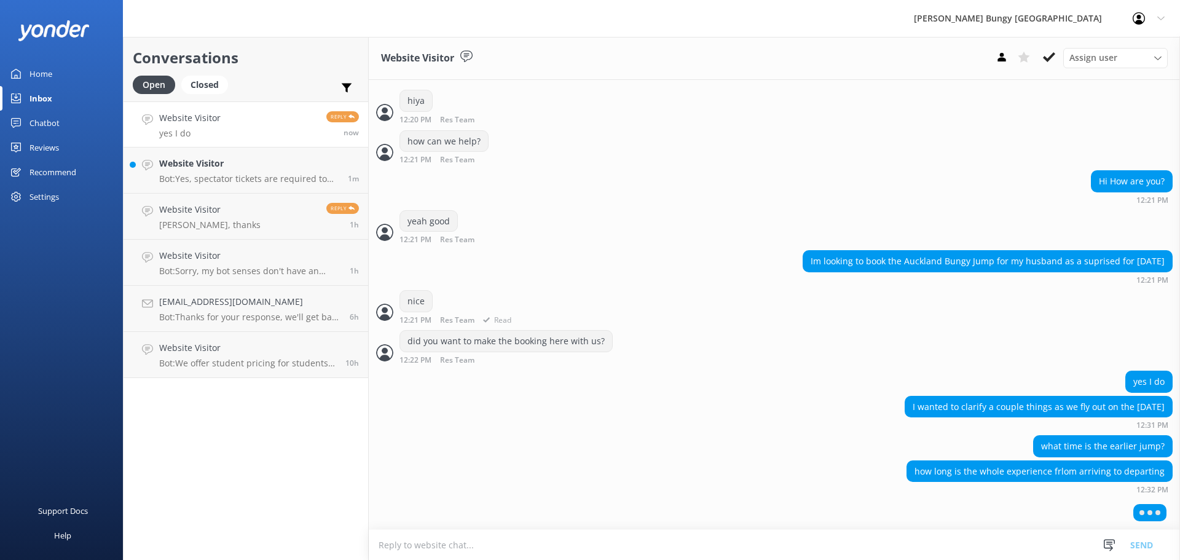
scroll to position [346, 0]
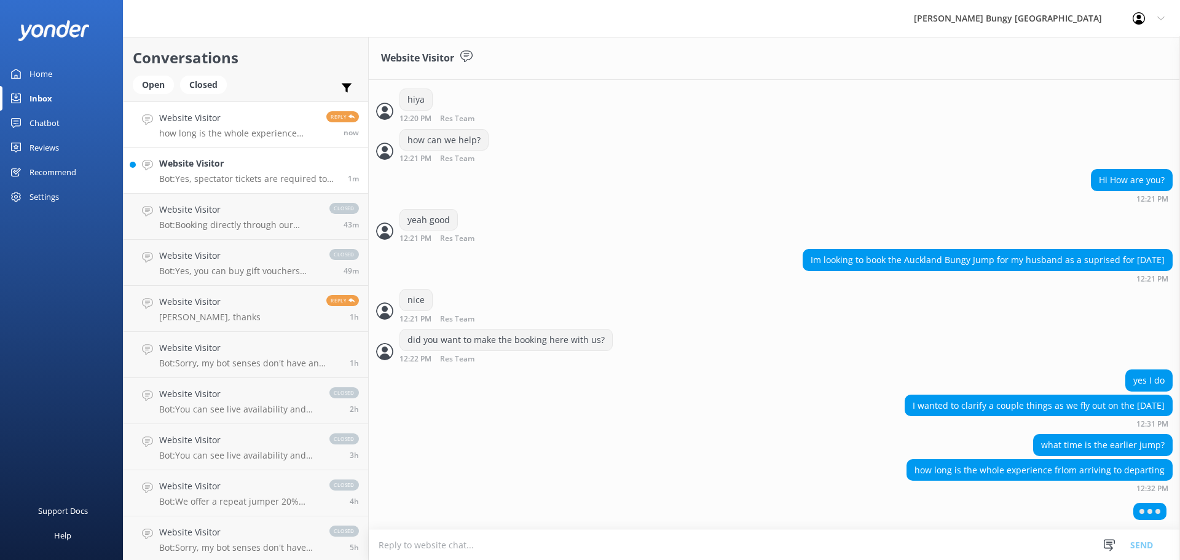
drag, startPoint x: 243, startPoint y: 173, endPoint x: 228, endPoint y: 175, distance: 14.8
click at [243, 173] on p "Bot: Yes, spectator tickets are required to watch the Nevis Bungy. The fee is $…" at bounding box center [249, 178] width 180 height 11
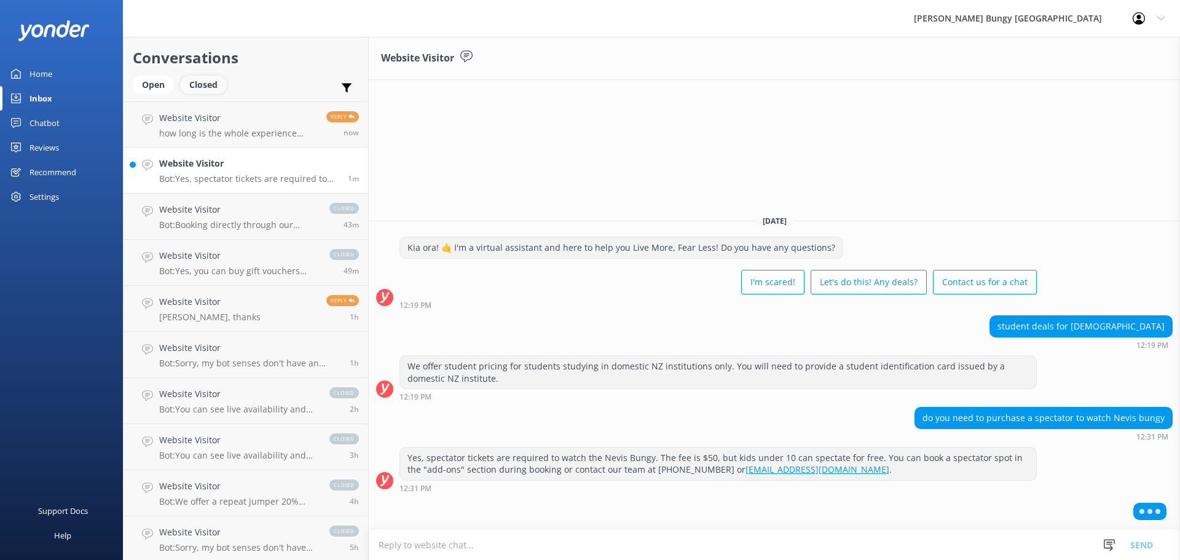
click at [210, 83] on div "Closed" at bounding box center [203, 85] width 47 height 18
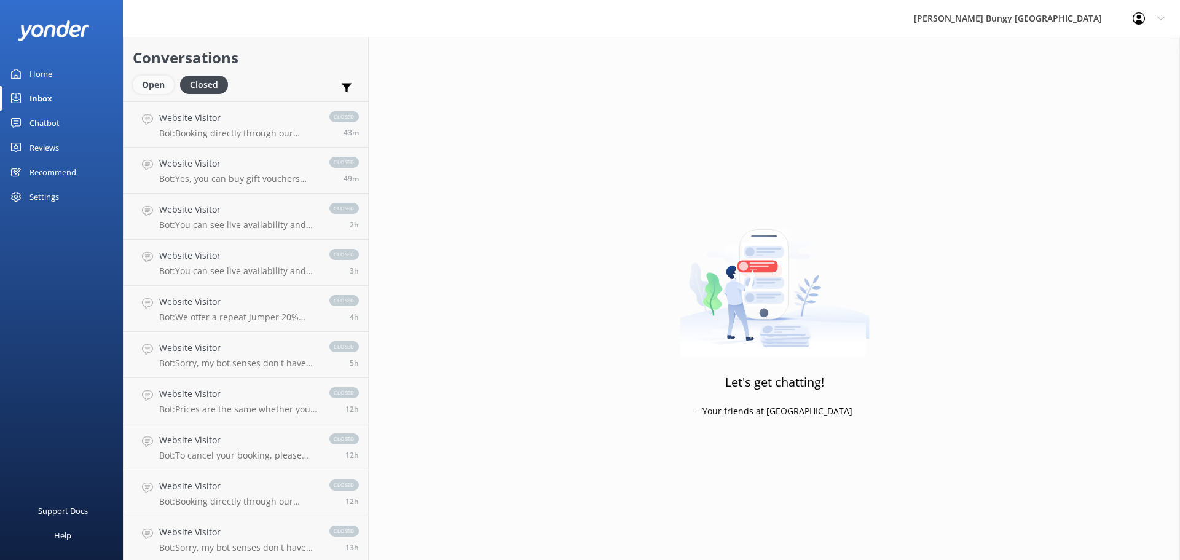
click at [141, 84] on div "Open" at bounding box center [153, 85] width 41 height 18
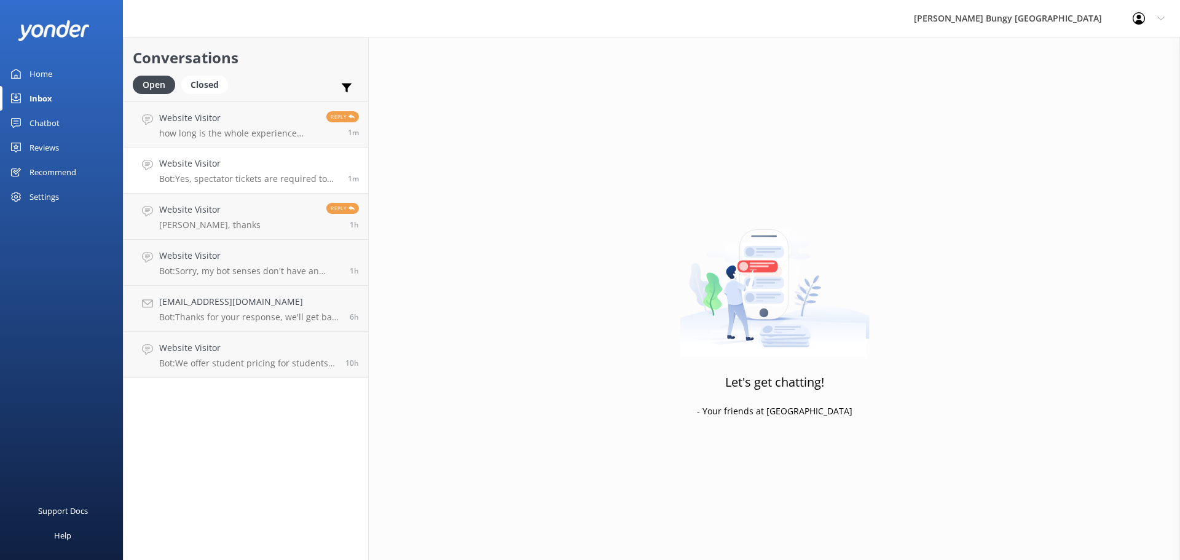
click at [223, 161] on h4 "Website Visitor" at bounding box center [249, 164] width 180 height 14
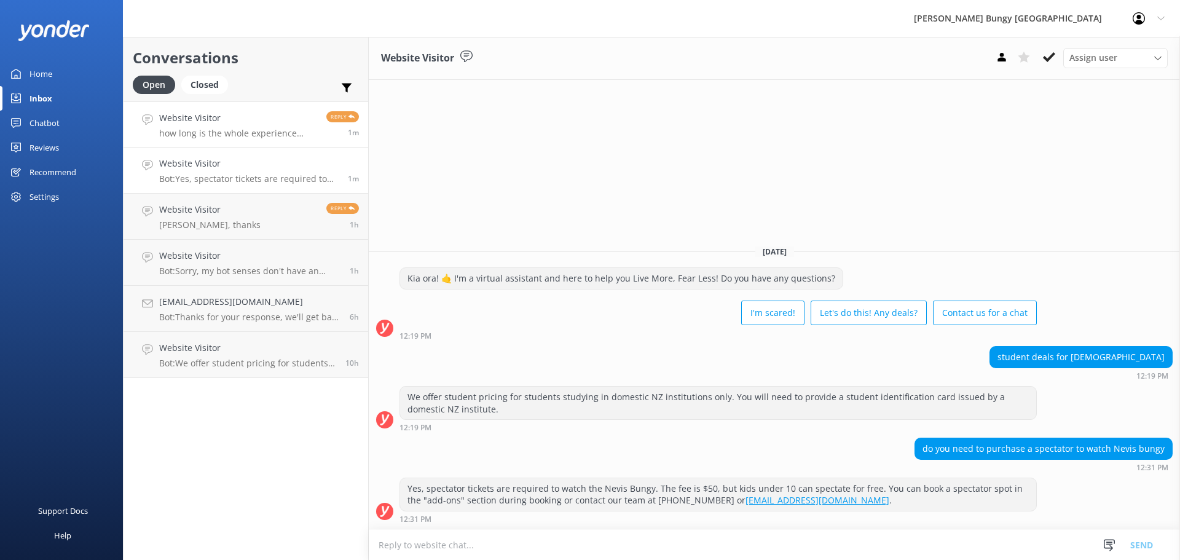
click at [242, 122] on h4 "Website Visitor" at bounding box center [238, 118] width 158 height 14
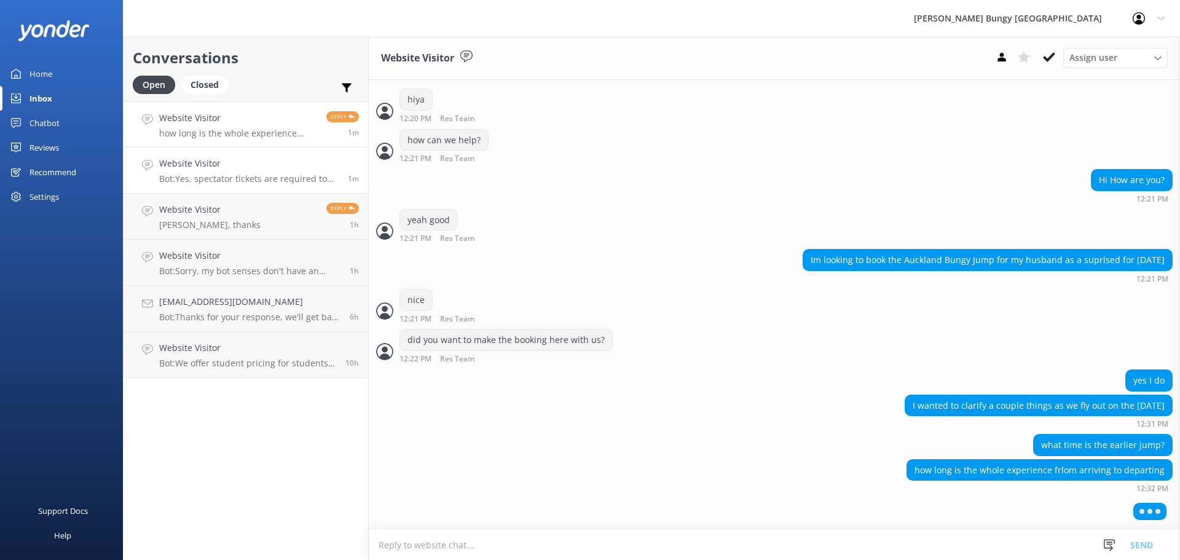
scroll to position [317, 0]
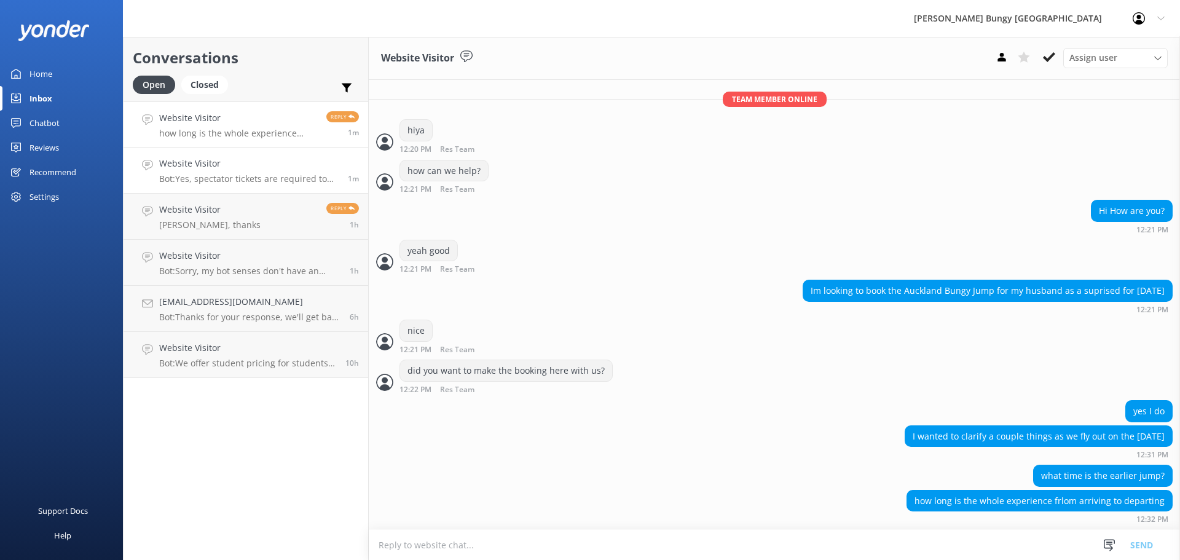
click at [213, 159] on h4 "Website Visitor" at bounding box center [249, 164] width 180 height 14
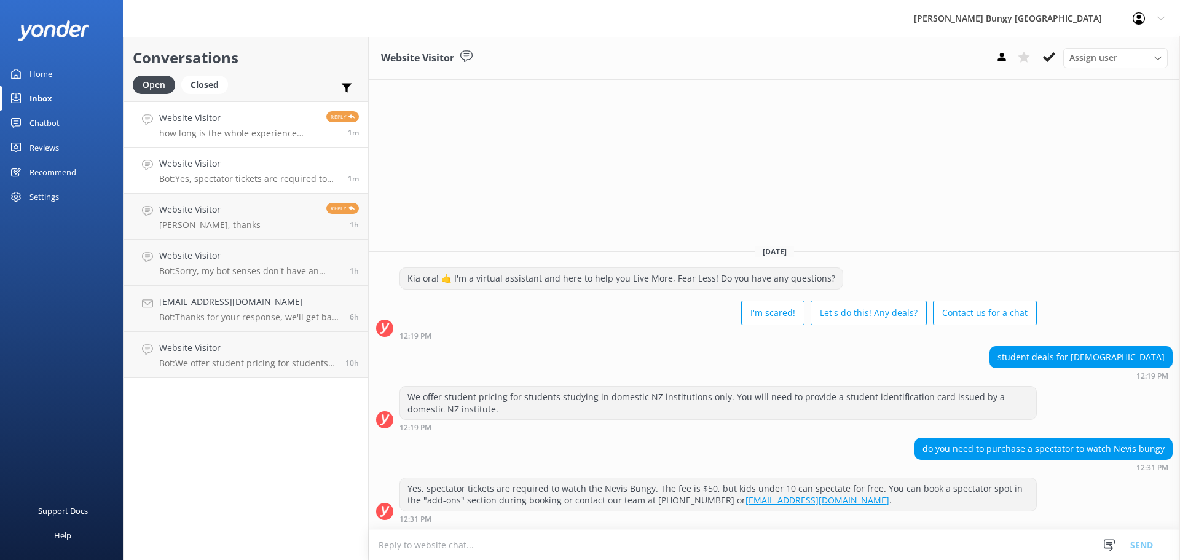
click at [271, 136] on p "how long is the whole experience frlom arriving to departing" at bounding box center [238, 133] width 158 height 11
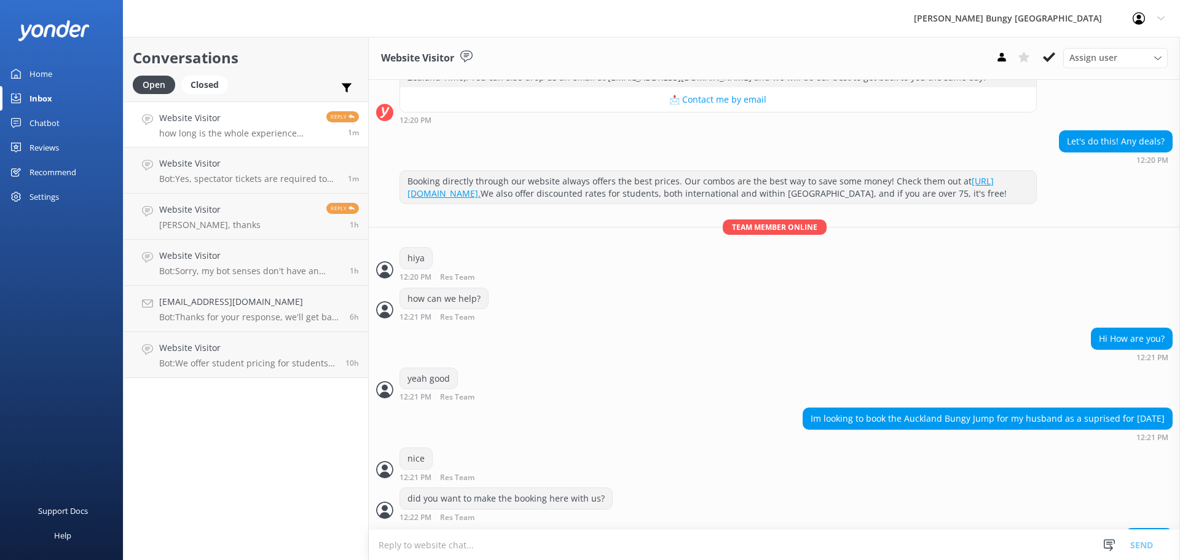
scroll to position [342, 0]
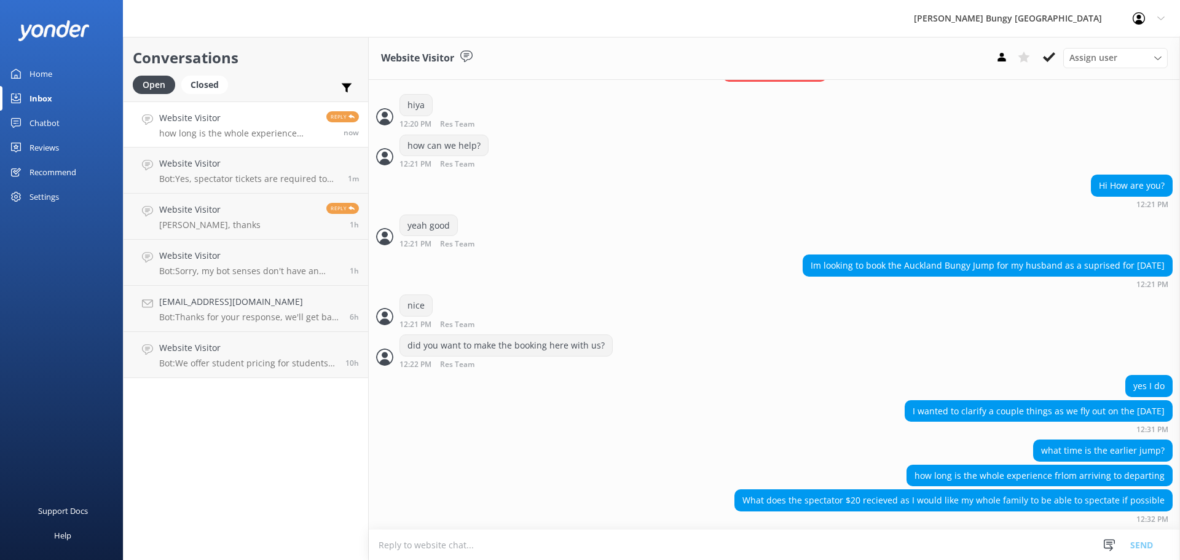
click at [836, 548] on textarea at bounding box center [775, 545] width 812 height 30
click at [261, 207] on link "Website Visitor Brill, thanks Reply 1h" at bounding box center [246, 217] width 245 height 46
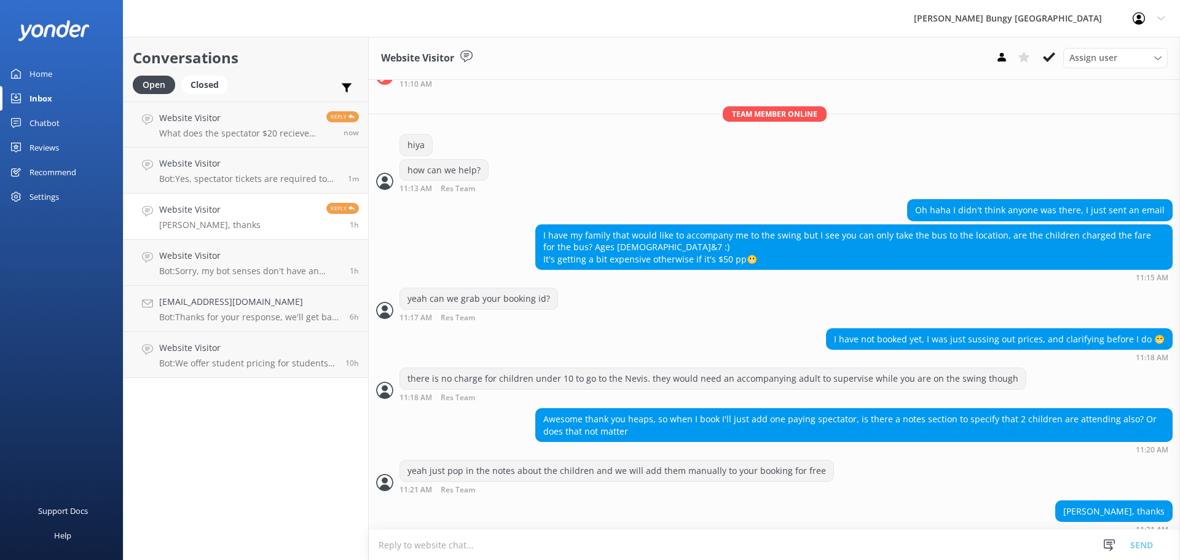
scroll to position [352, 0]
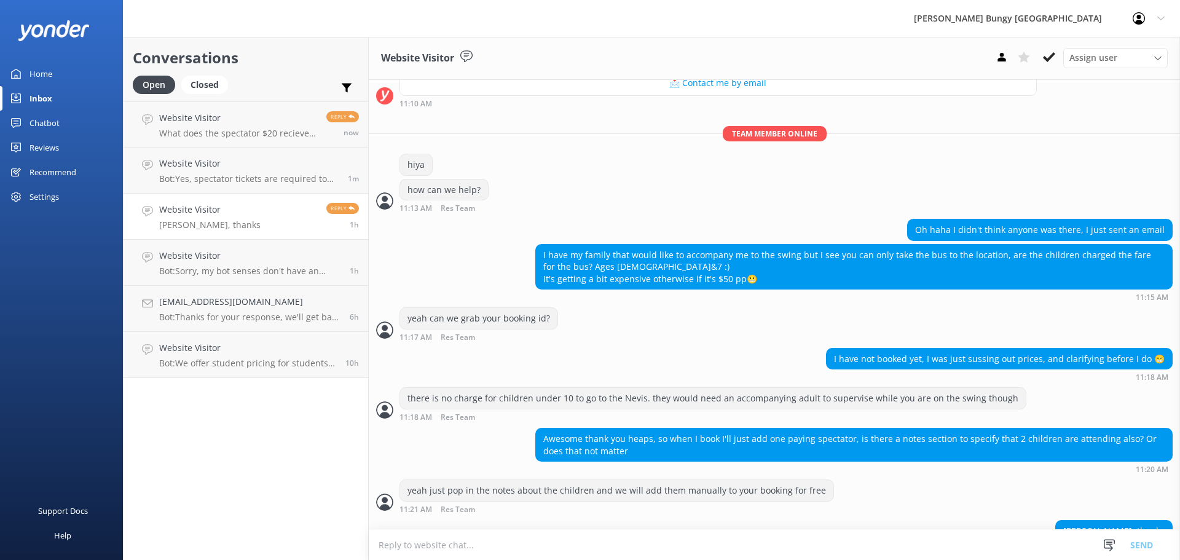
scroll to position [352, 0]
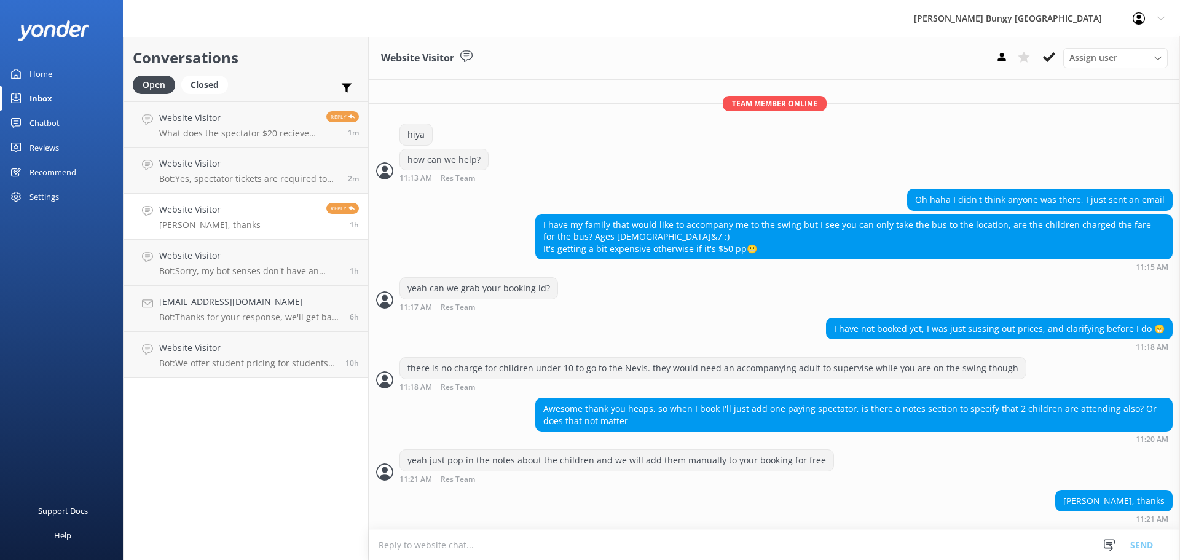
drag, startPoint x: 226, startPoint y: 189, endPoint x: 218, endPoint y: 197, distance: 11.3
click at [226, 190] on link "Website Visitor Bot: Yes, spectator tickets are required to watch the Nevis Bun…" at bounding box center [246, 171] width 245 height 46
